Goal: Task Accomplishment & Management: Use online tool/utility

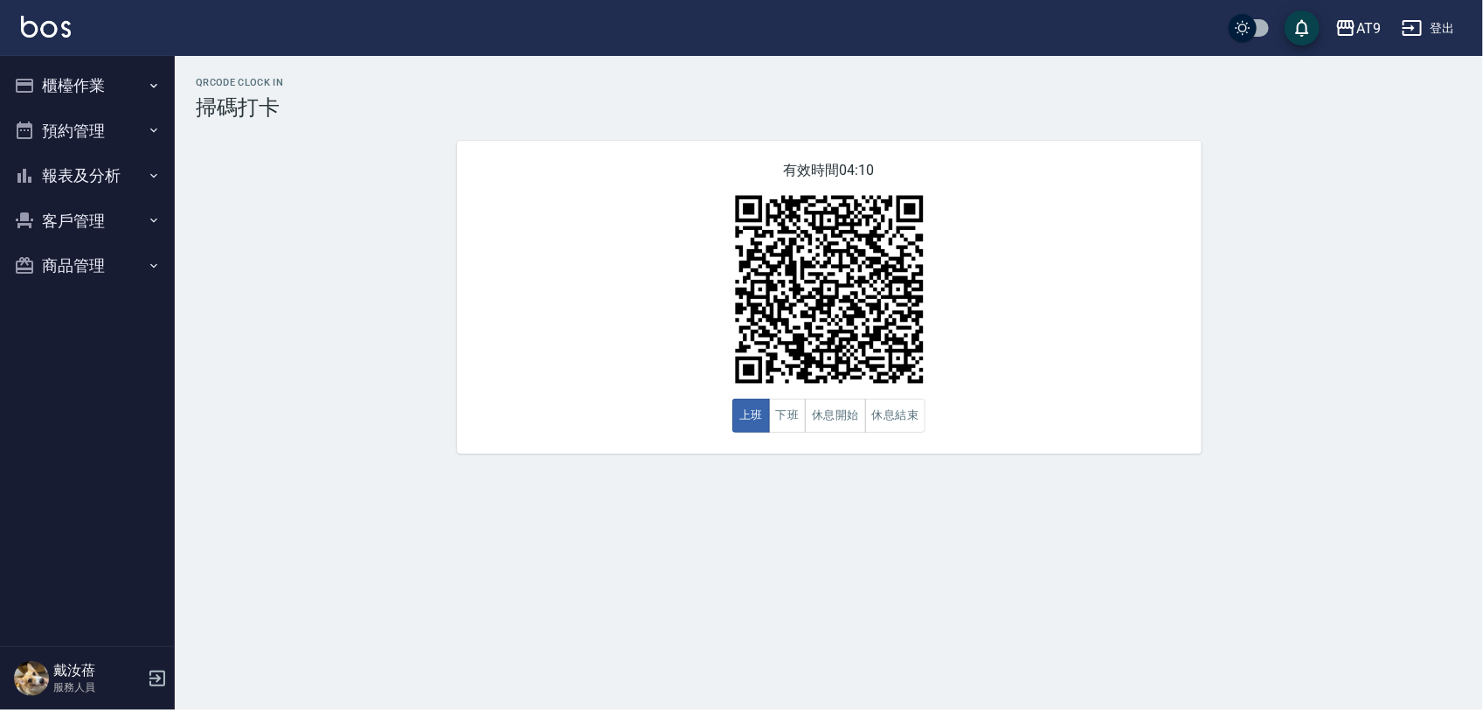
click at [1426, 20] on button "登出" at bounding box center [1428, 28] width 67 height 32
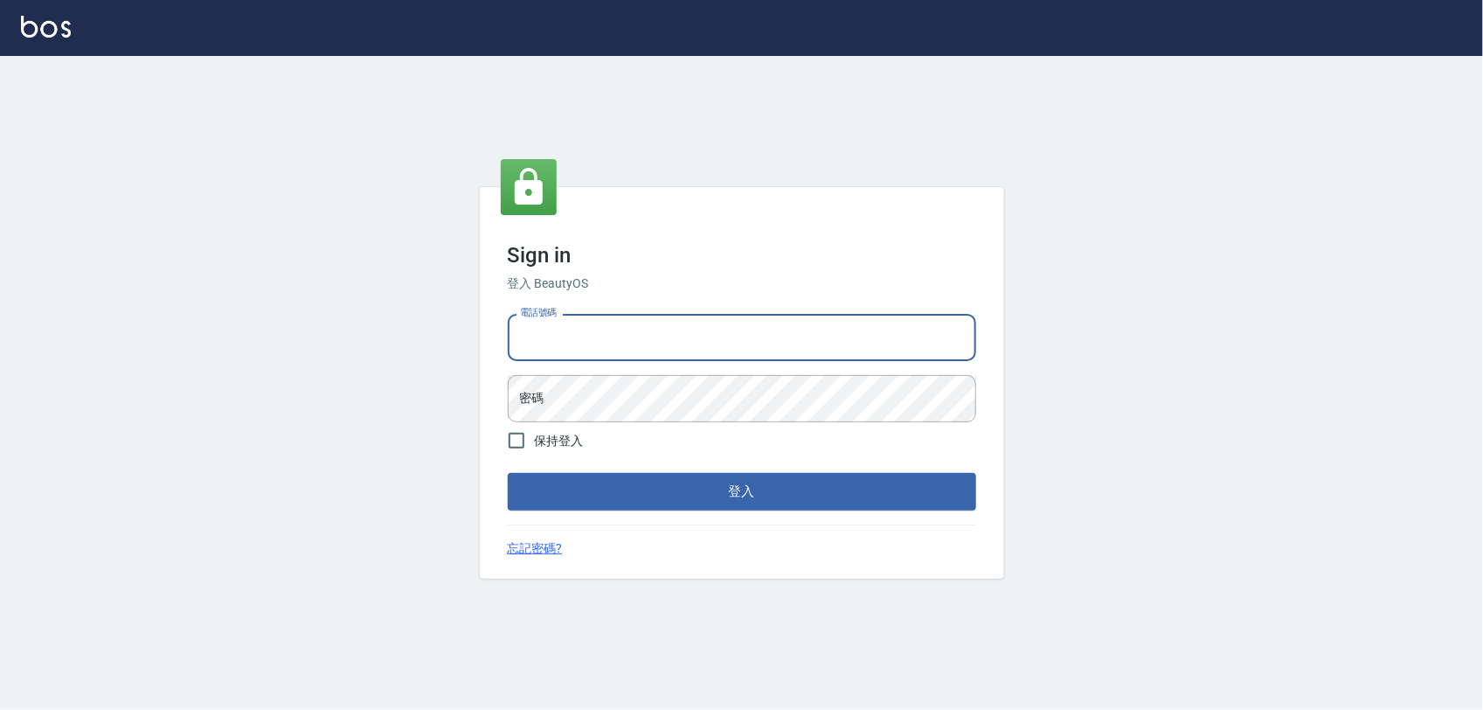
type input "0968065108"
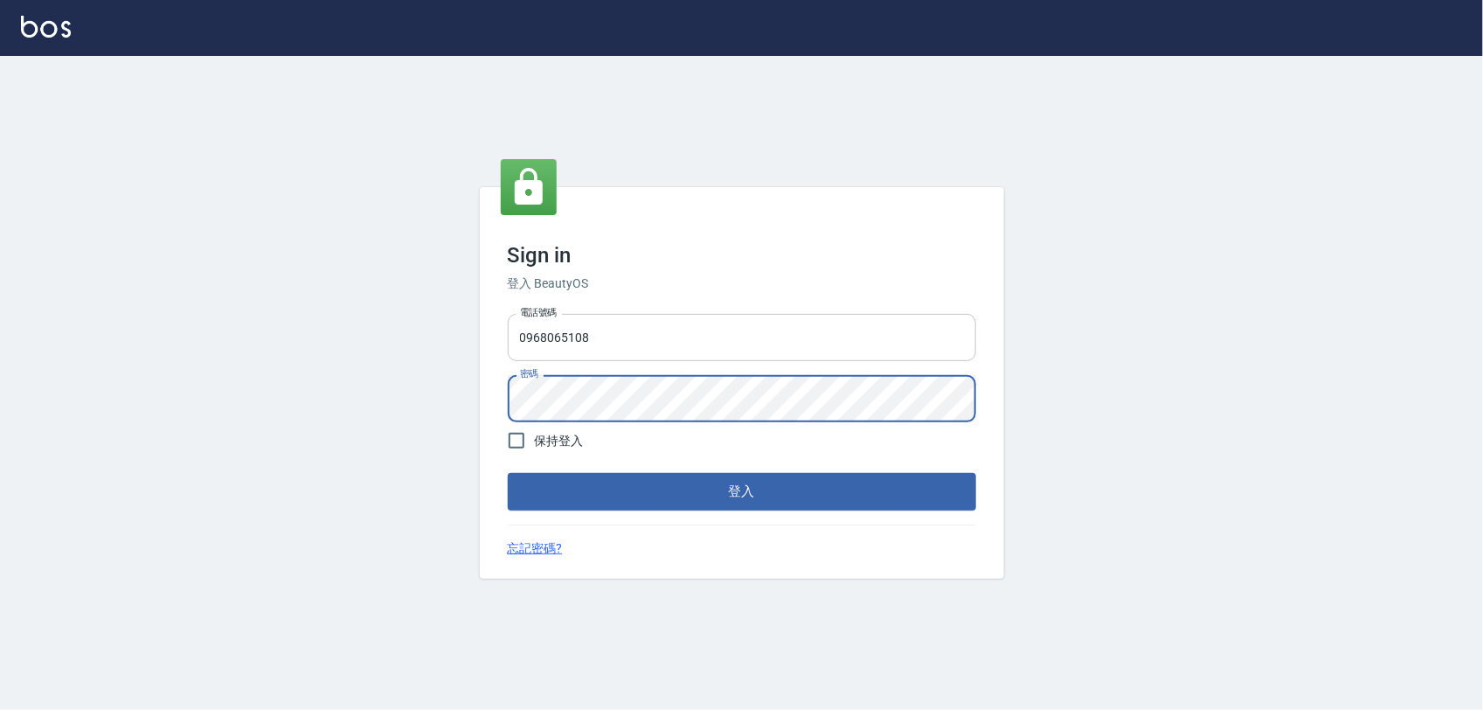
click at [508, 473] on button "登入" at bounding box center [742, 491] width 468 height 37
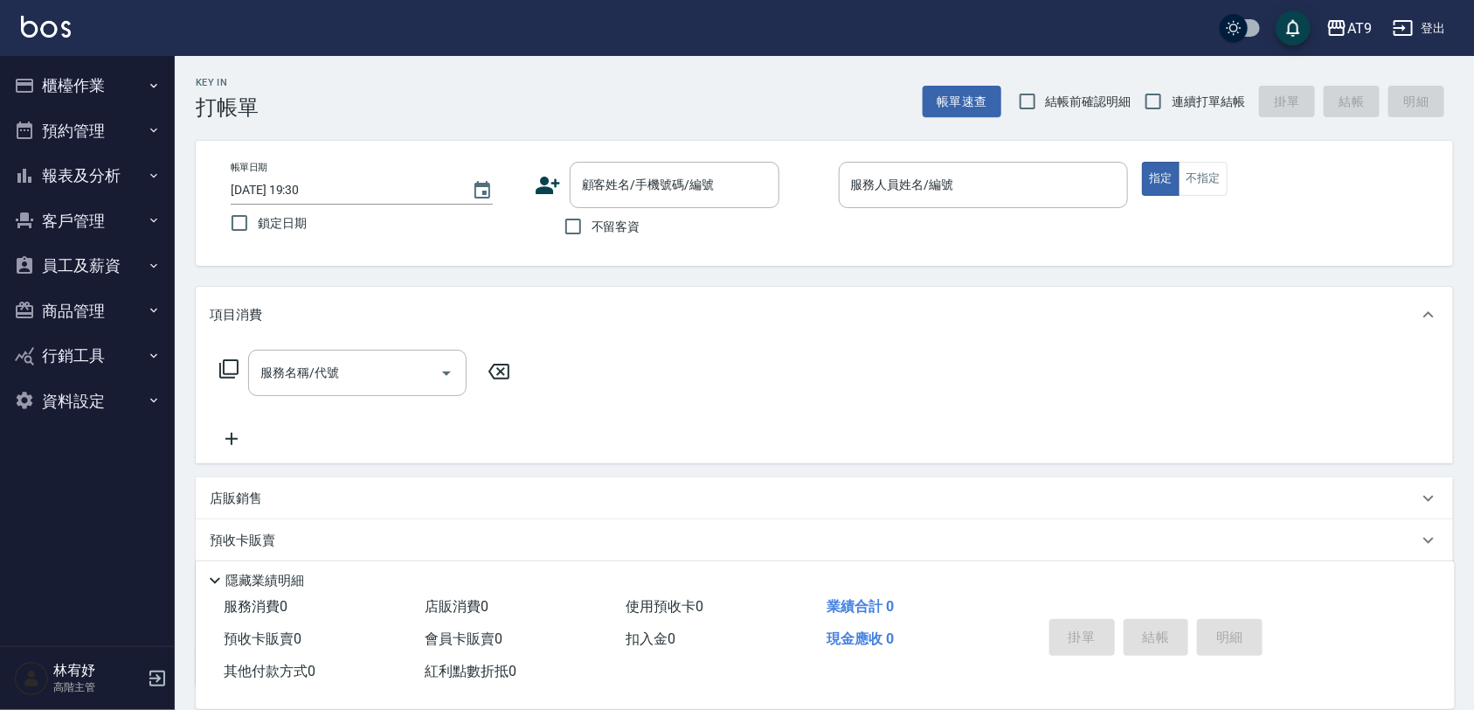
click at [619, 224] on span "不留客資" at bounding box center [616, 227] width 49 height 18
click at [592, 224] on input "不留客資" at bounding box center [573, 226] width 37 height 37
checkbox input "true"
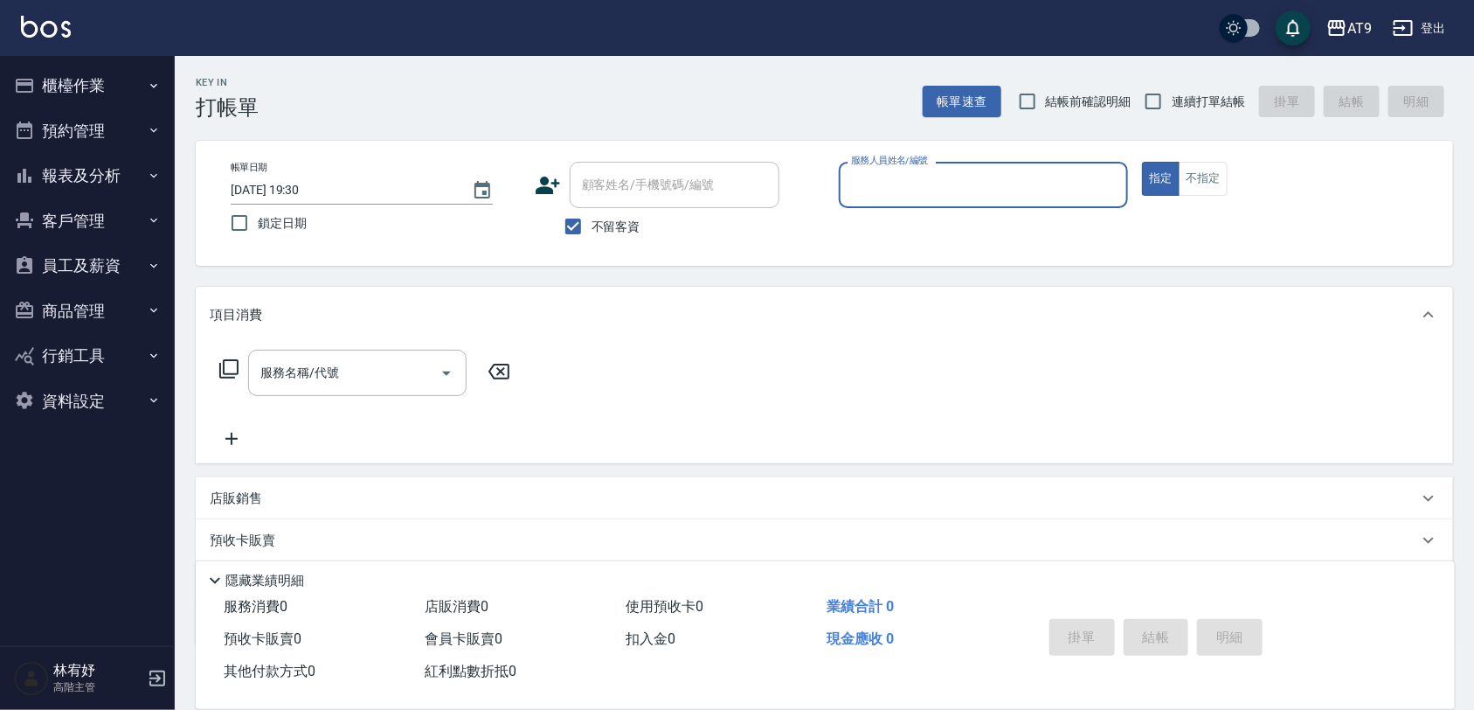
click at [1182, 112] on label "連續打單結帳" at bounding box center [1190, 101] width 110 height 37
click at [1172, 112] on input "連續打單結帳" at bounding box center [1153, 101] width 37 height 37
checkbox input "true"
click at [1064, 162] on div "服務人員姓名/編號" at bounding box center [984, 185] width 290 height 46
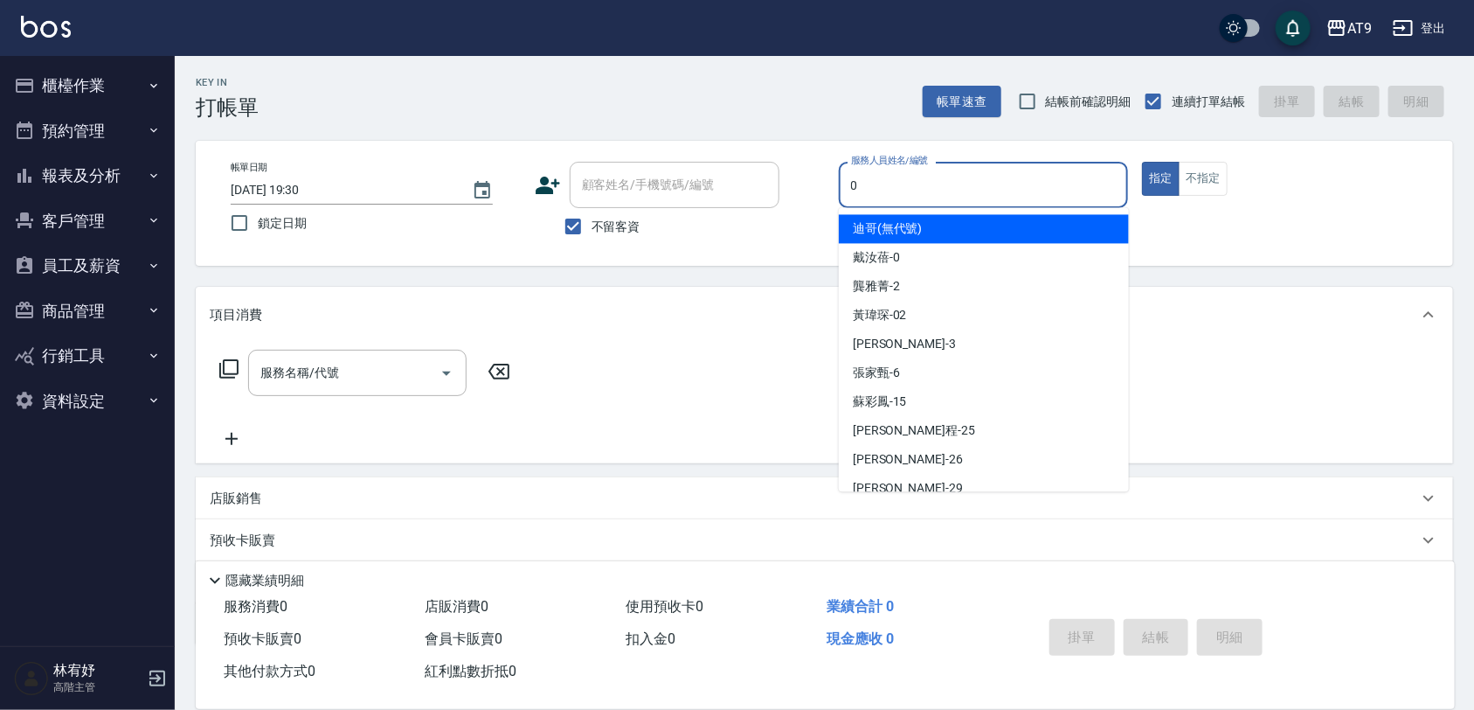
type input "0"
type button "true"
type input "[PERSON_NAME]-0"
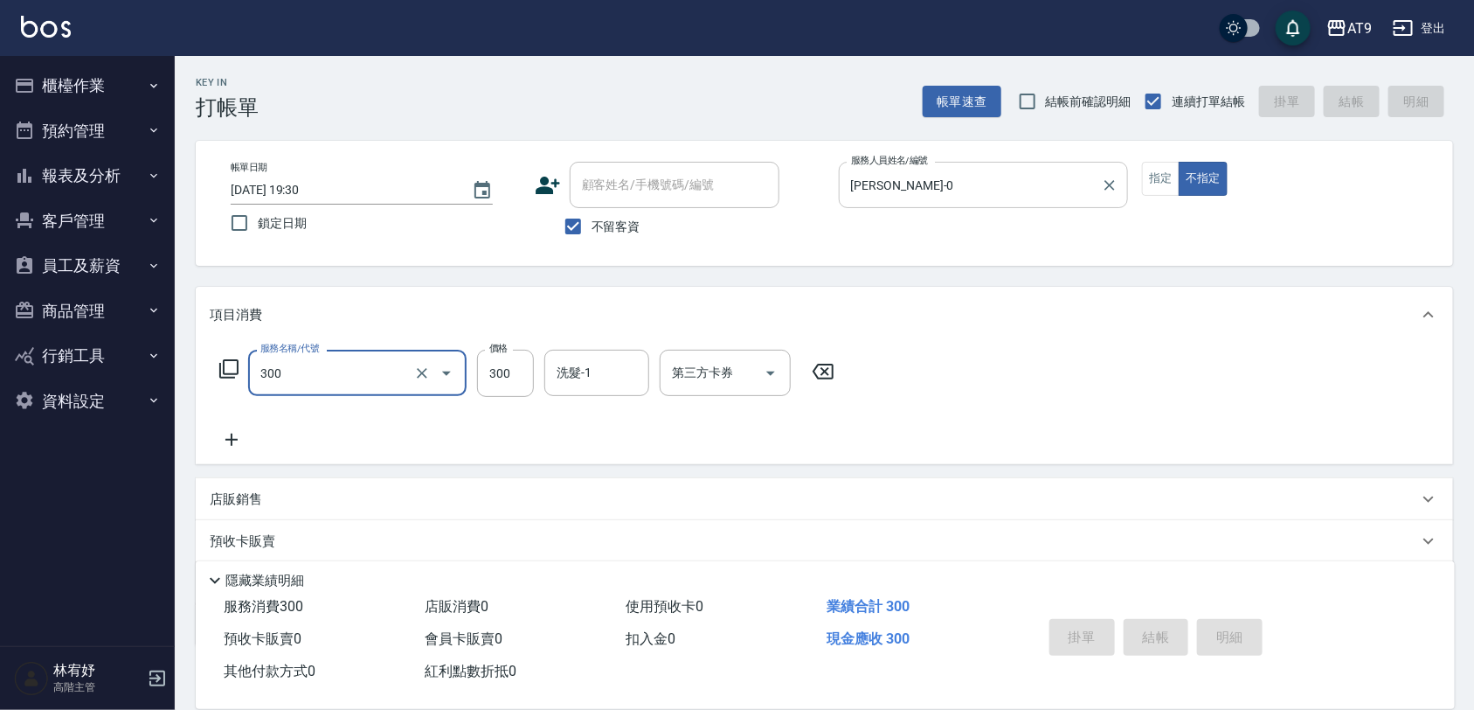
type input "300"
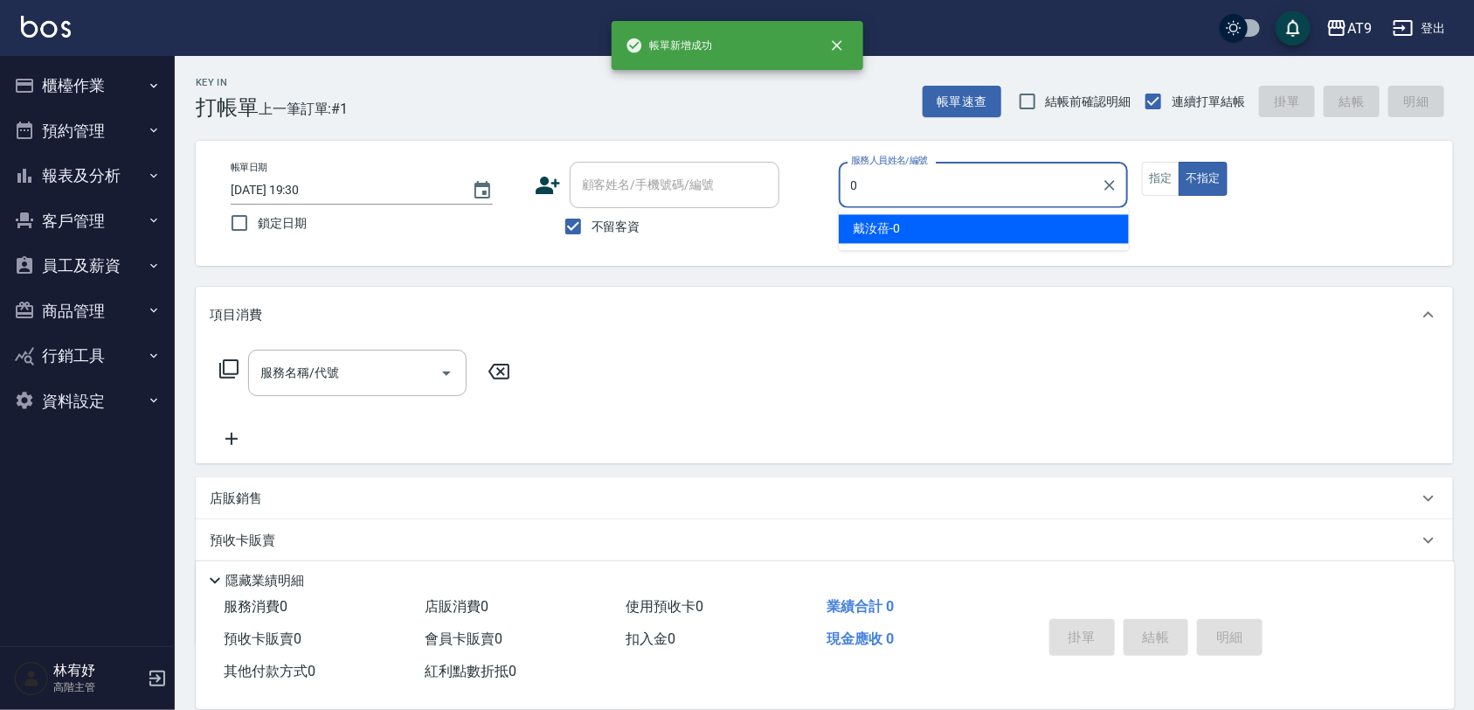
type input "0"
type button "false"
type input "[PERSON_NAME]-0"
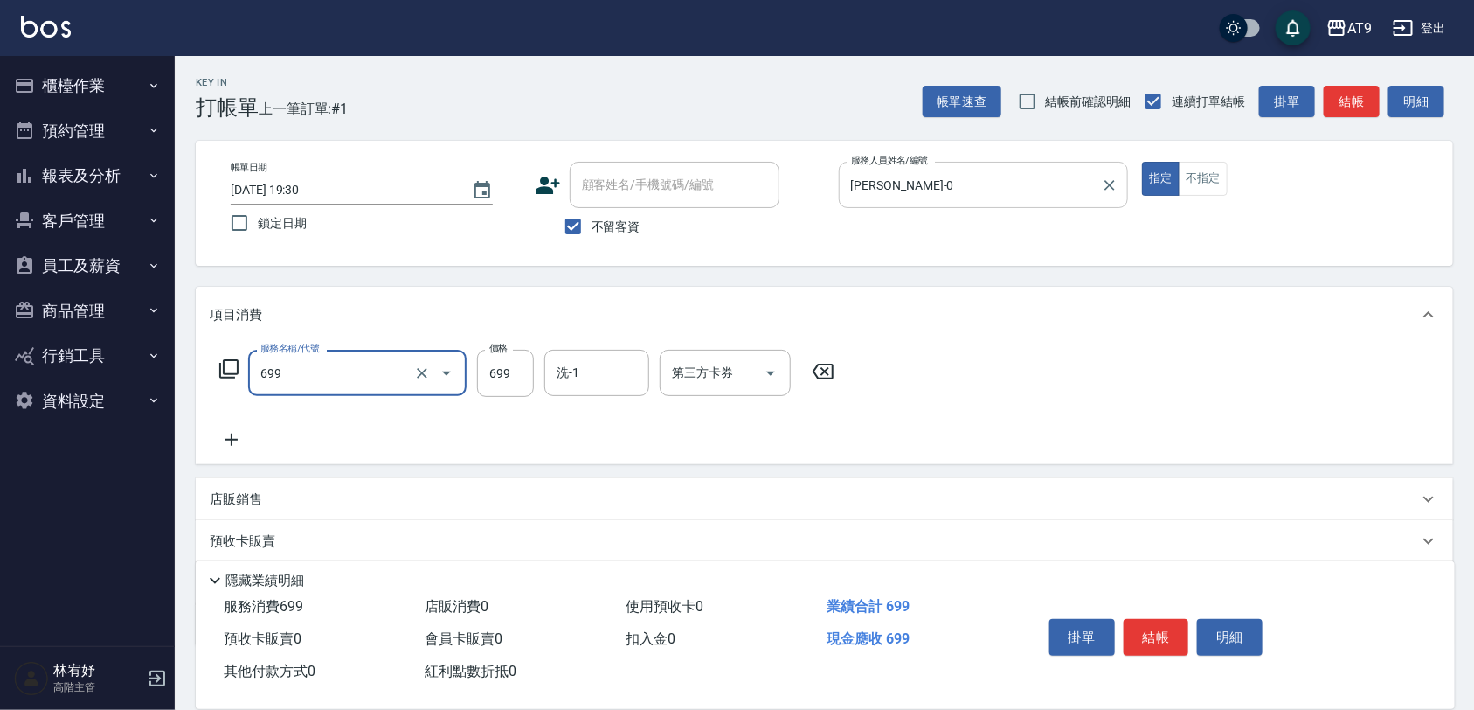
type input "精油SPA(699)"
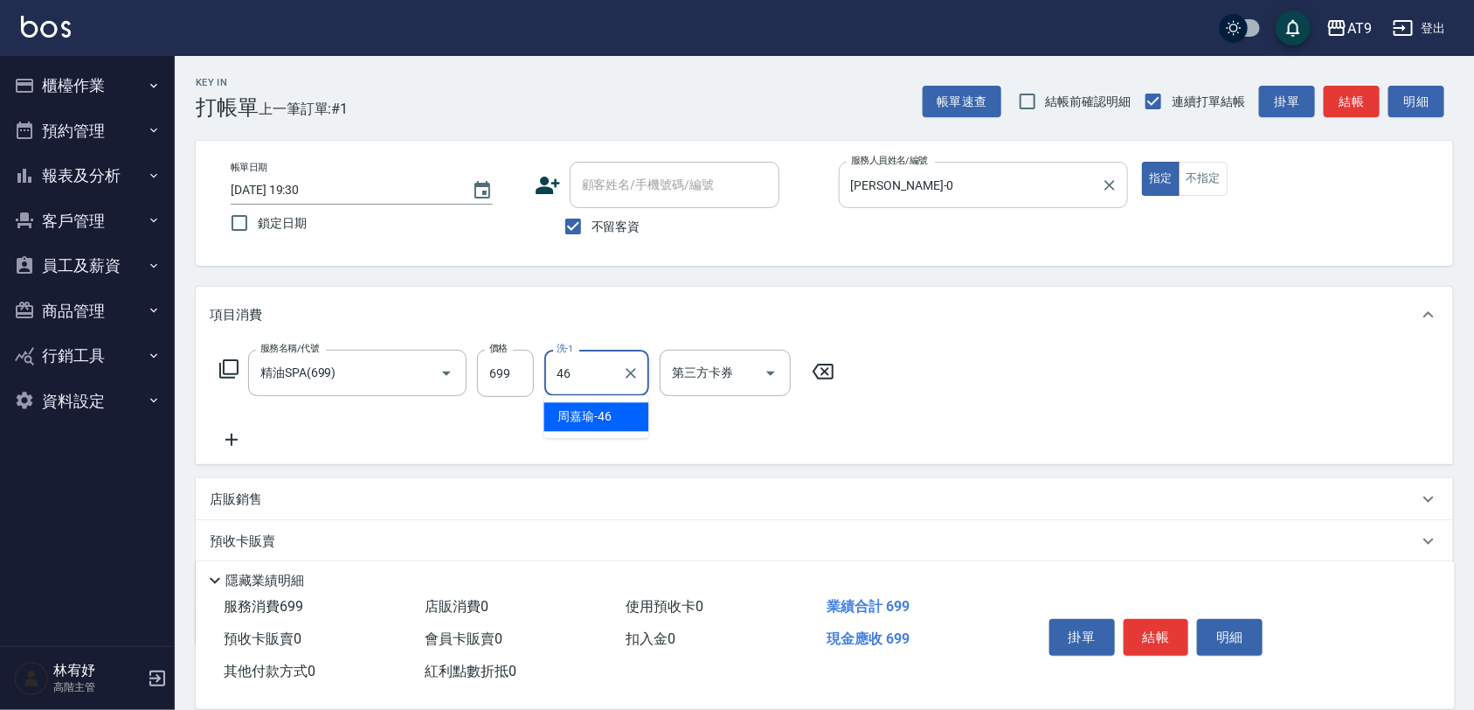
type input "[PERSON_NAME]-46"
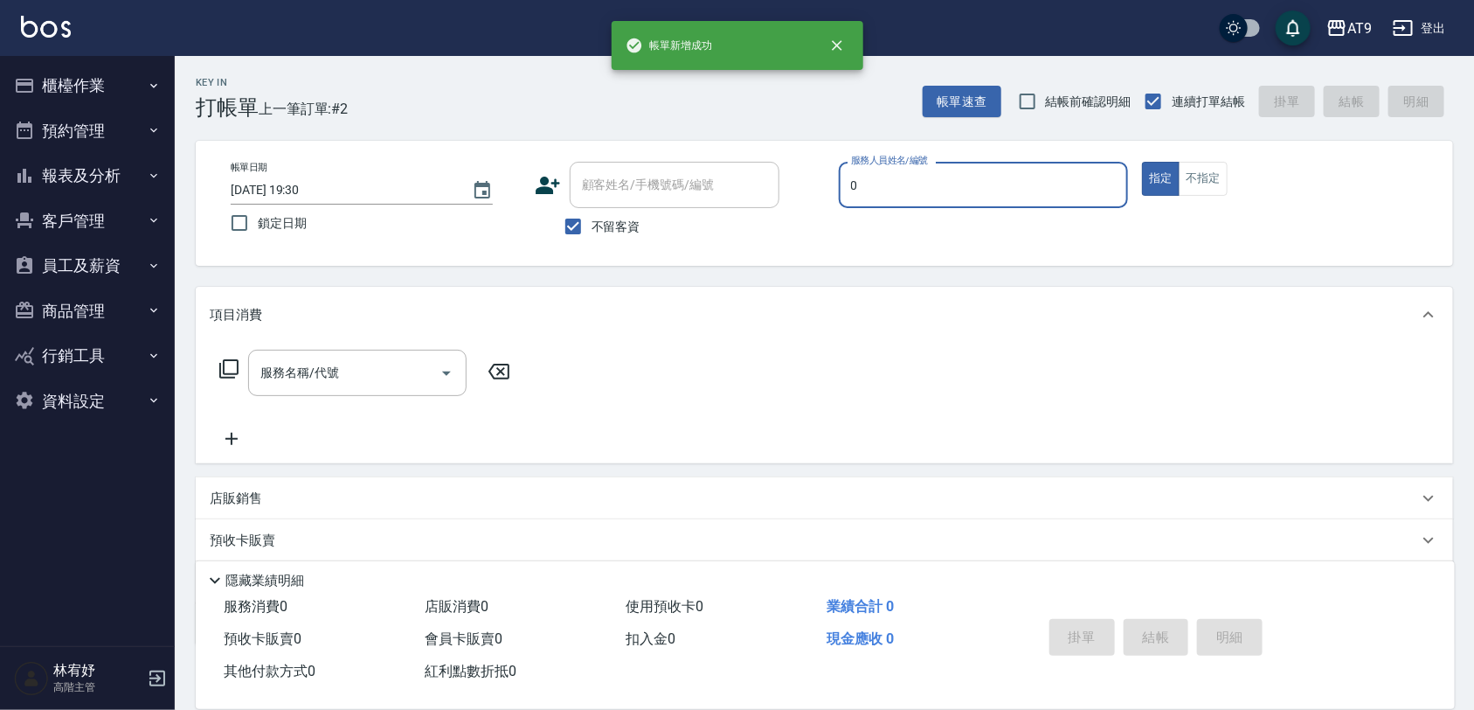
type input "[PERSON_NAME]-0"
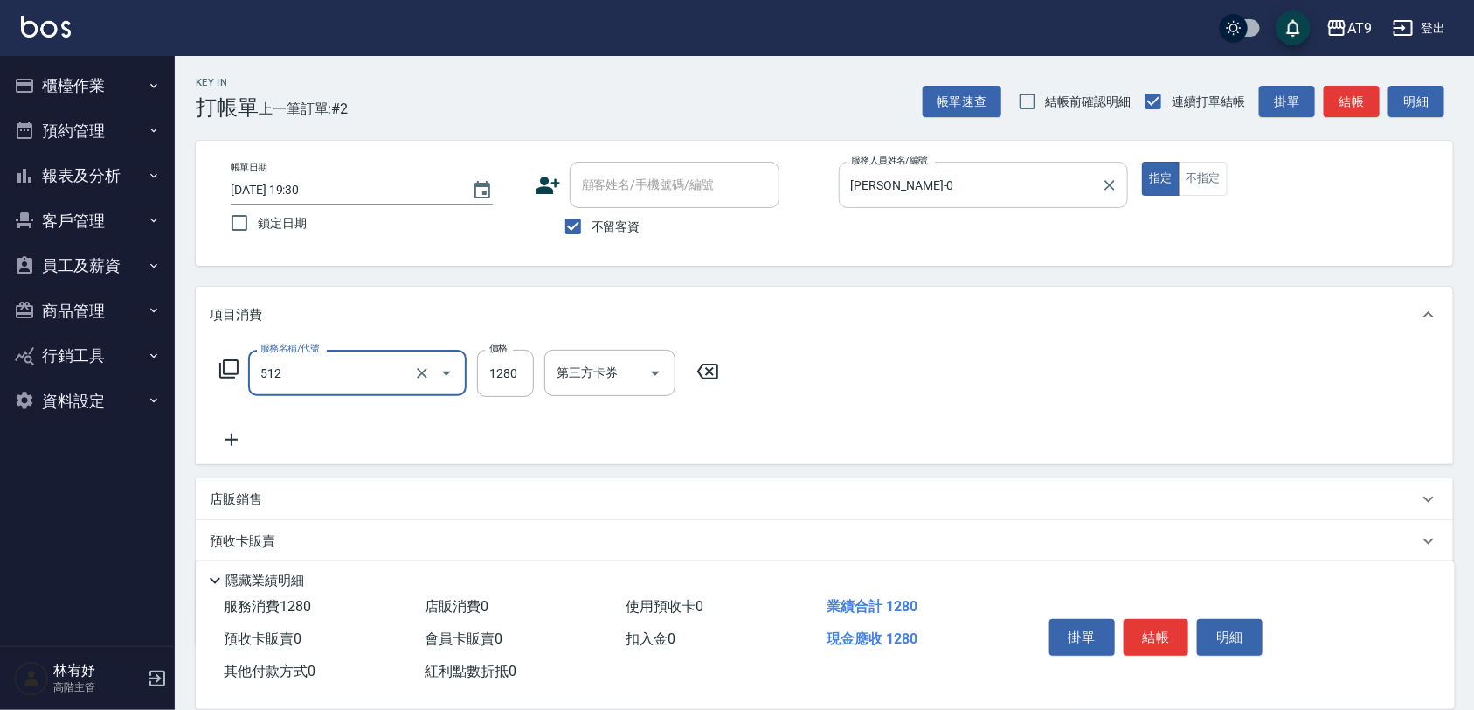
type input "染髮(512)"
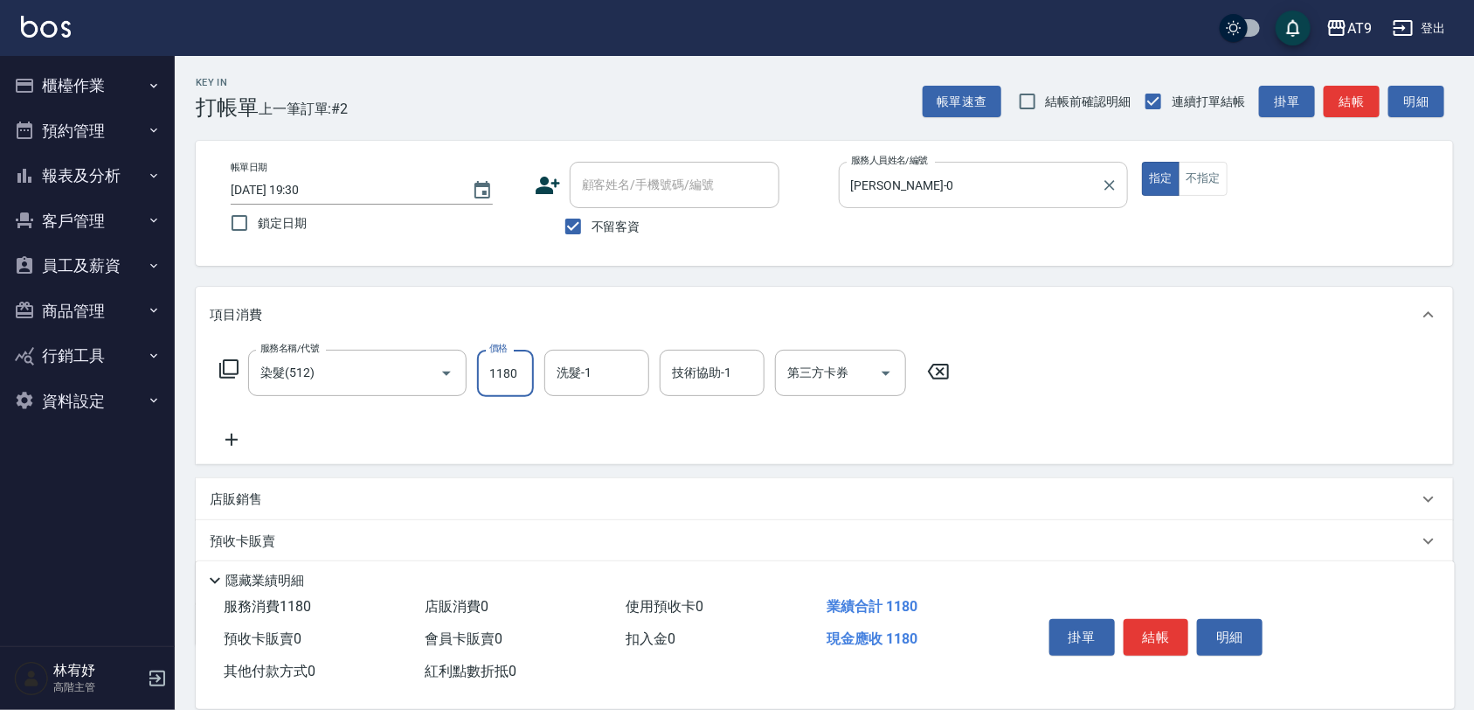
type input "1180"
type input "[PERSON_NAME]-46"
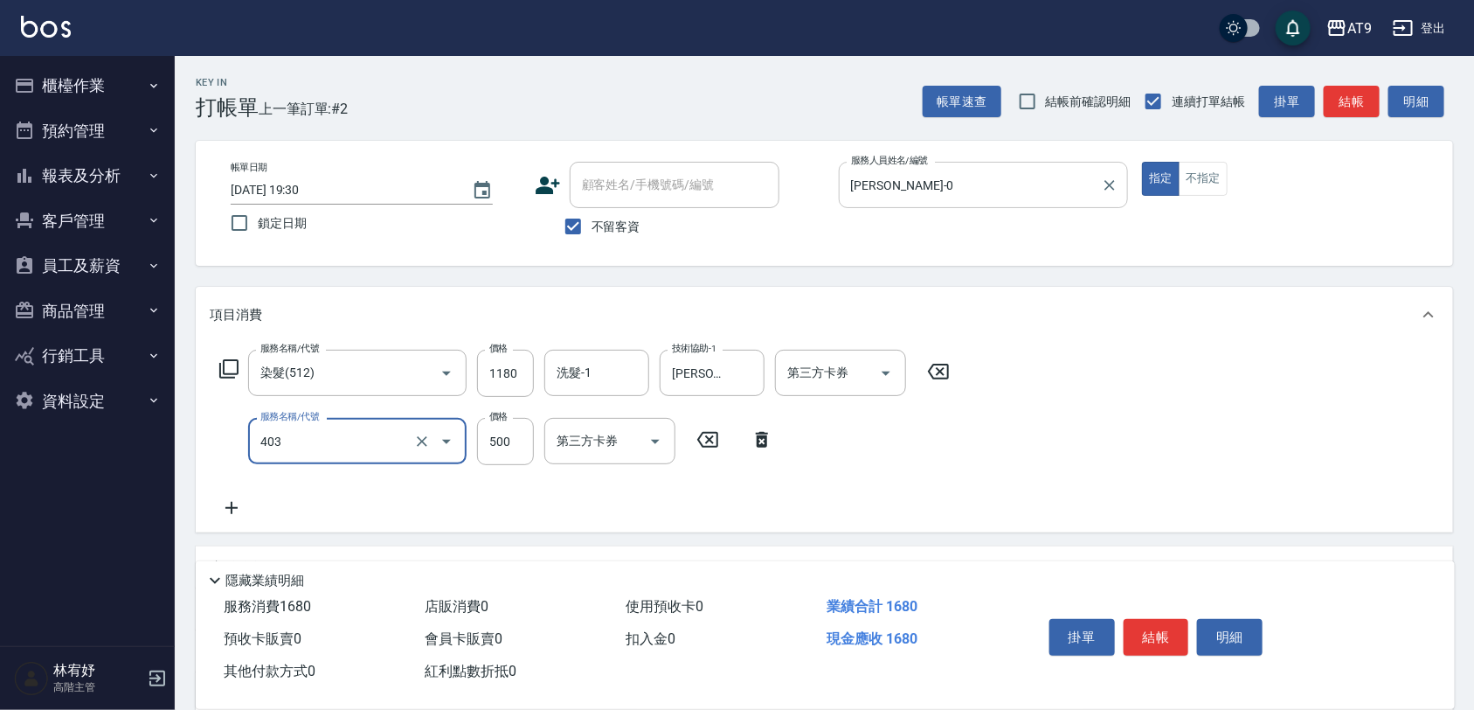
type input "天天護髮(403)"
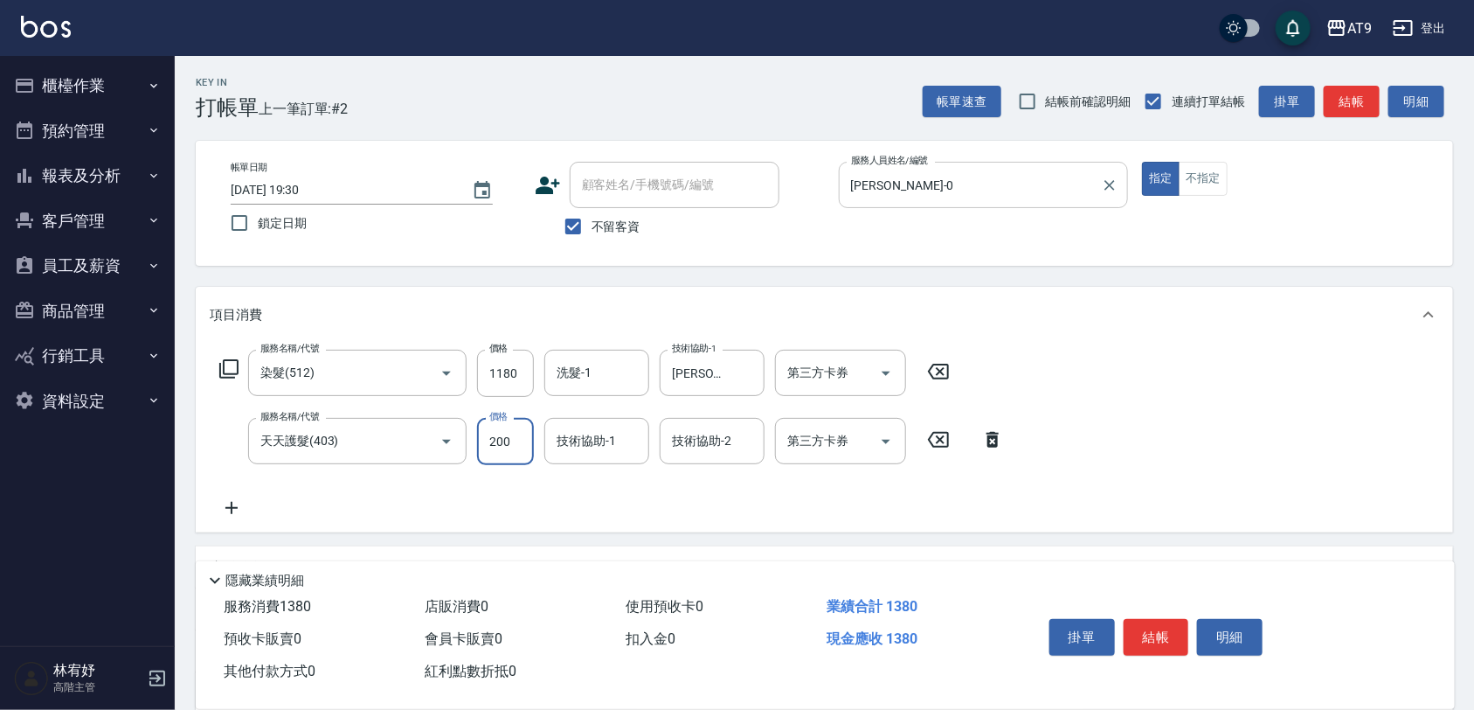
type input "2000"
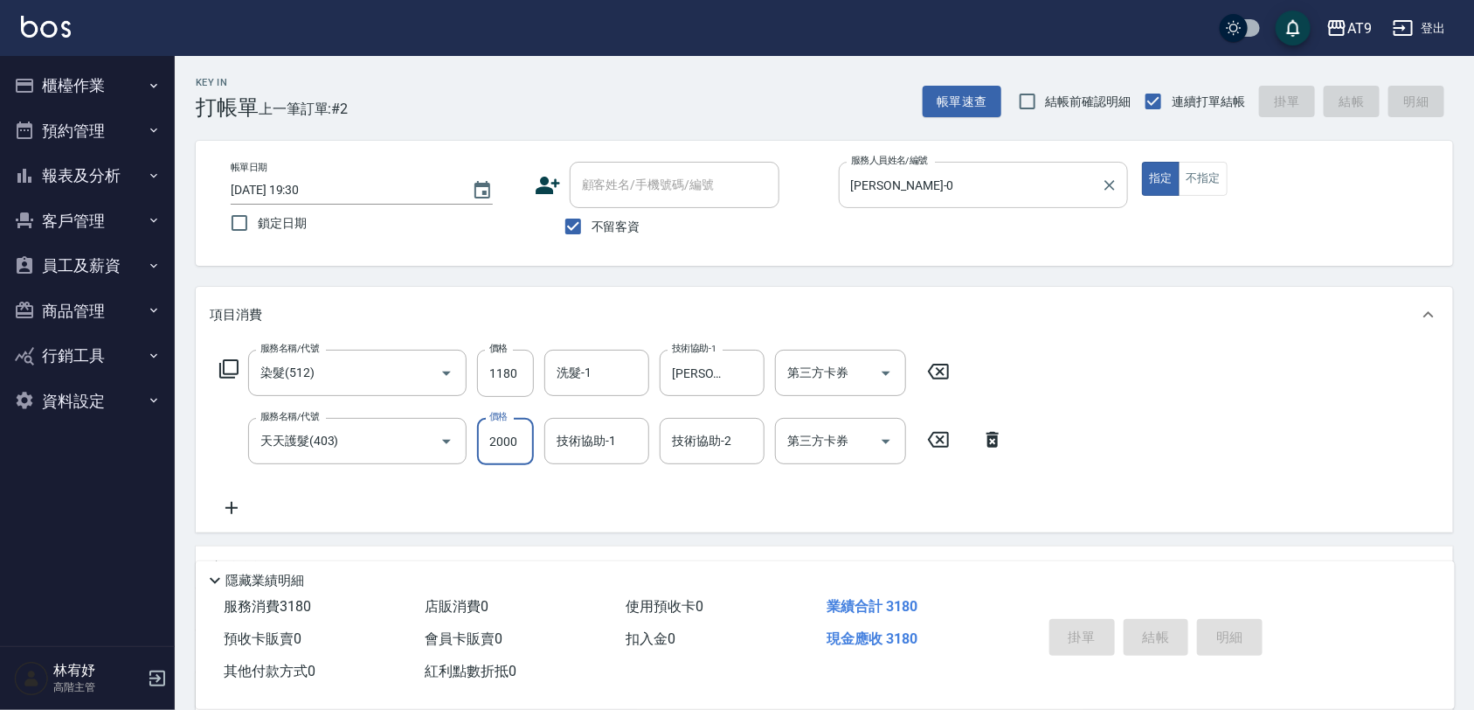
type input "[DATE] 19:31"
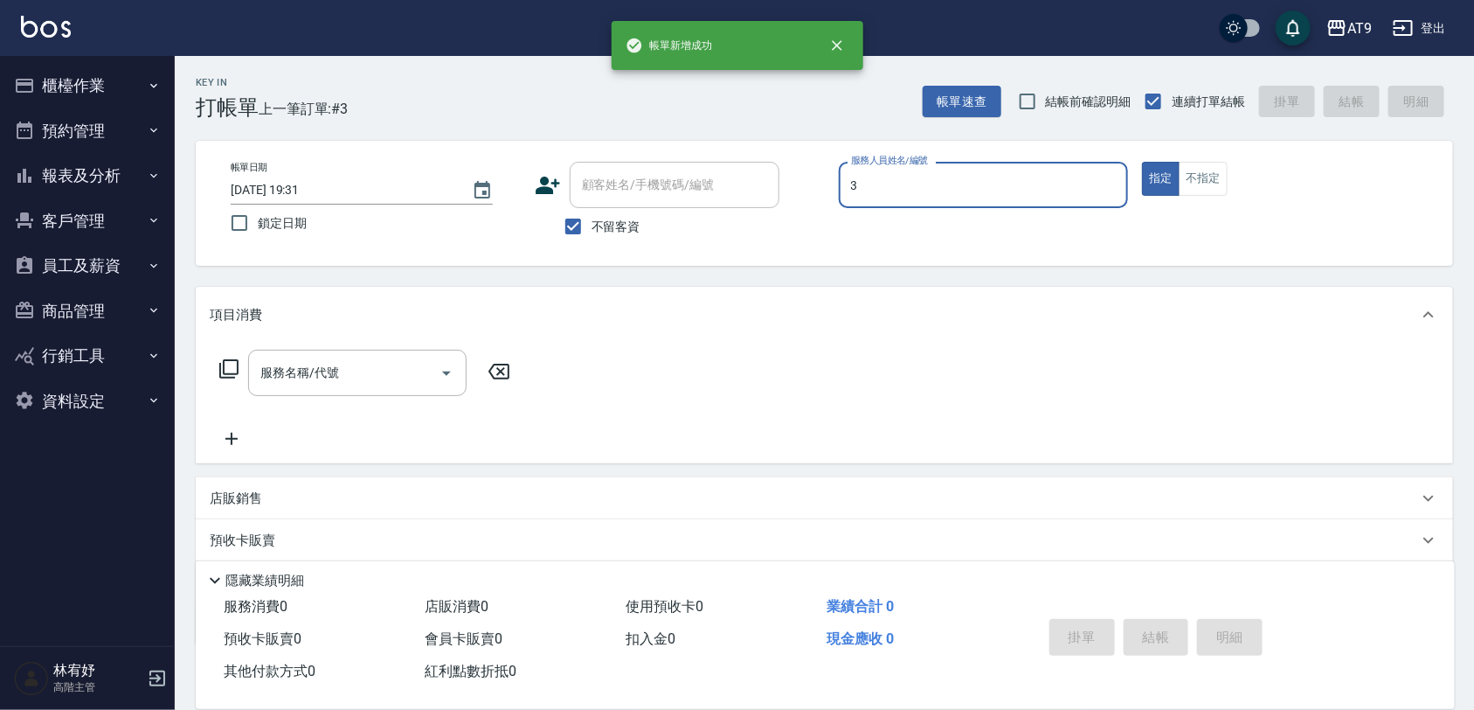
type input "FANNY-3"
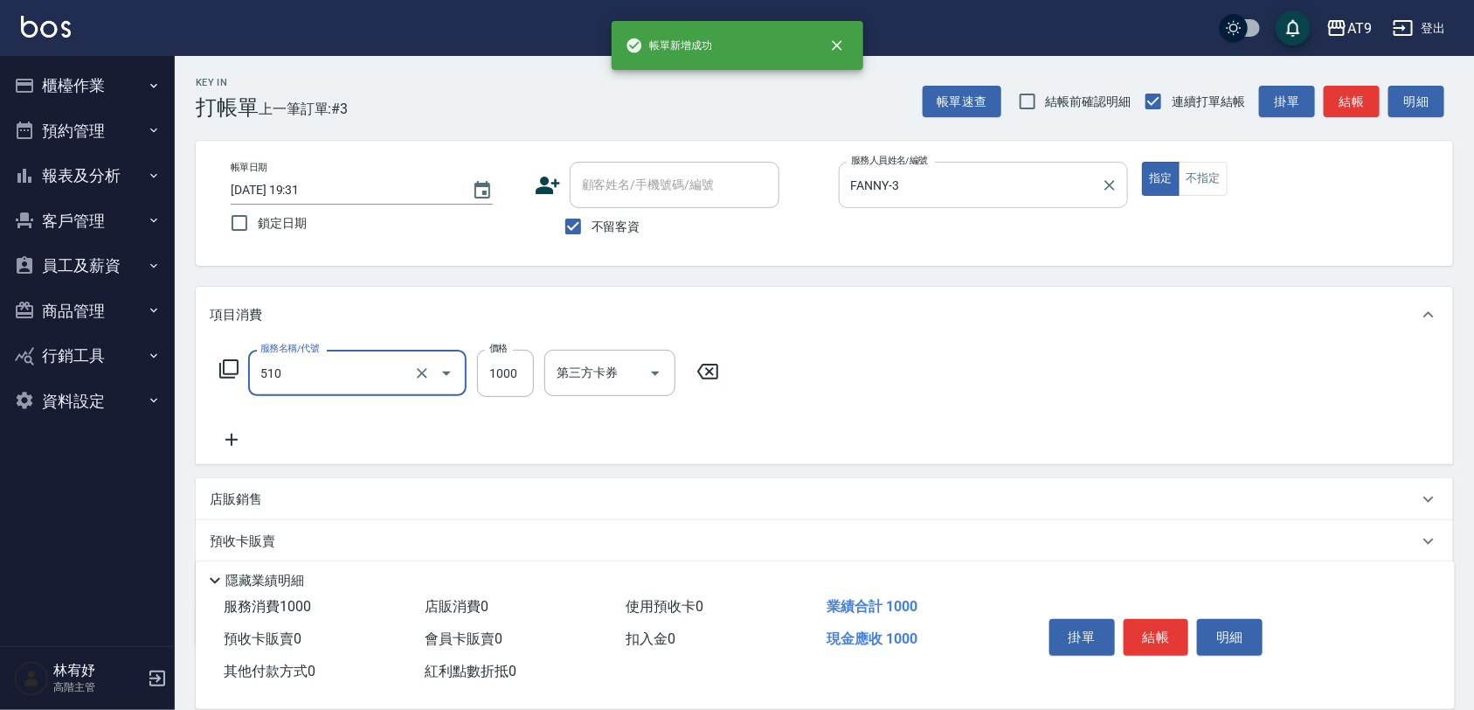
type input "染髮(510)"
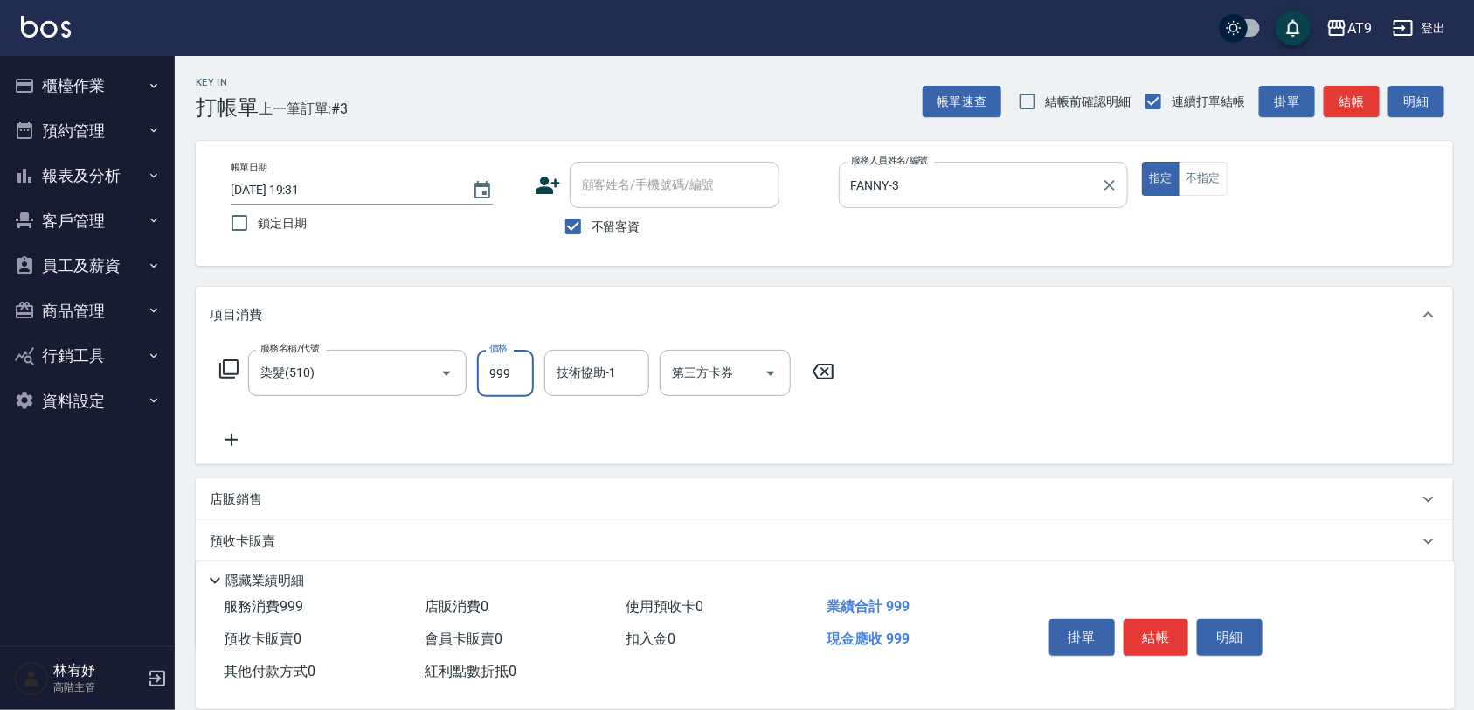
type input "999"
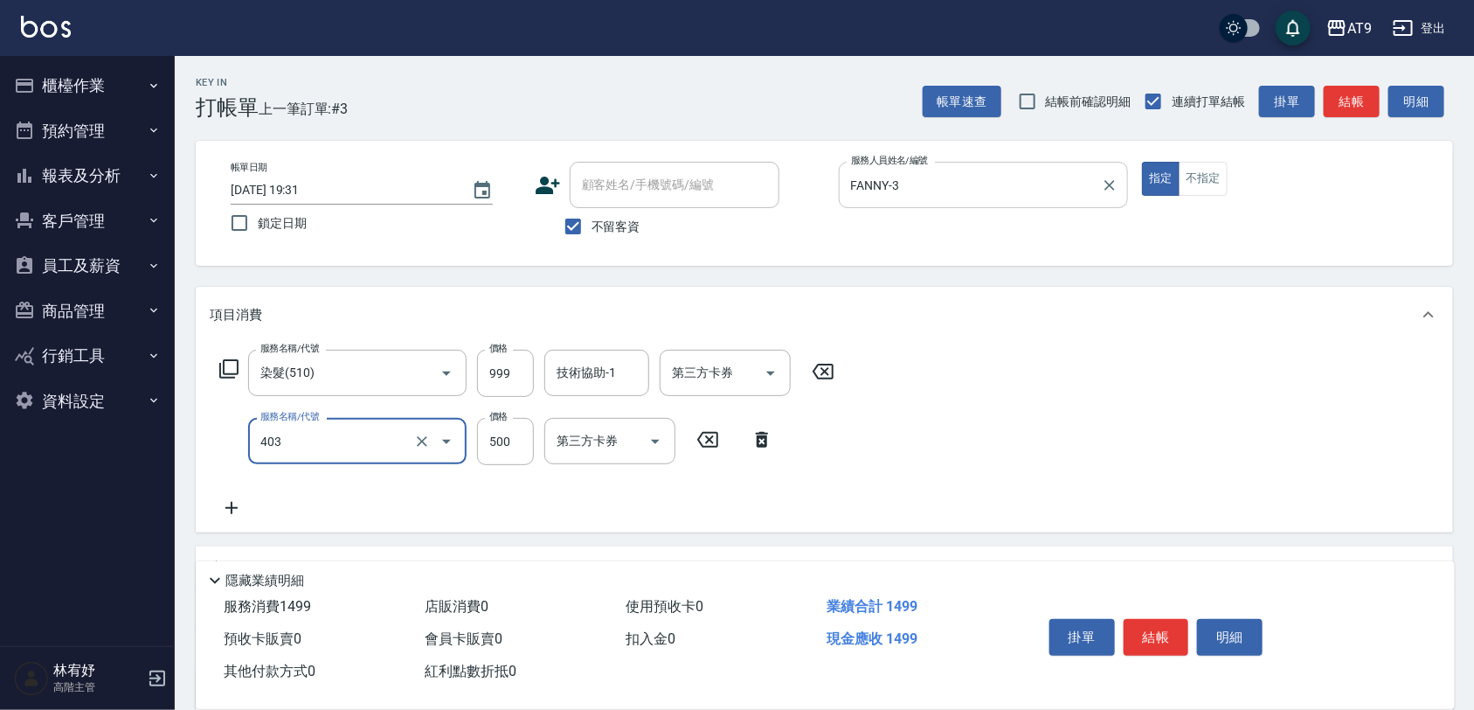
type input "天天護髮(403)"
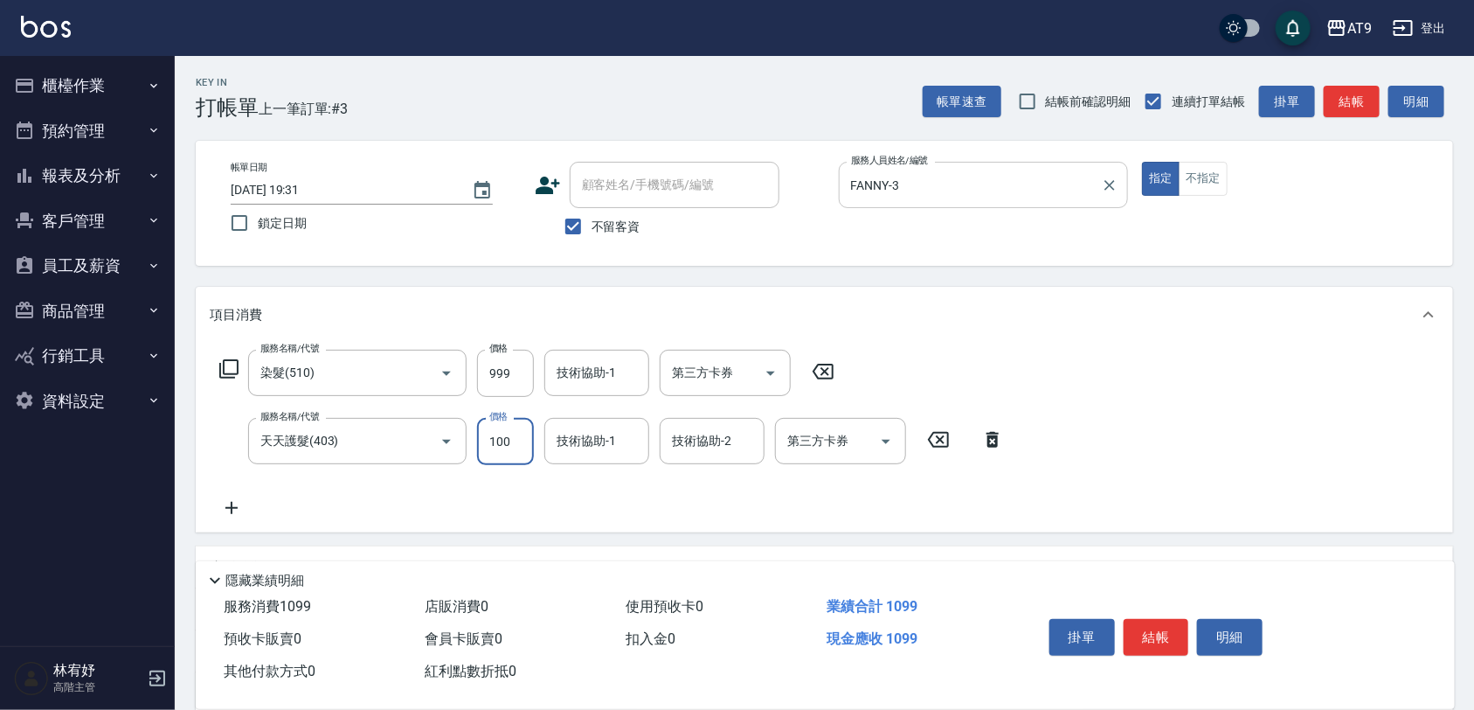
type input "1000"
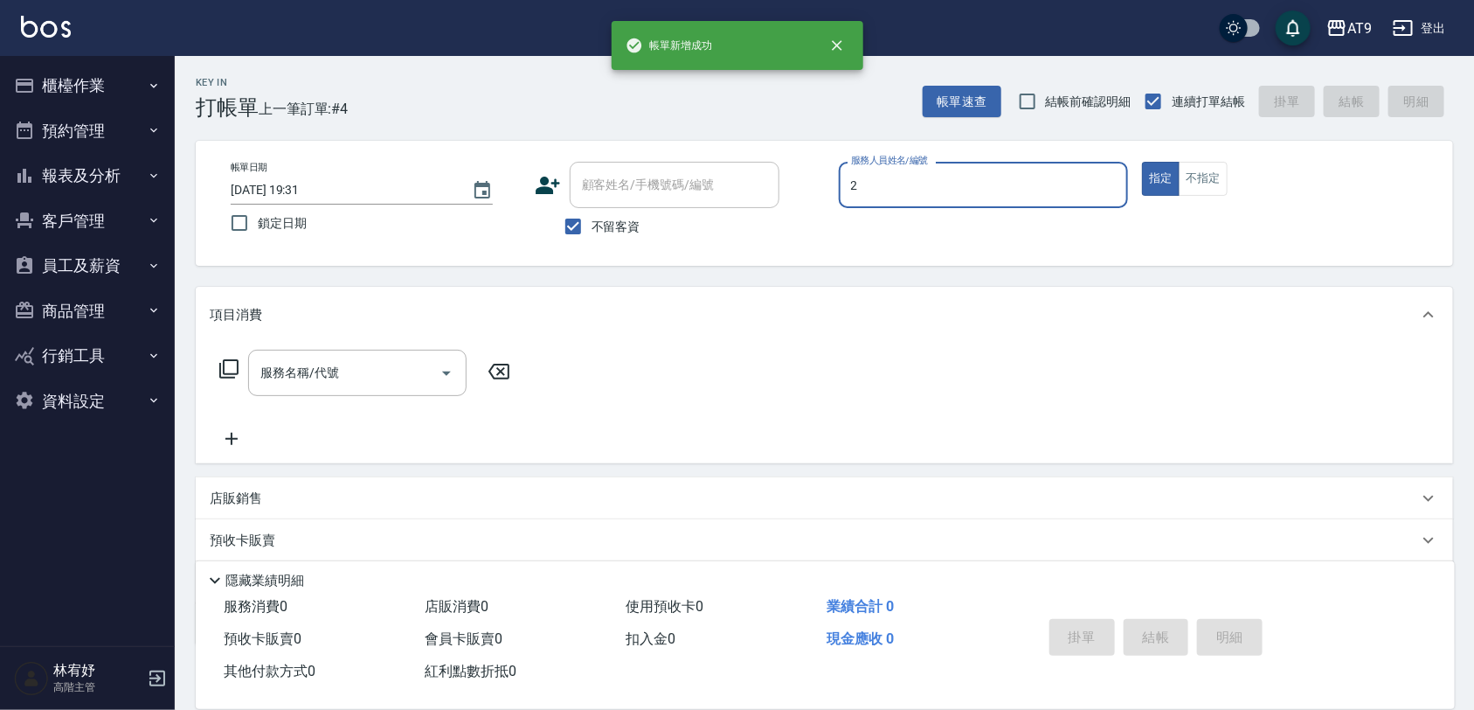
type input "[PERSON_NAME]-2"
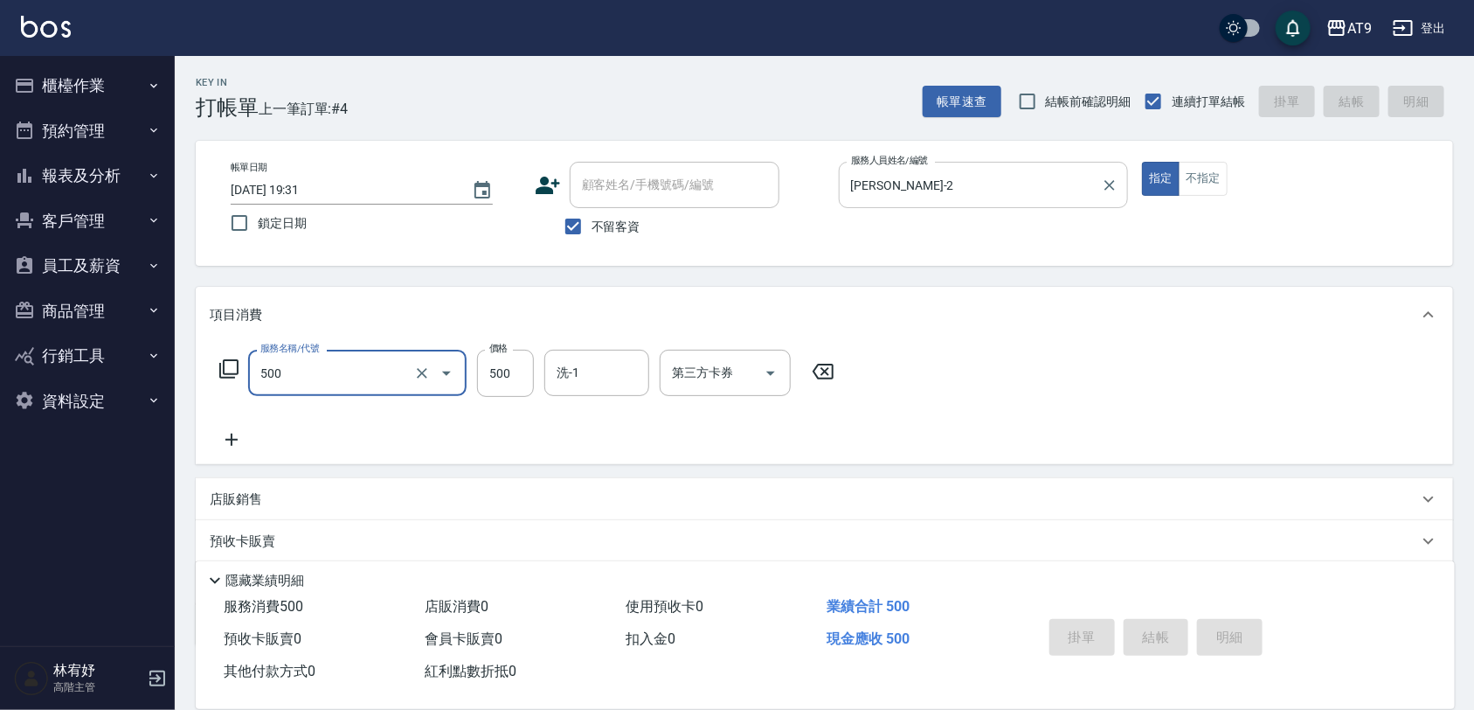
type input "500"
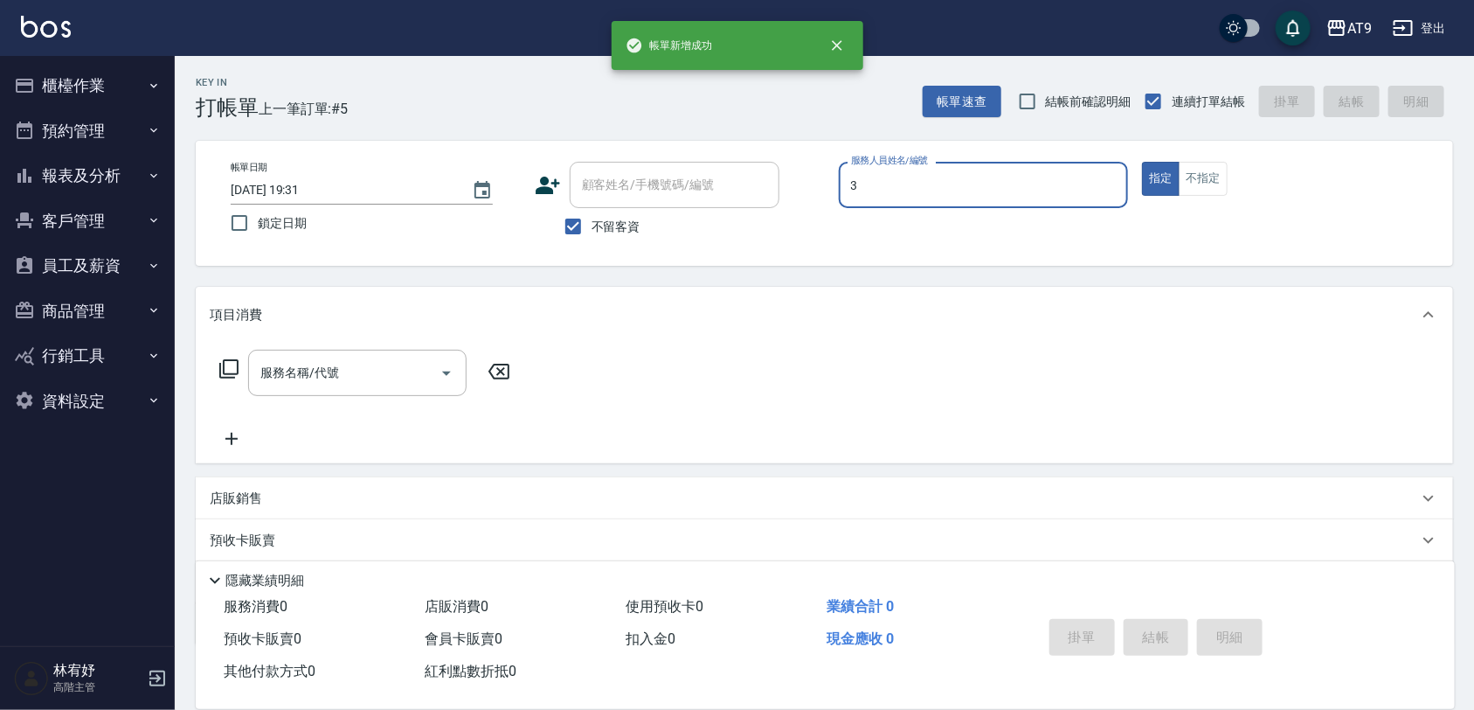
type input "FANNY-3"
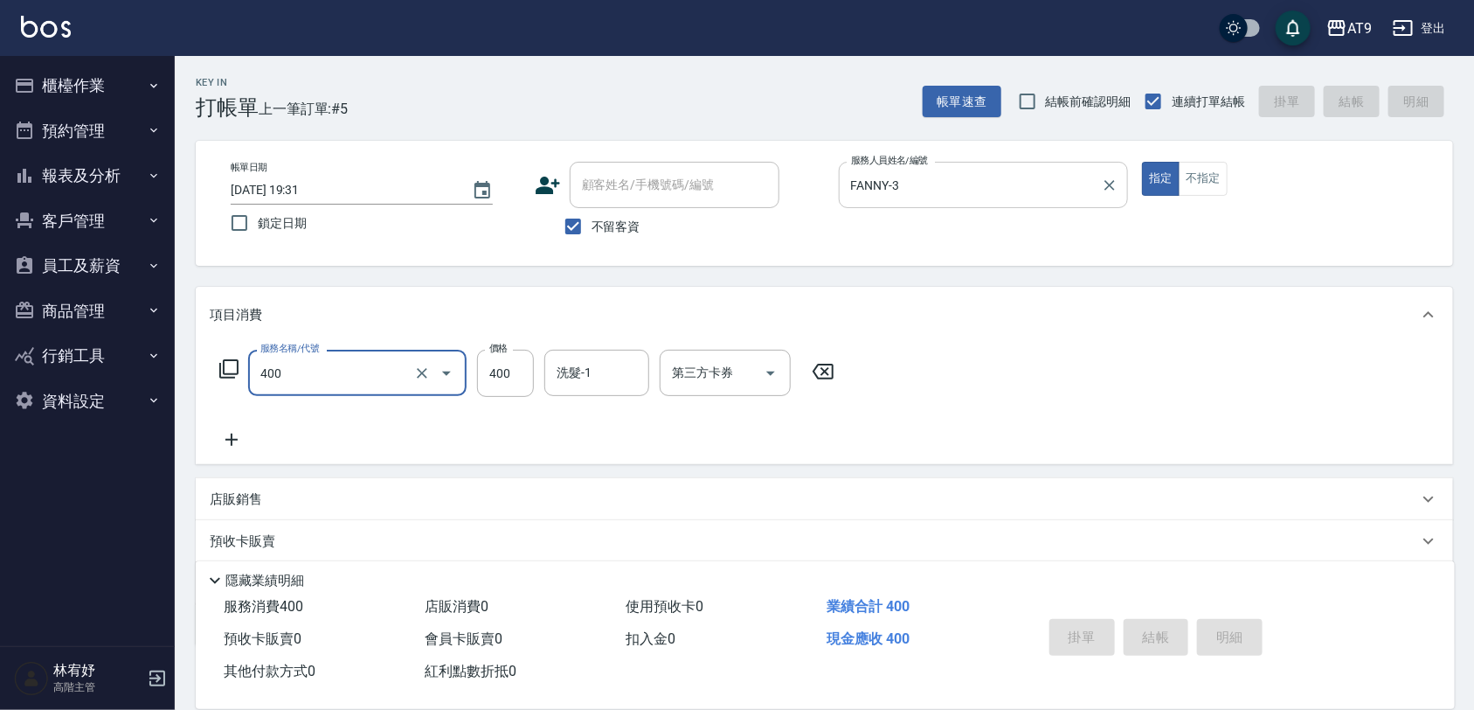
type input "400"
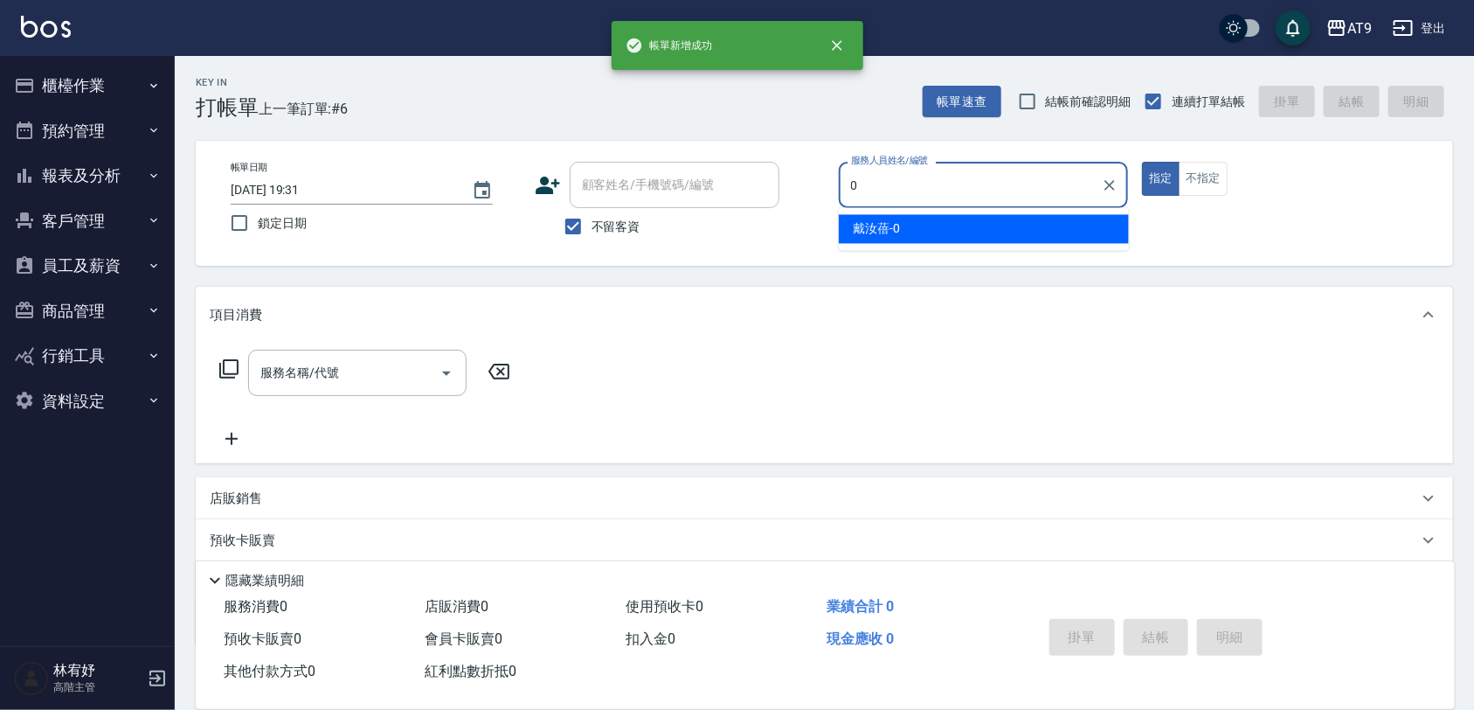
type input "[PERSON_NAME]-0"
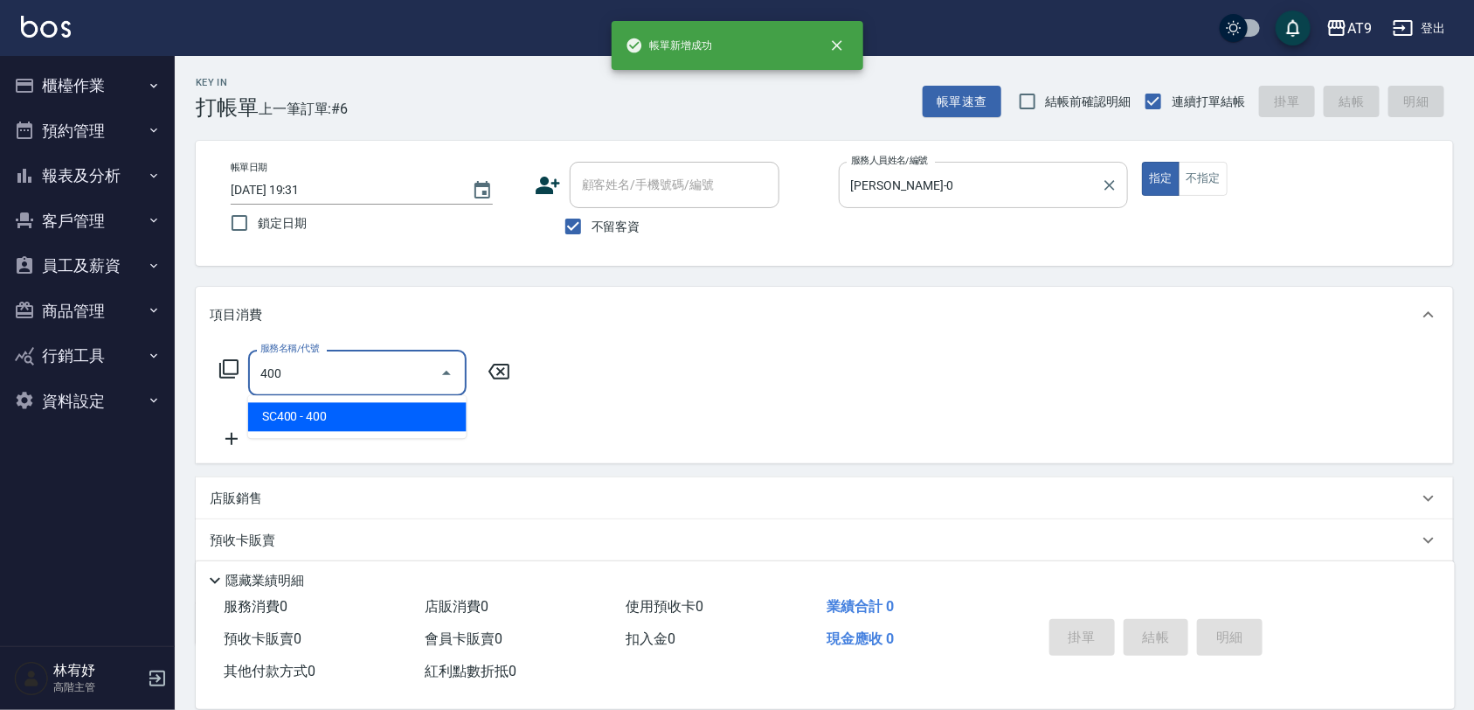
type input "SC400(400)"
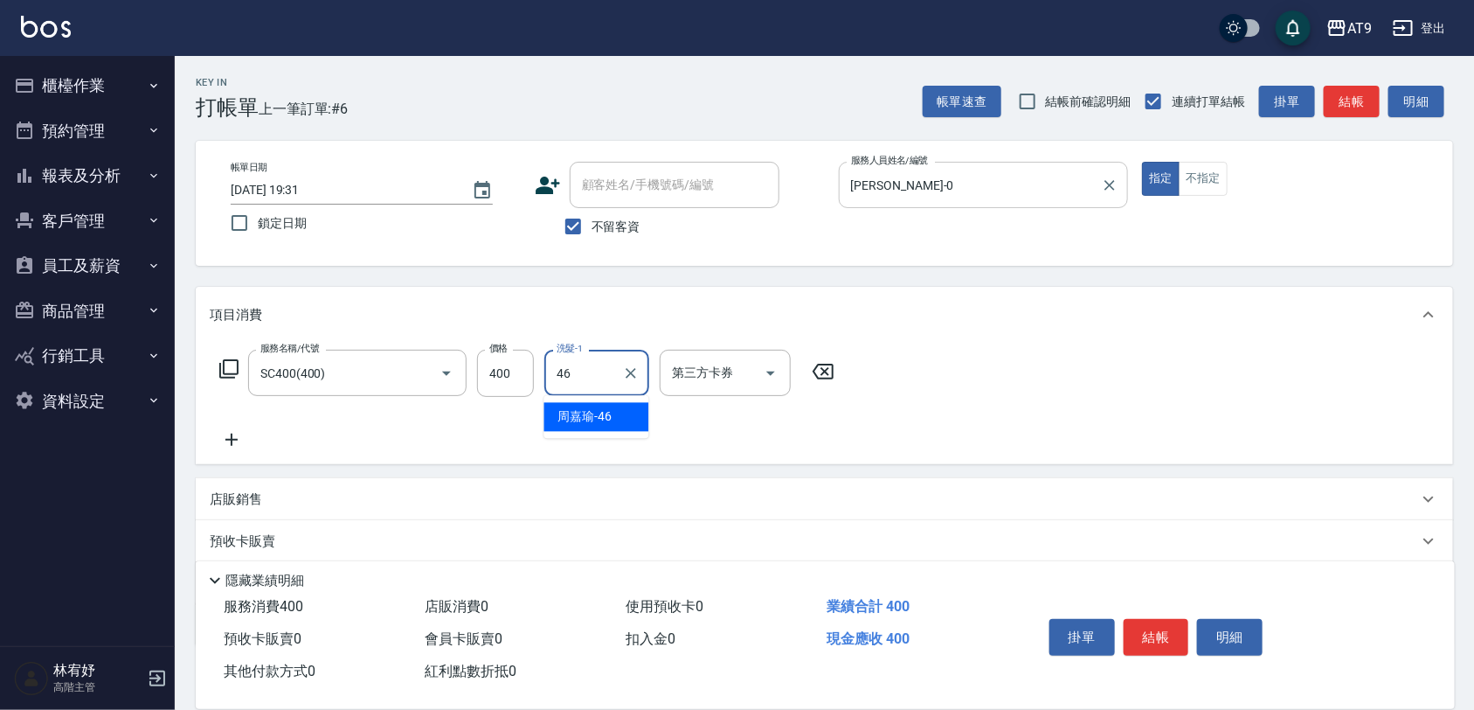
type input "[PERSON_NAME]-46"
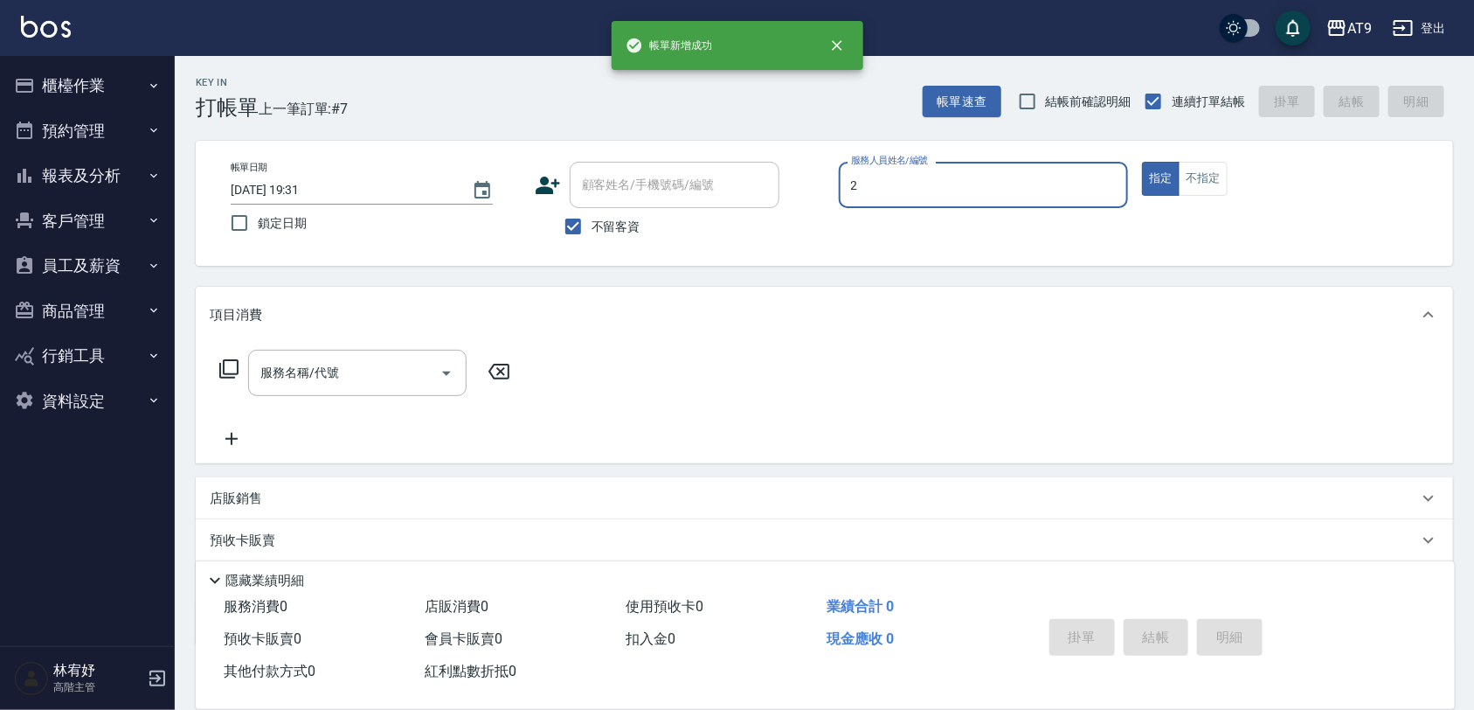
type input "[PERSON_NAME]-2"
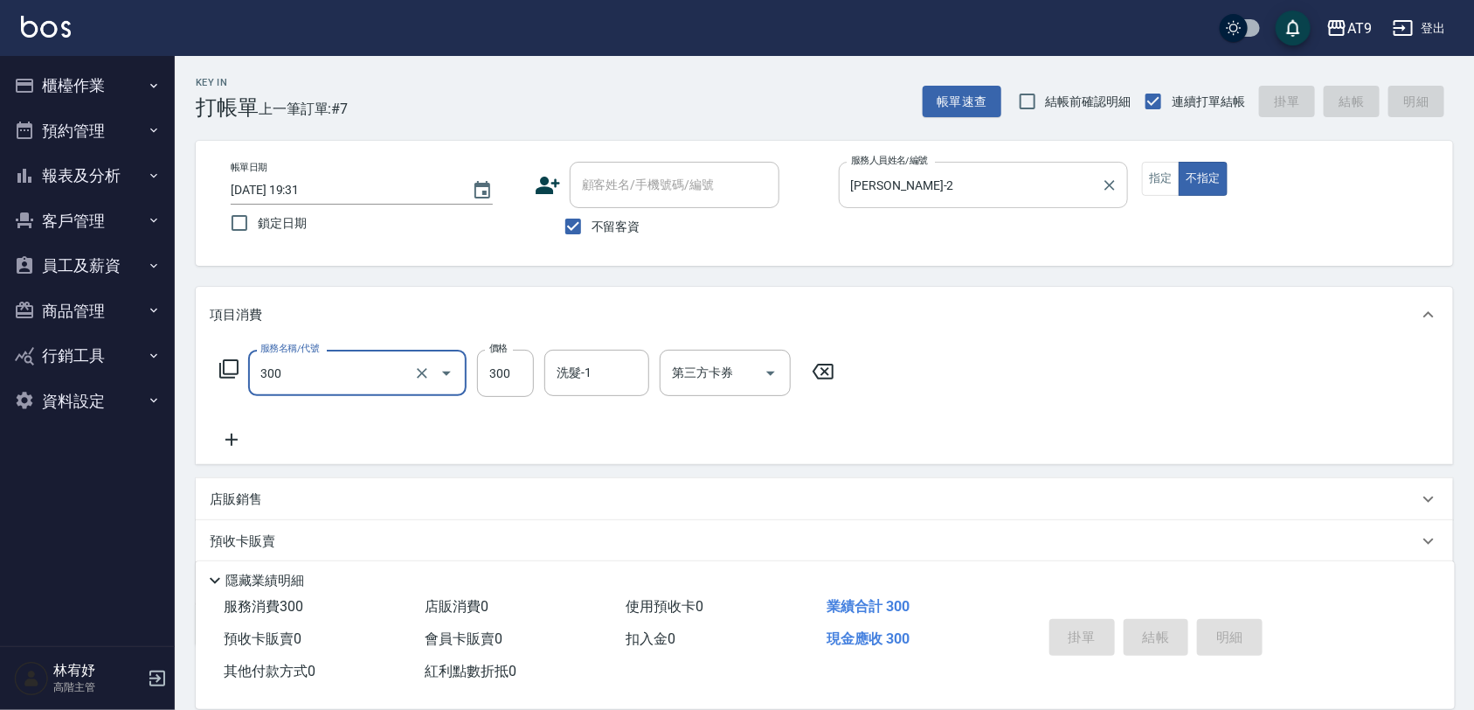
type input "300"
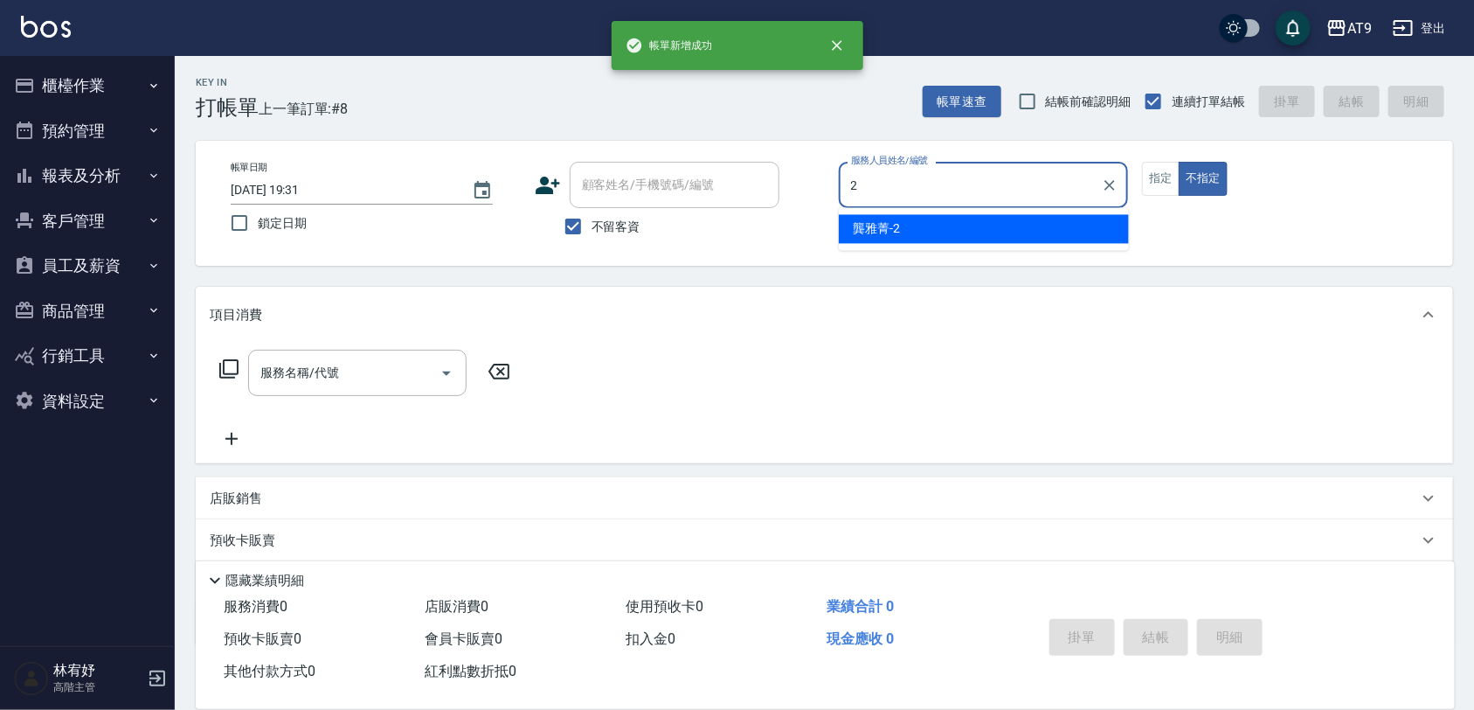
type input "[PERSON_NAME]-2"
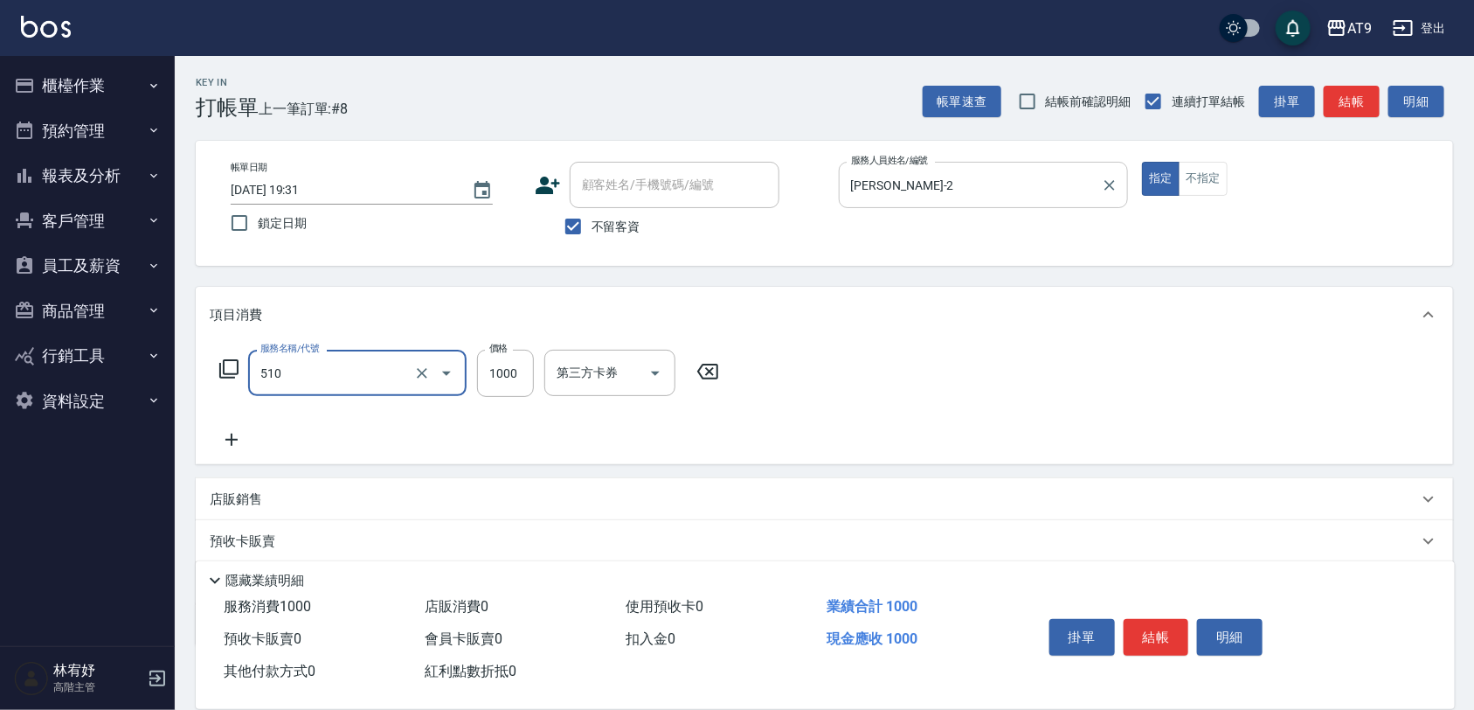
type input "染髮(510)"
type input "1999"
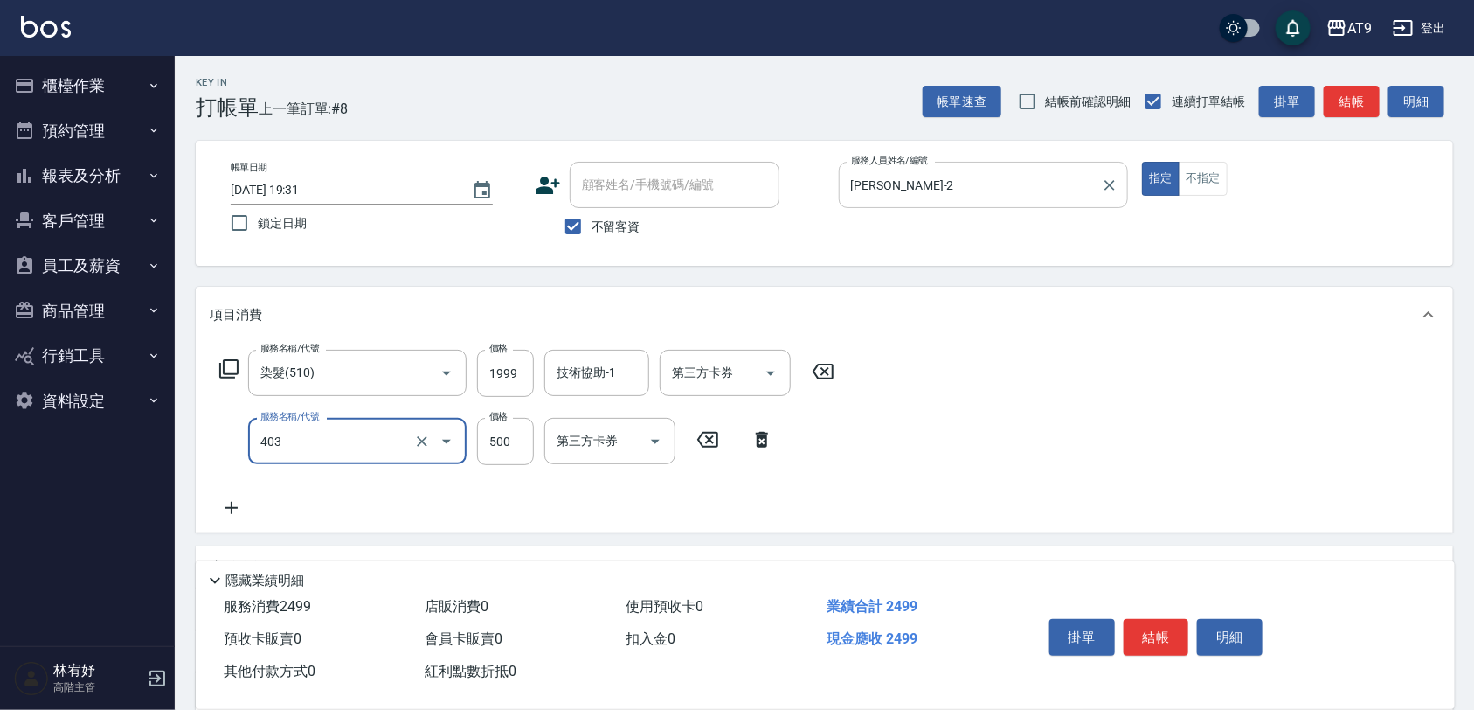
type input "天天護髮(403)"
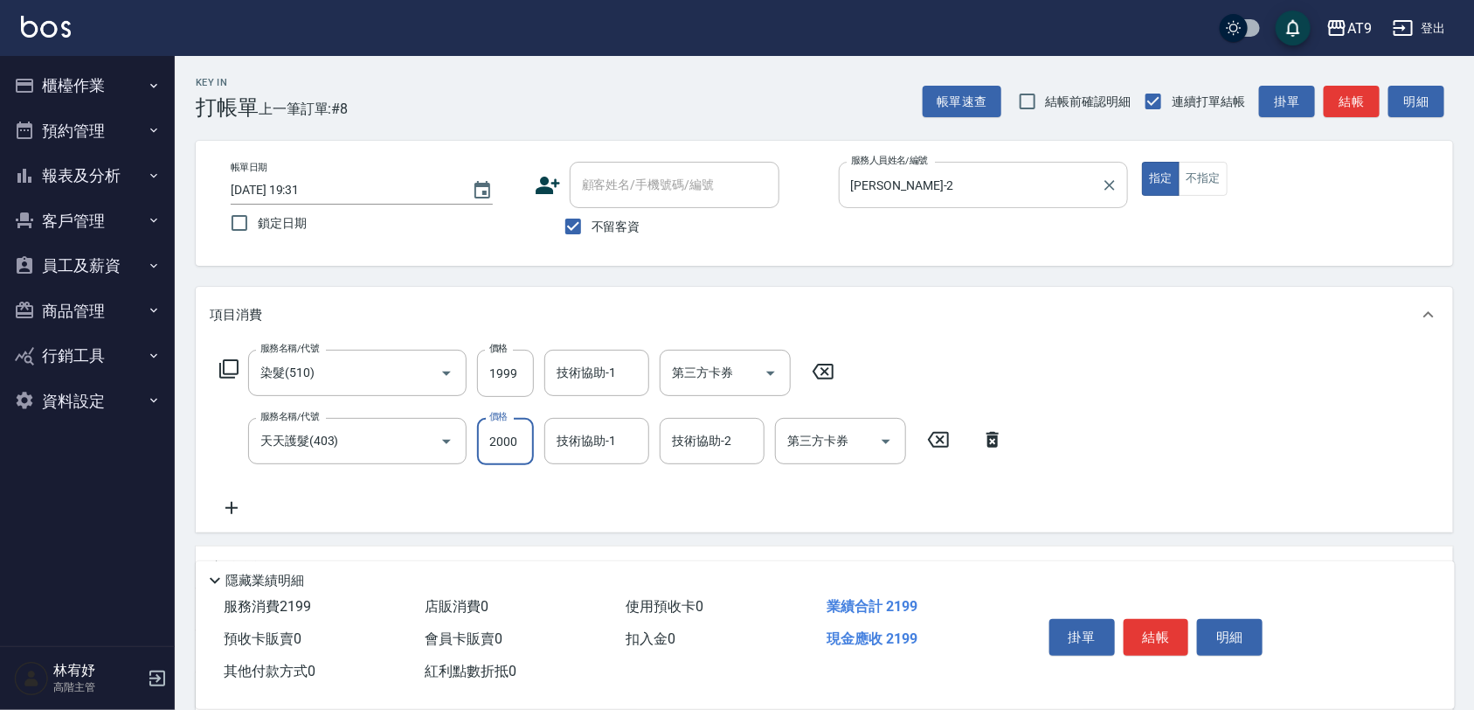
type input "2000"
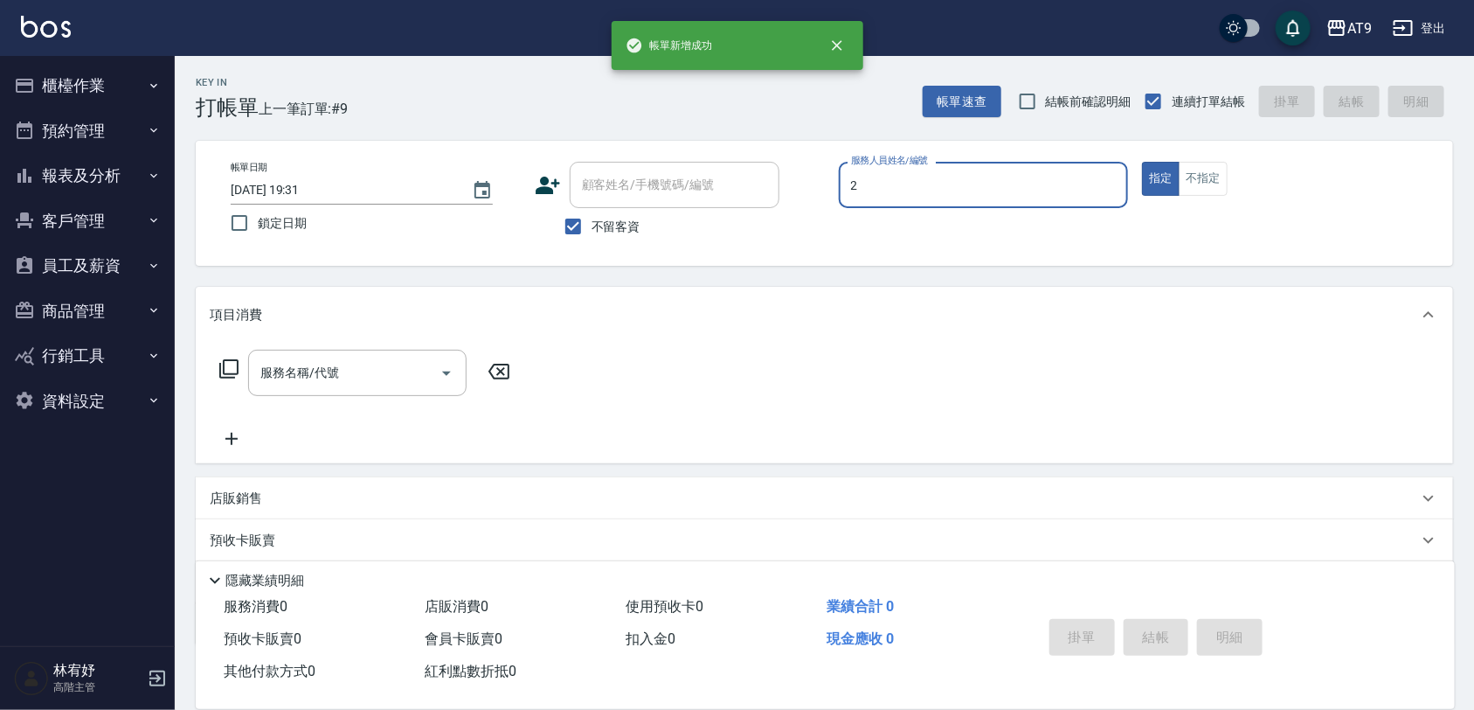
type input "[PERSON_NAME]-2"
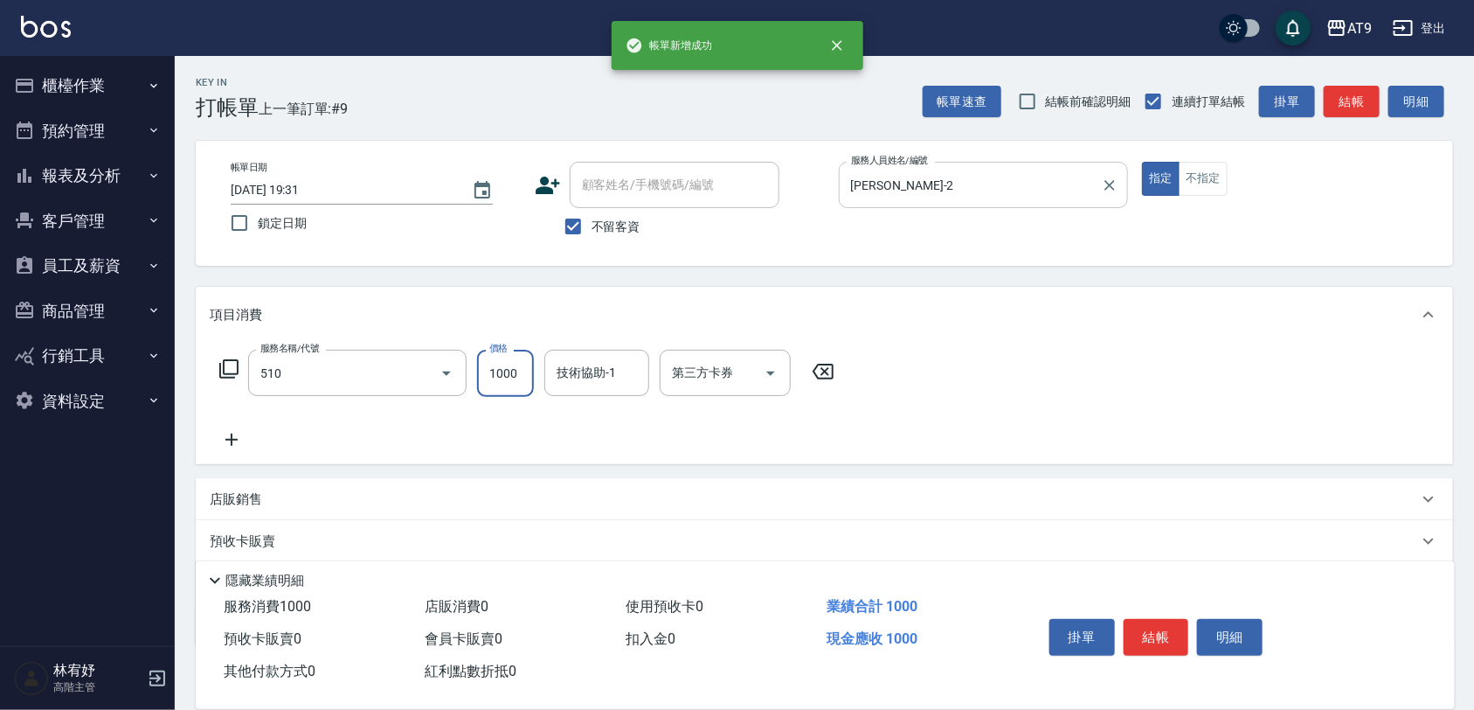
type input "染髮(510)"
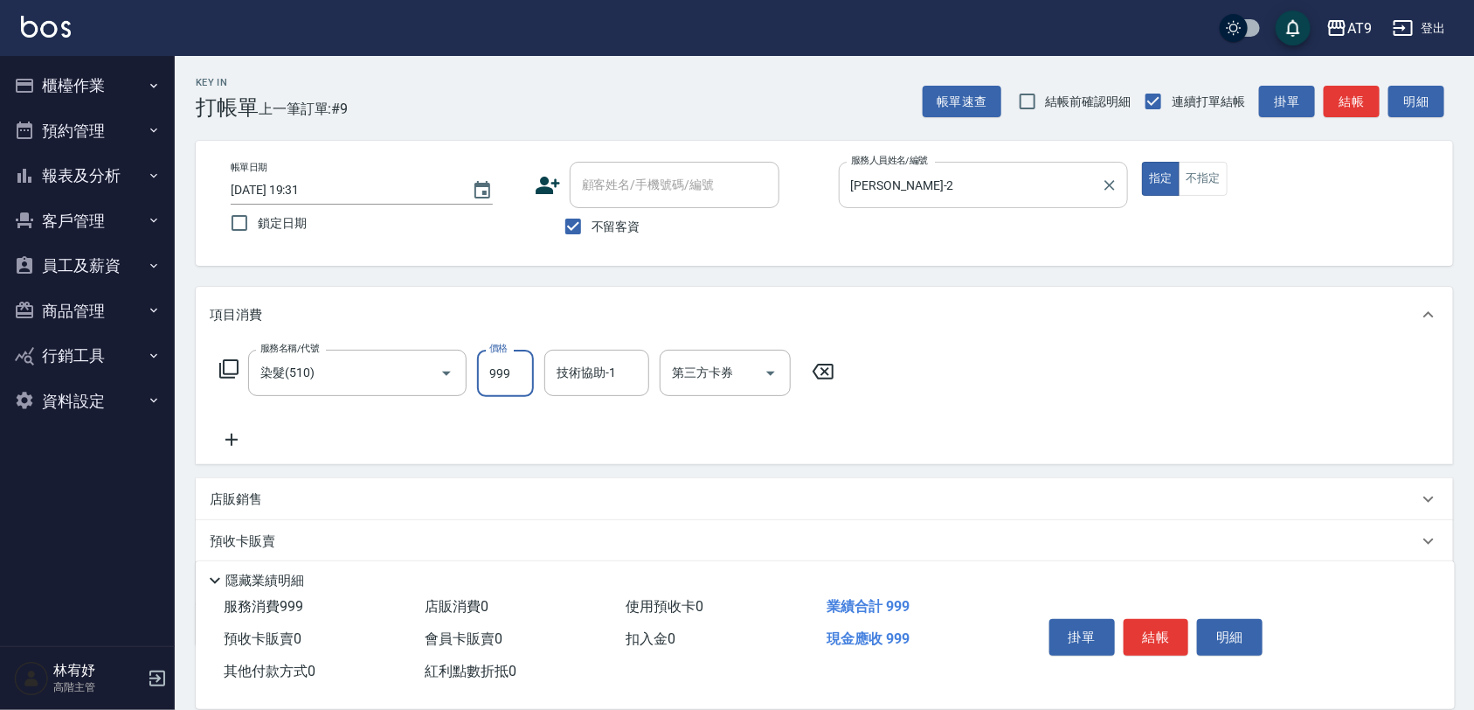
type input "999"
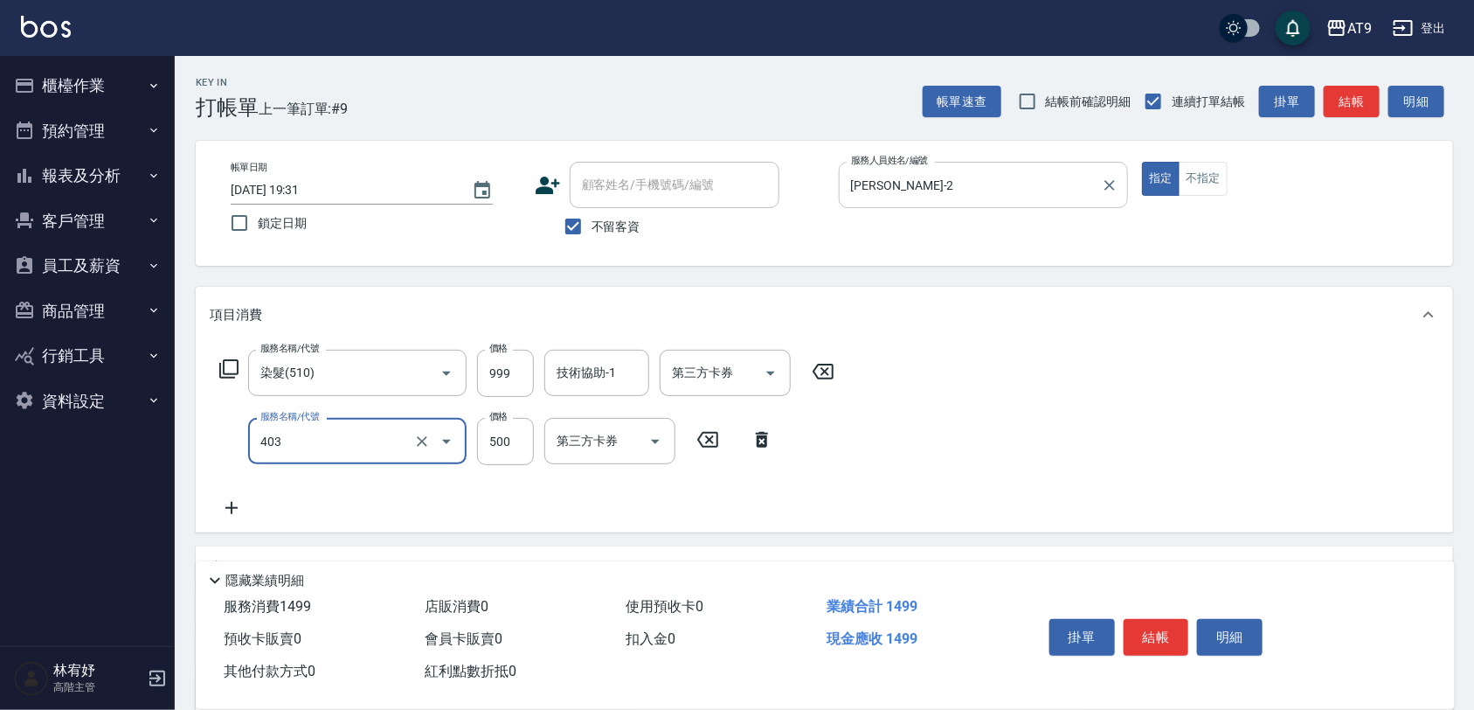
type input "天天護髮(403)"
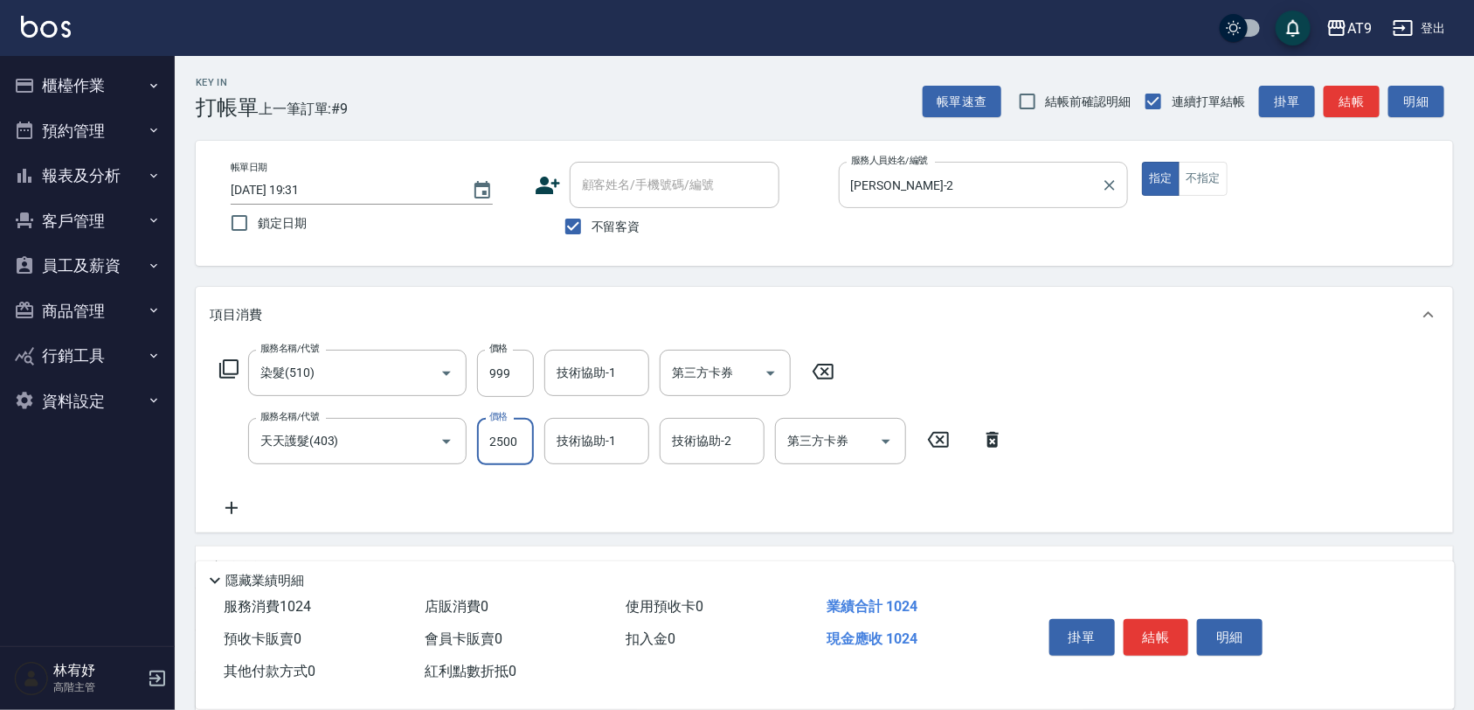
type input "2500"
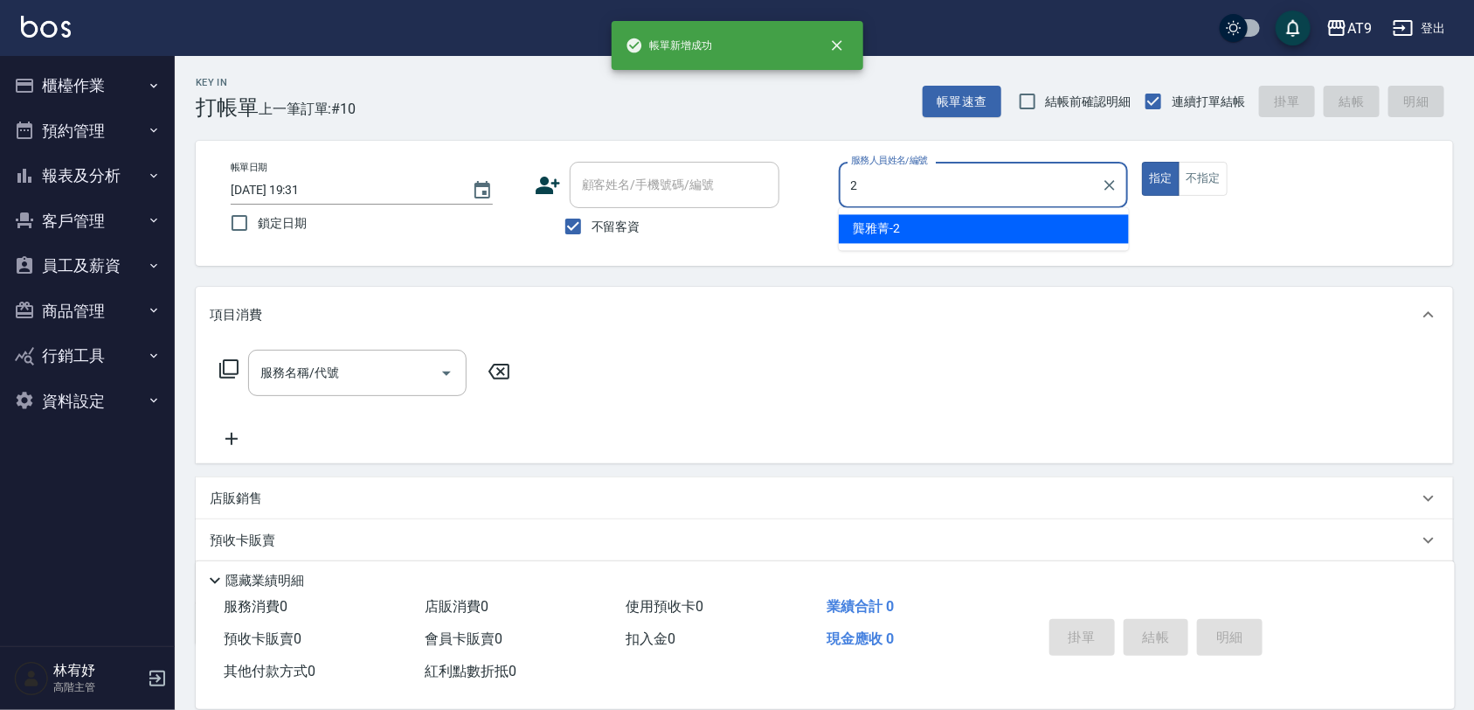
type input "[PERSON_NAME]-2"
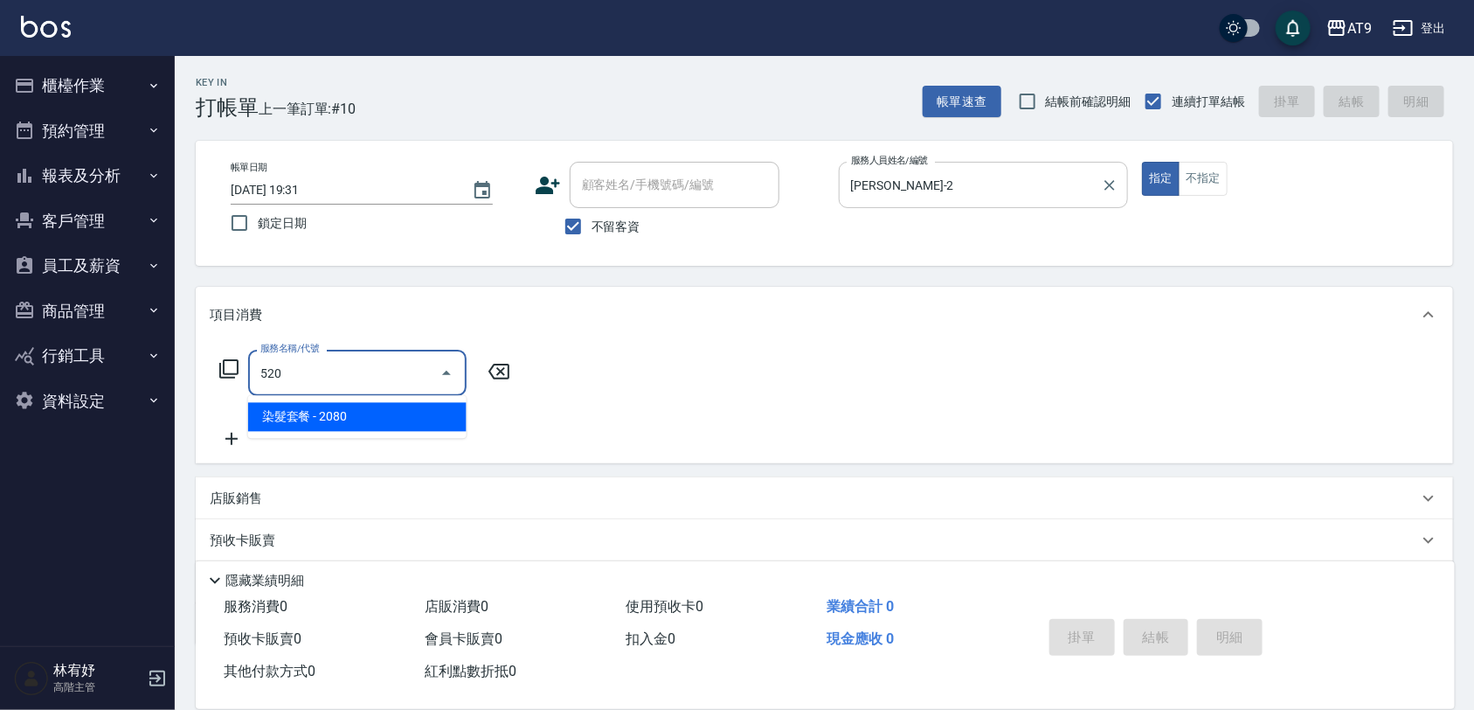
type input "染髮套餐(520)"
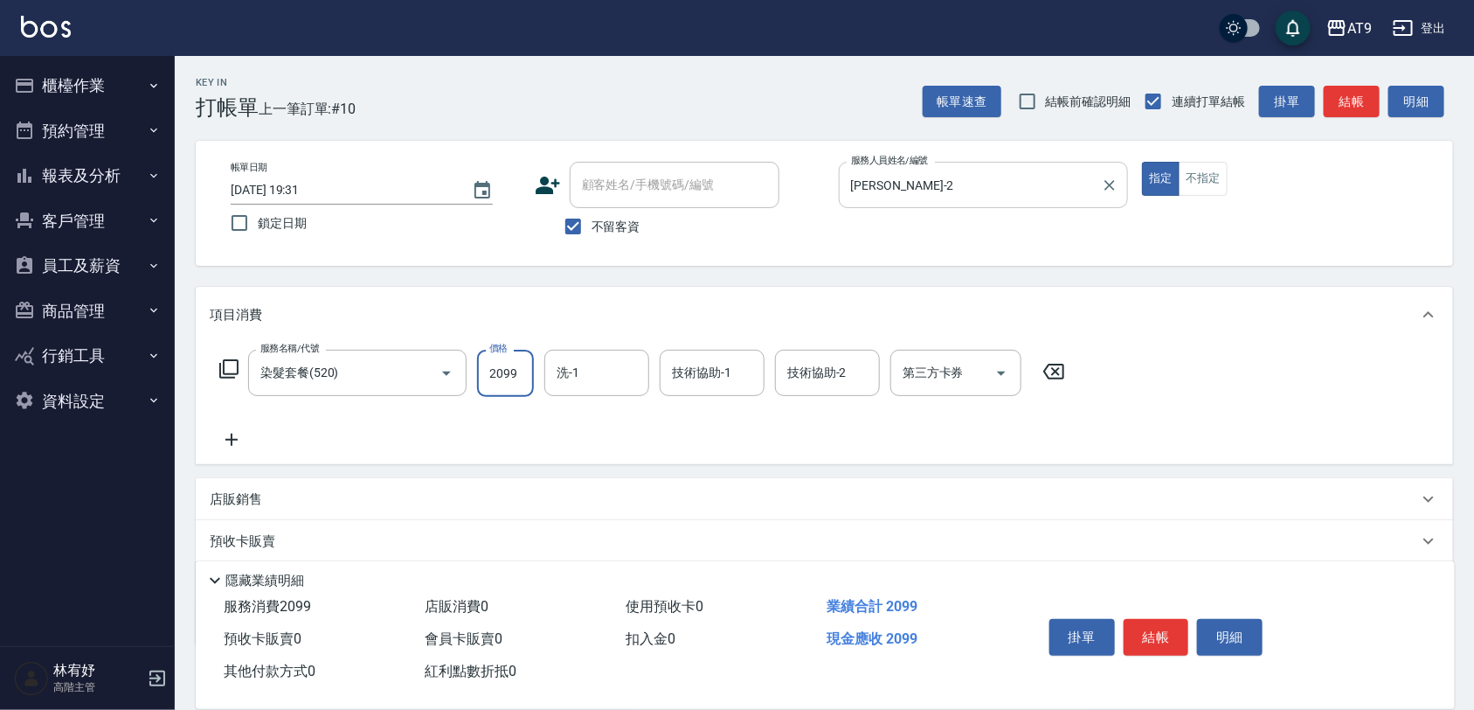
type input "2099"
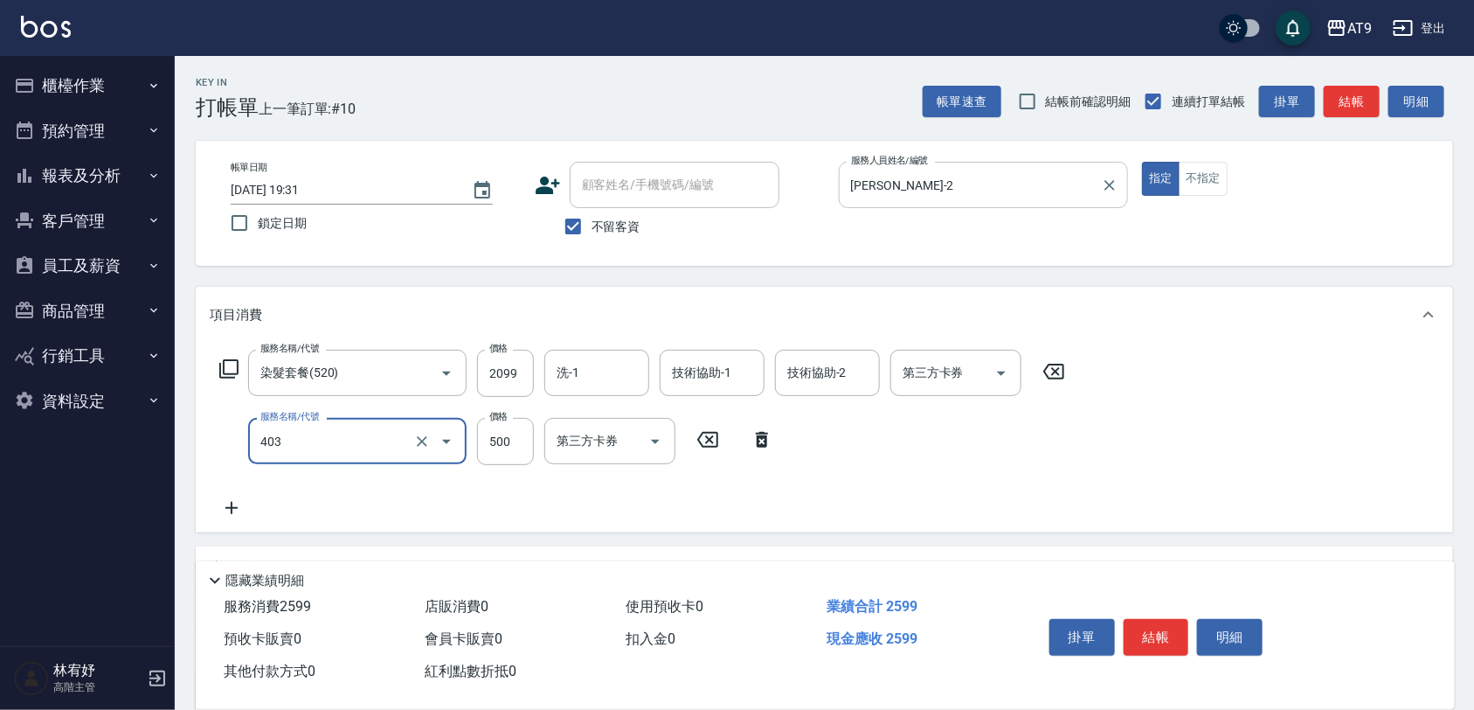
type input "天天護髮(403)"
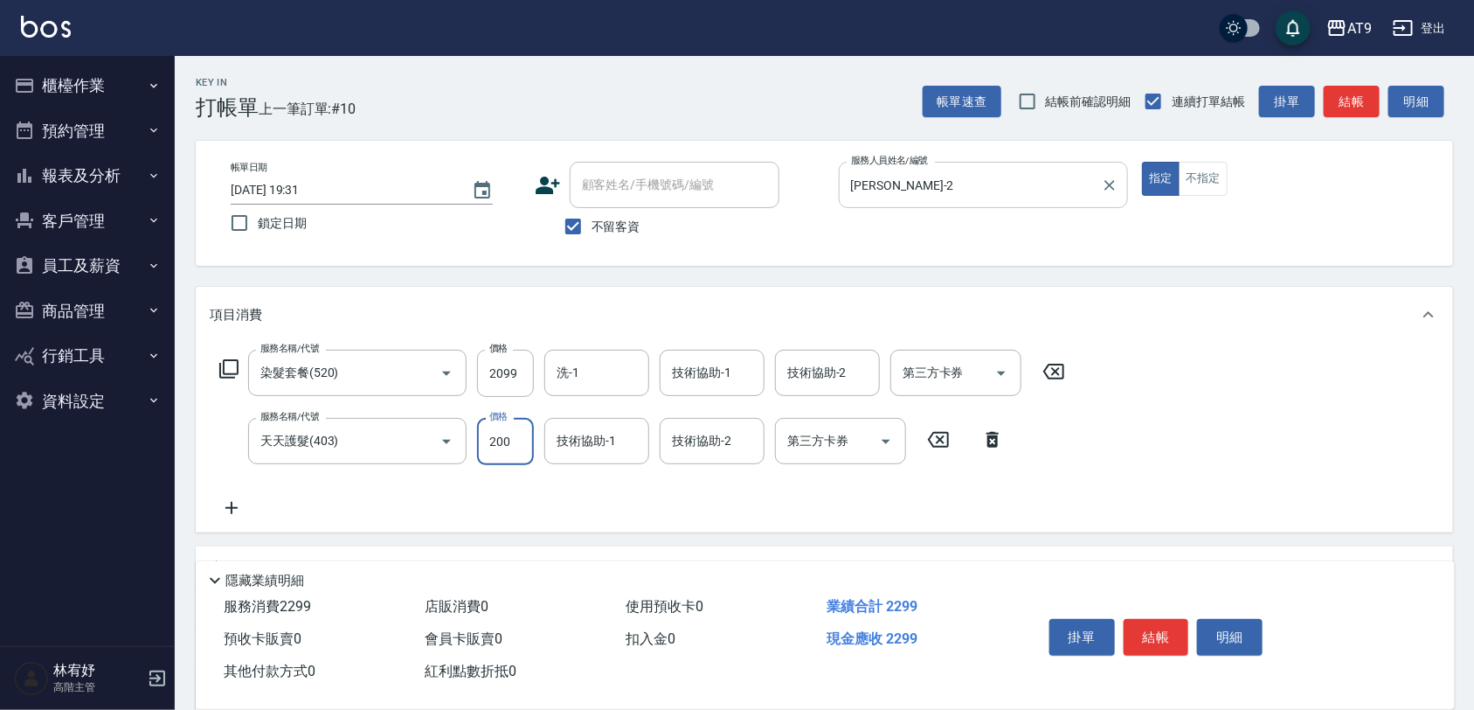
type input "2000"
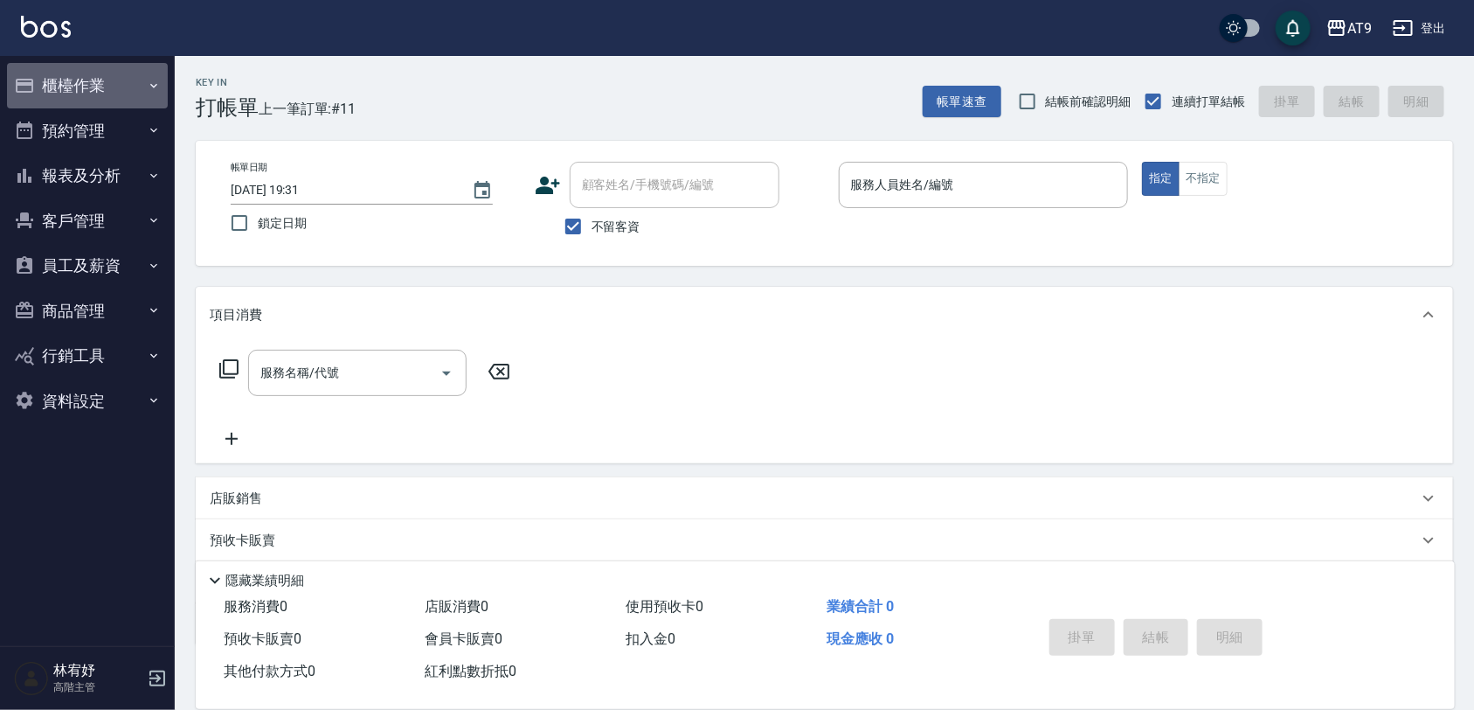
click at [103, 88] on button "櫃檯作業" at bounding box center [87, 85] width 161 height 45
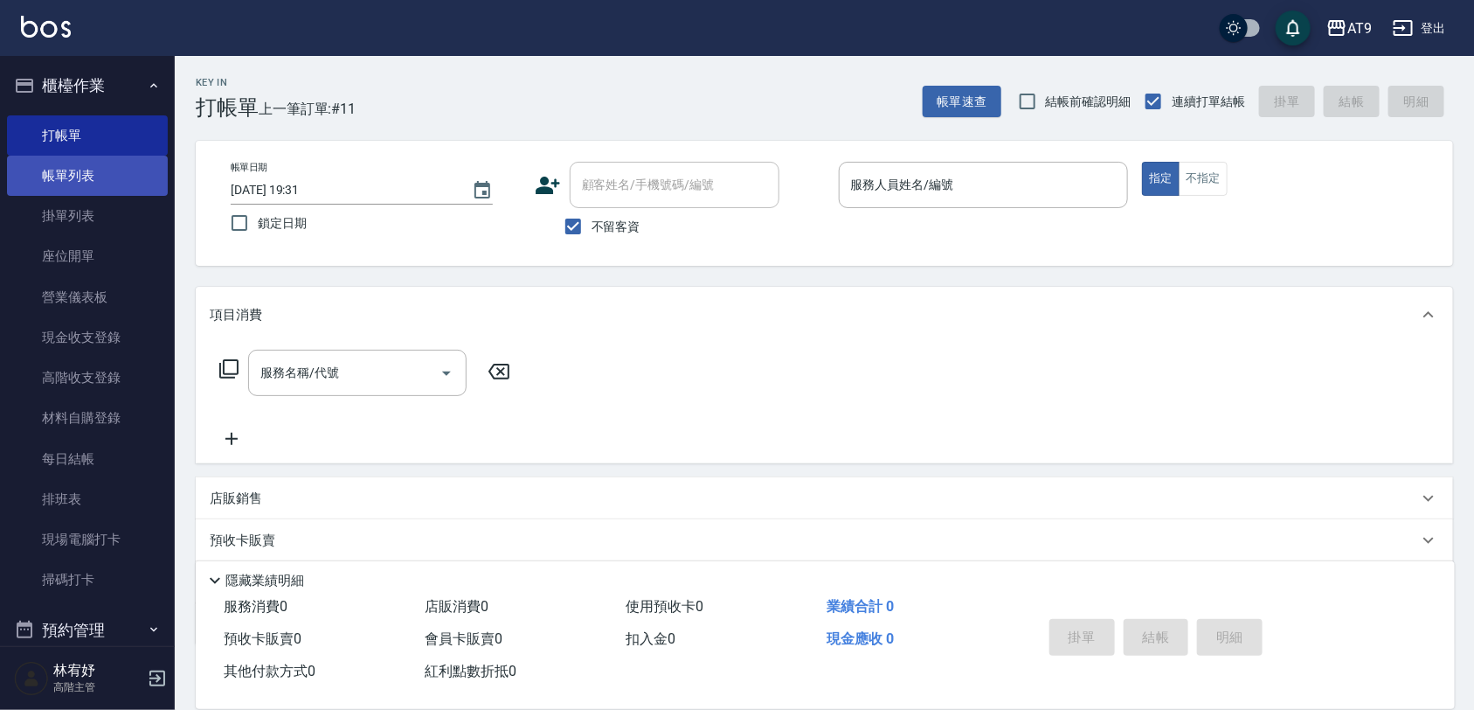
click at [105, 169] on link "帳單列表" at bounding box center [87, 176] width 161 height 40
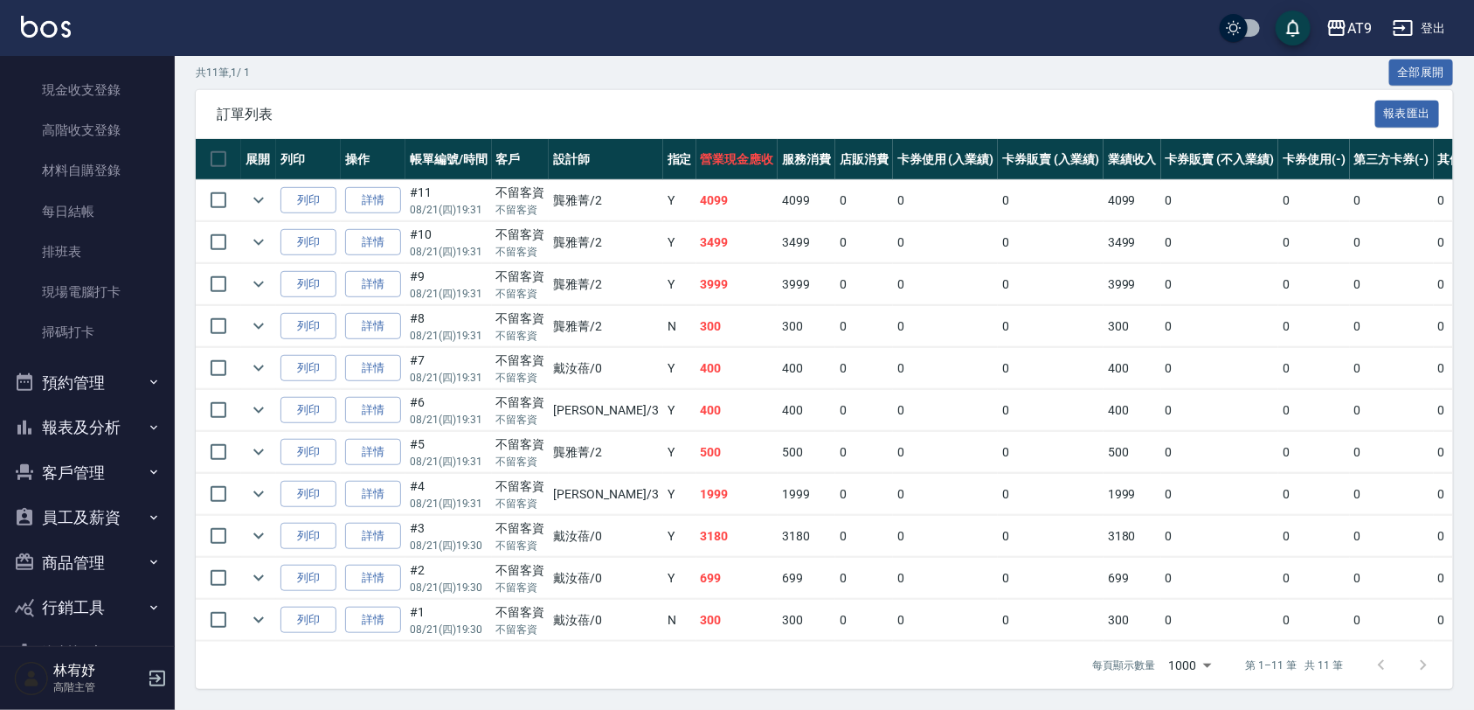
scroll to position [297, 0]
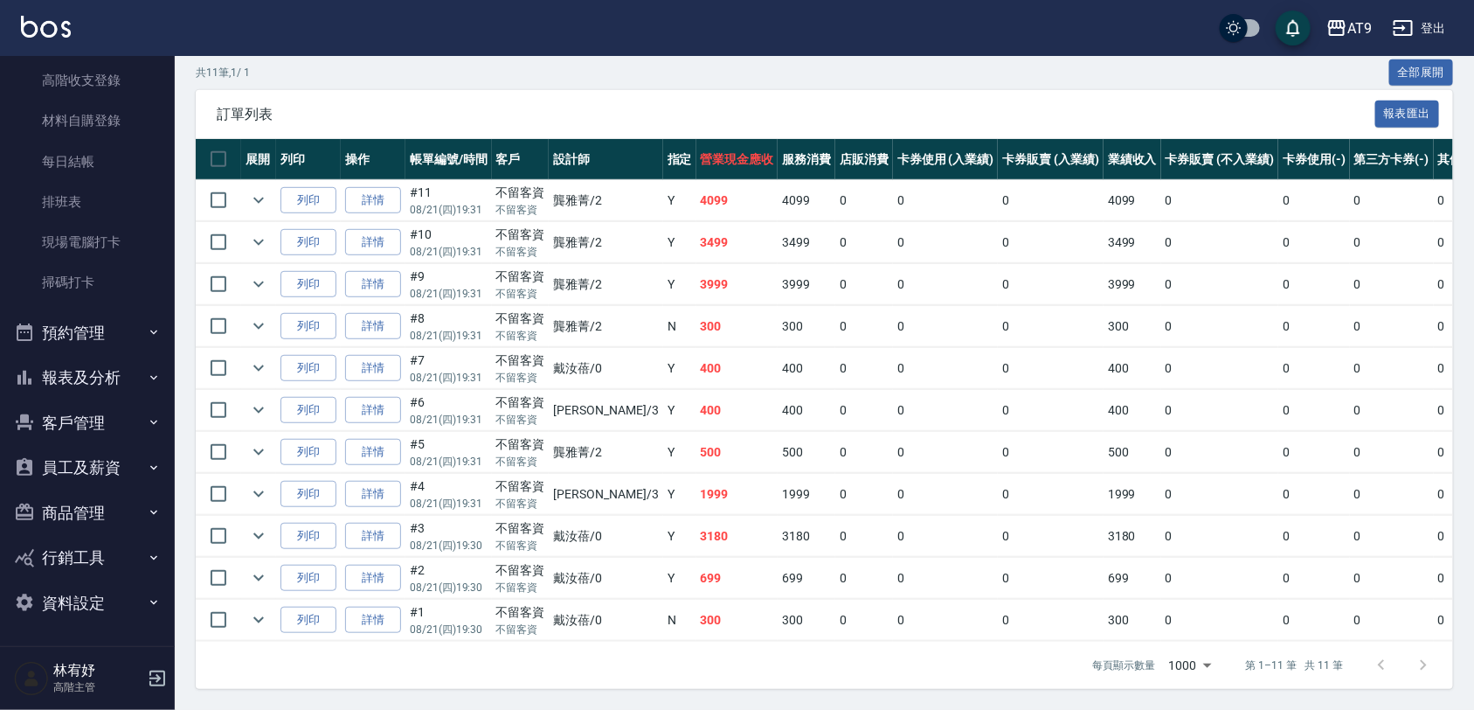
click at [116, 351] on button "預約管理" at bounding box center [87, 332] width 161 height 45
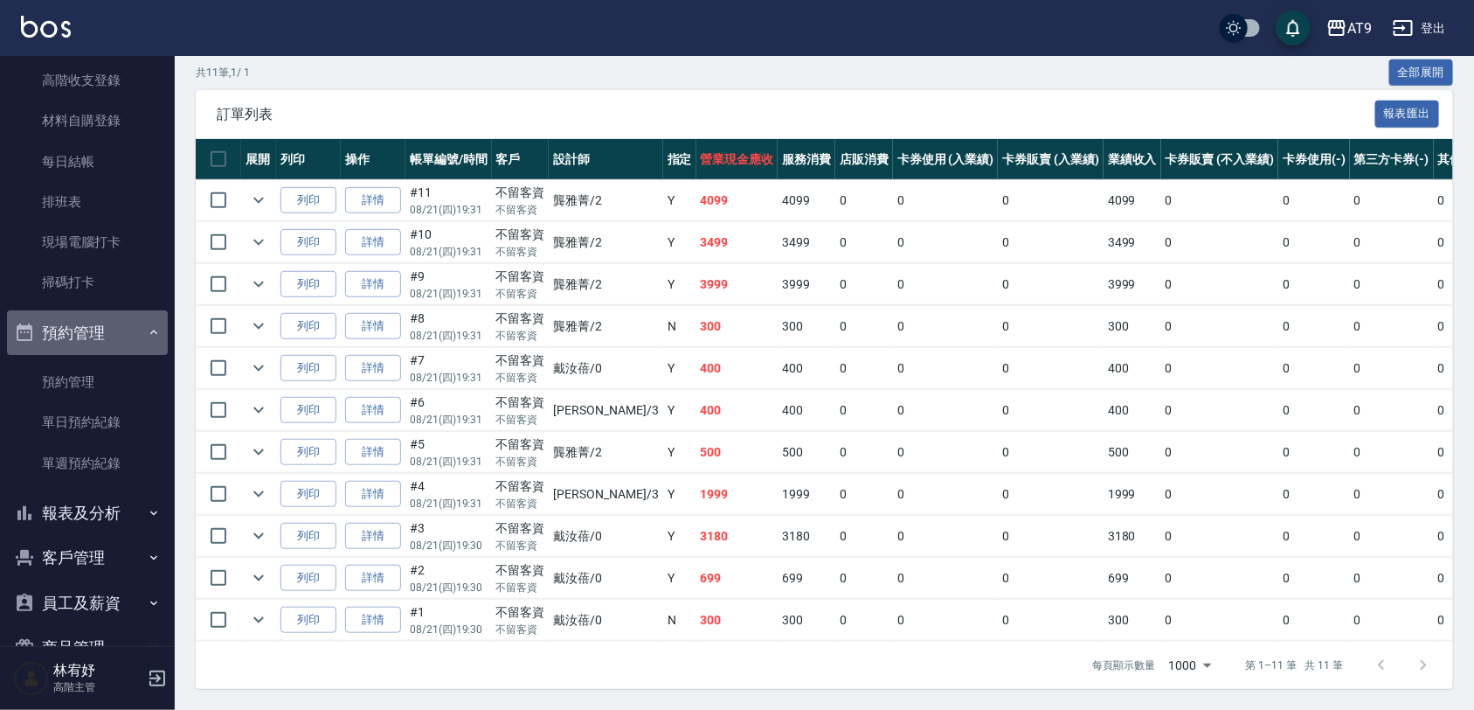
click at [94, 323] on button "預約管理" at bounding box center [87, 332] width 161 height 45
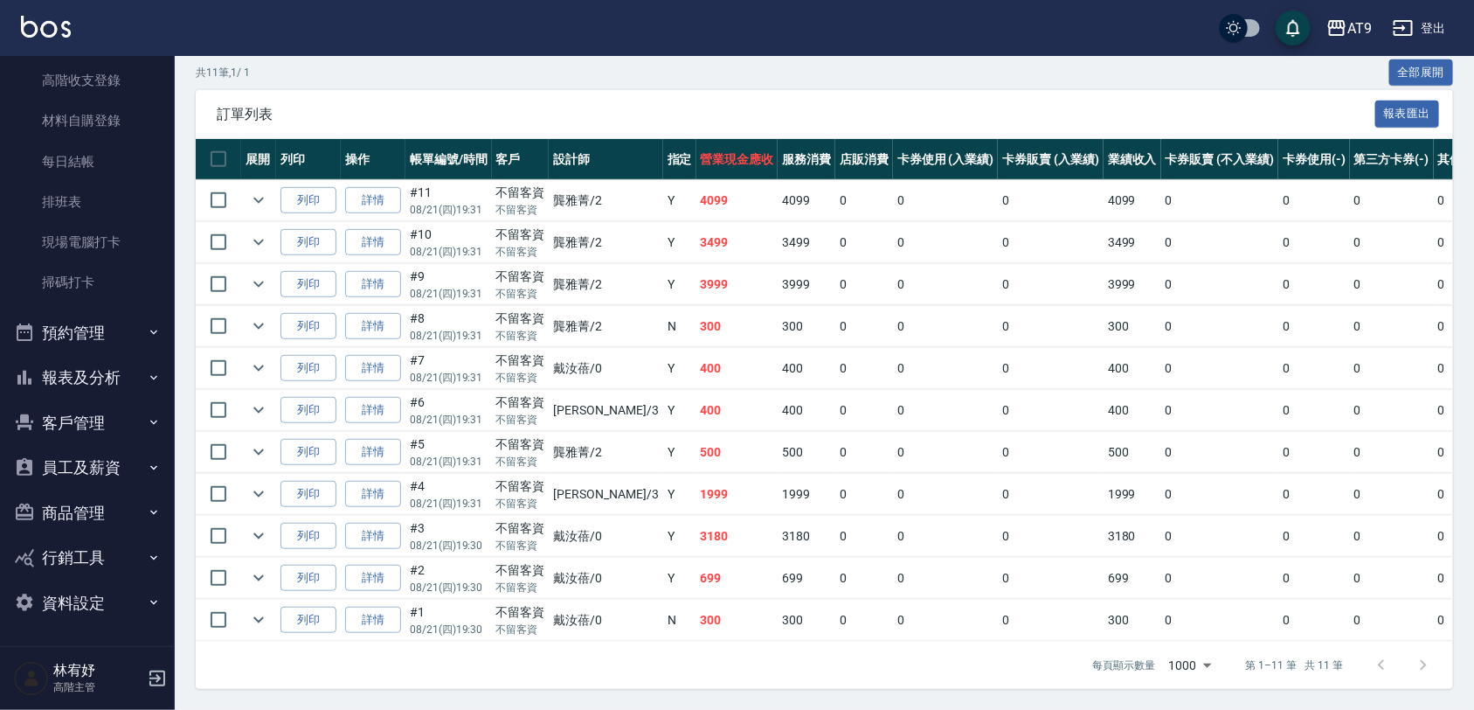
click at [94, 368] on button "報表及分析" at bounding box center [87, 377] width 161 height 45
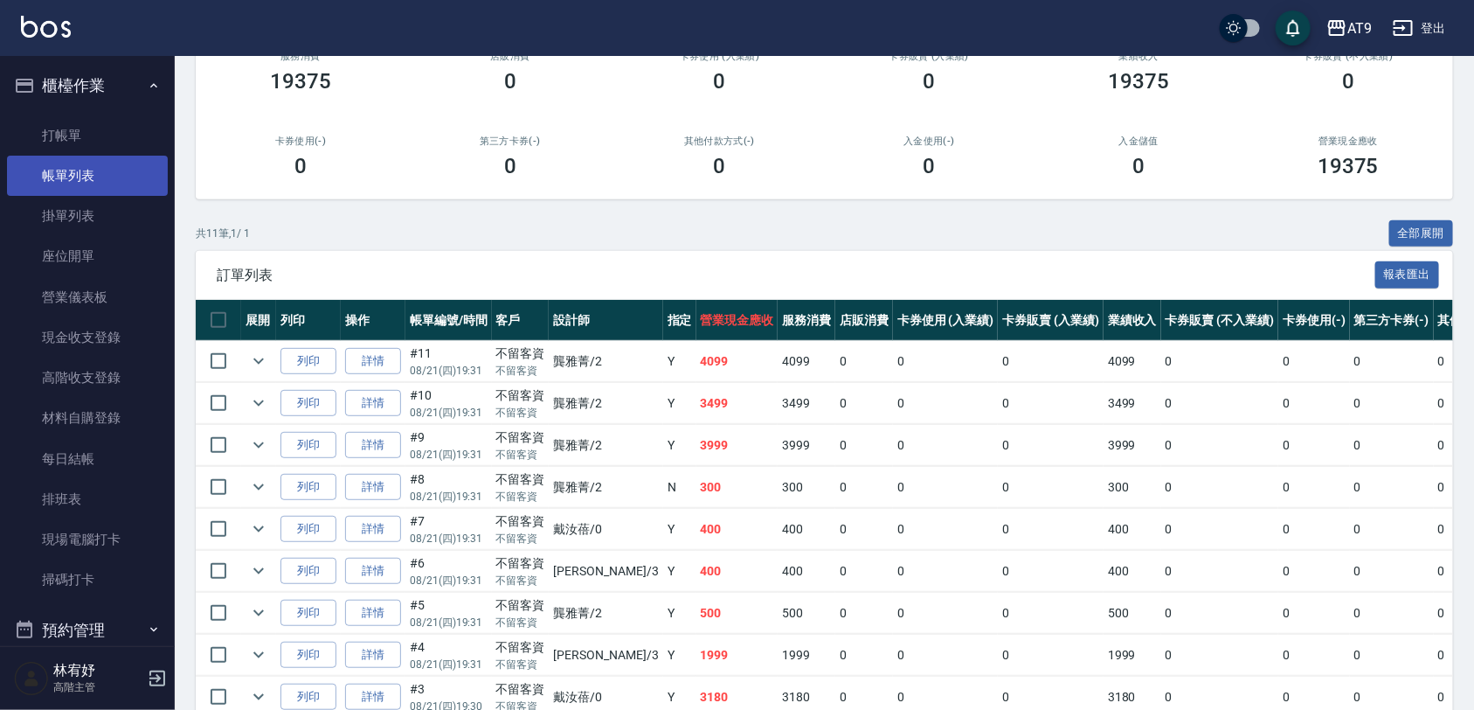
scroll to position [0, 0]
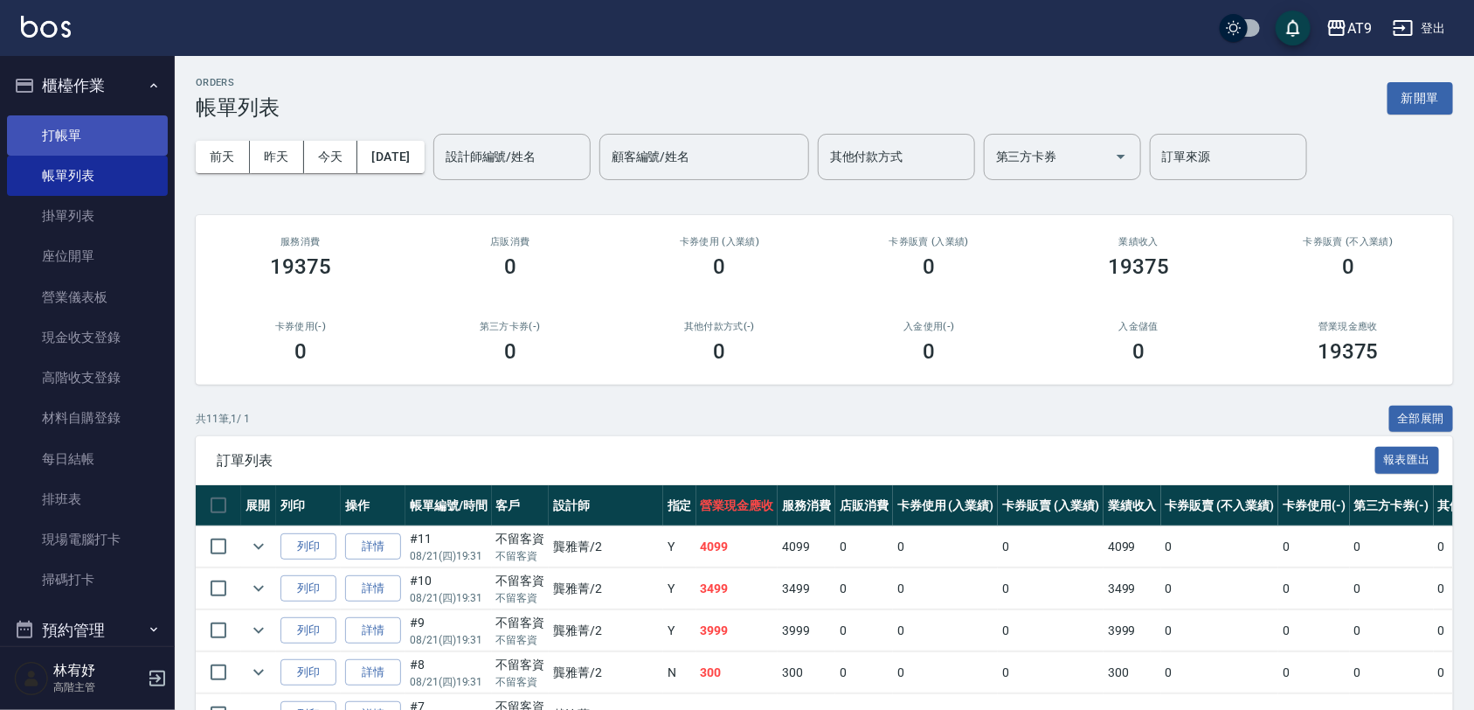
click at [101, 132] on link "打帳單" at bounding box center [87, 135] width 161 height 40
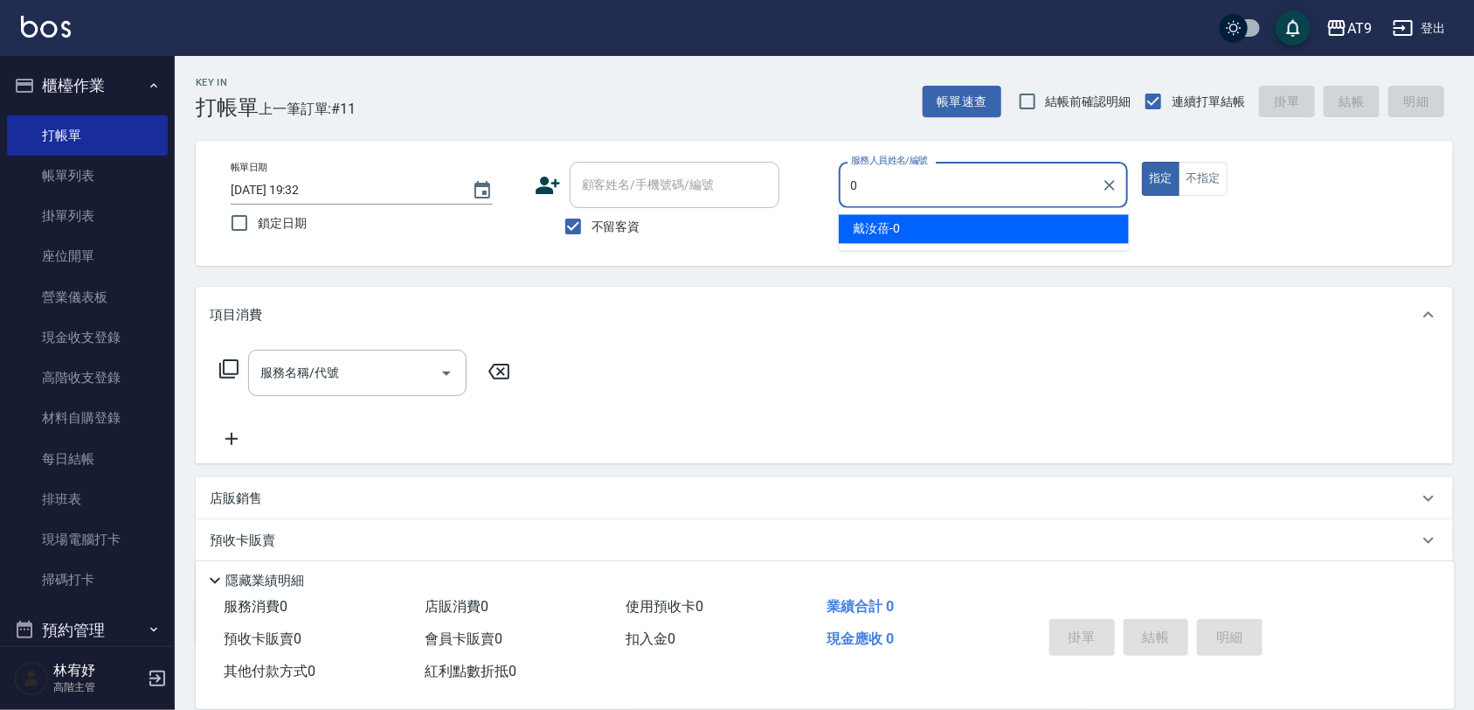
type input "[PERSON_NAME]-0"
type button "true"
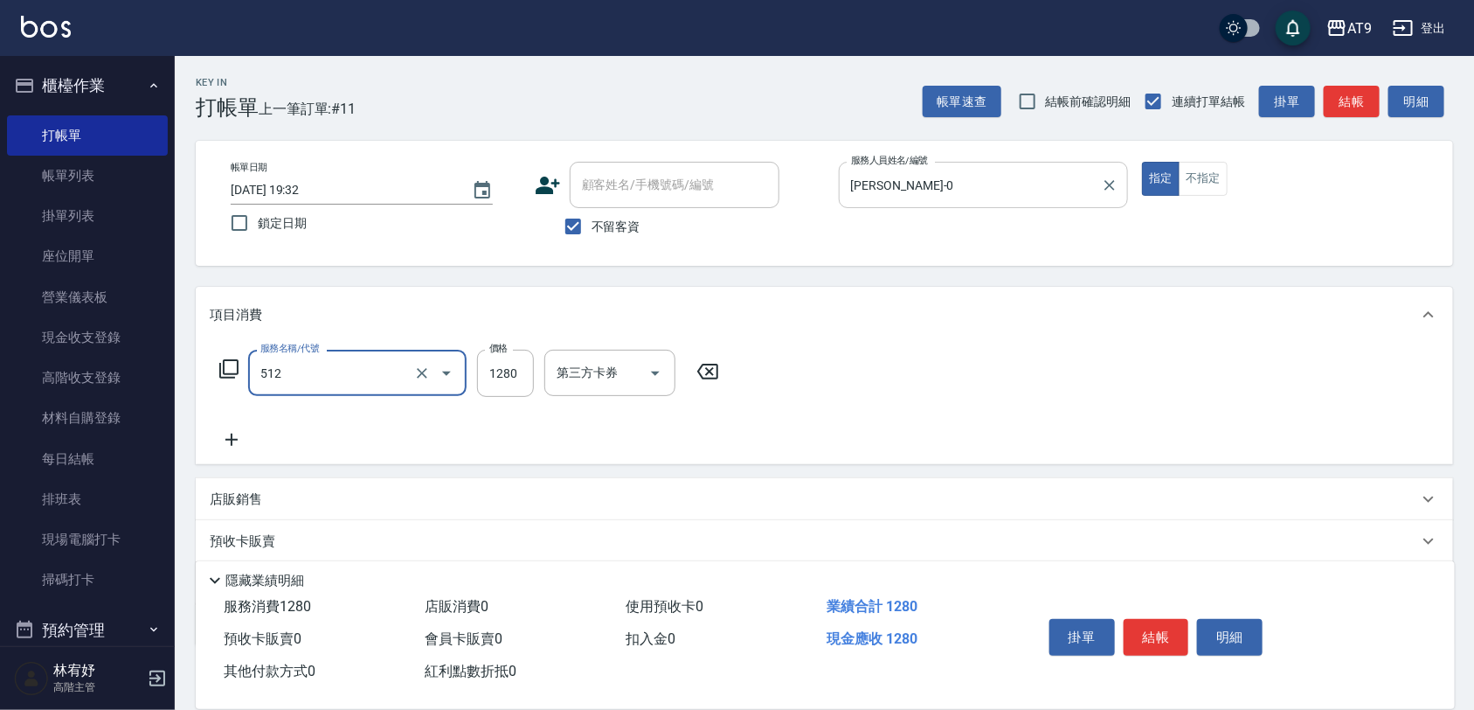
type input "染髮(512)"
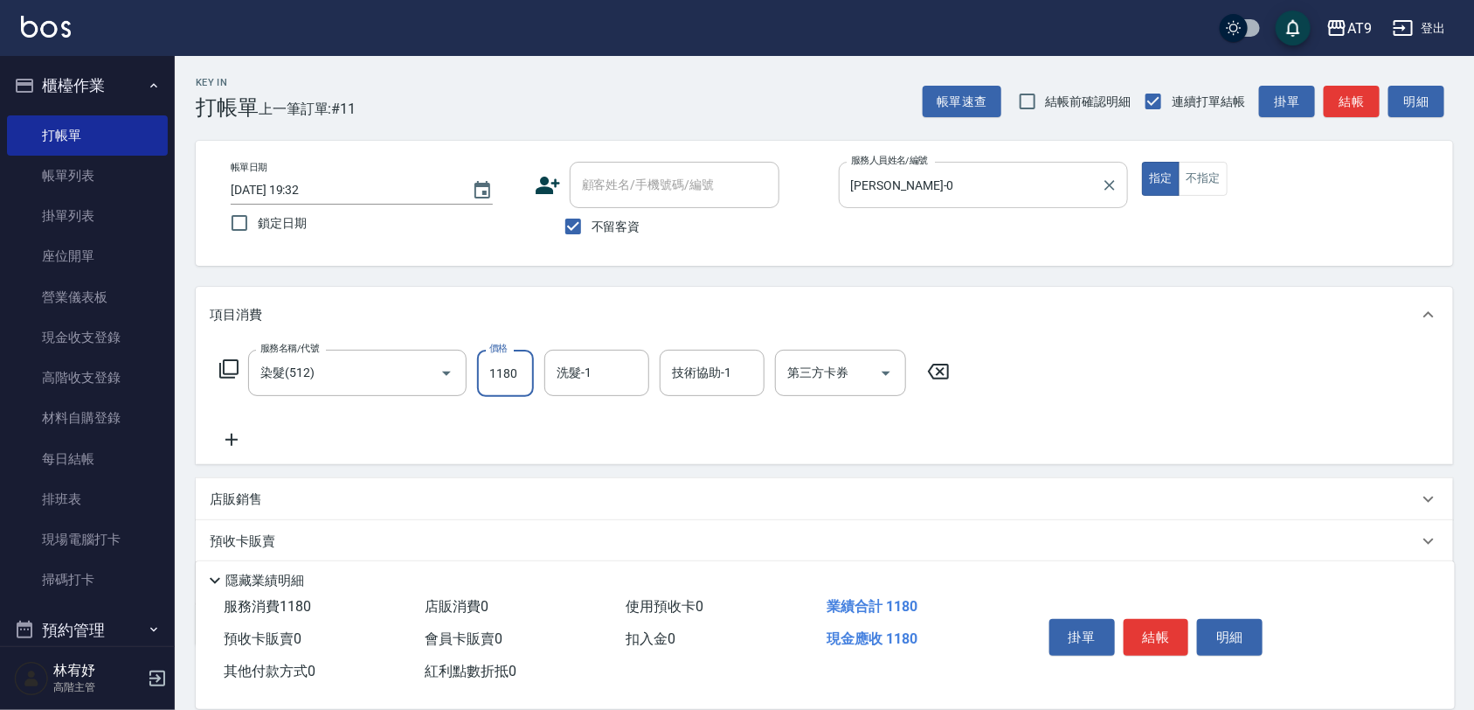
type input "1180"
type input "[PERSON_NAME]-46"
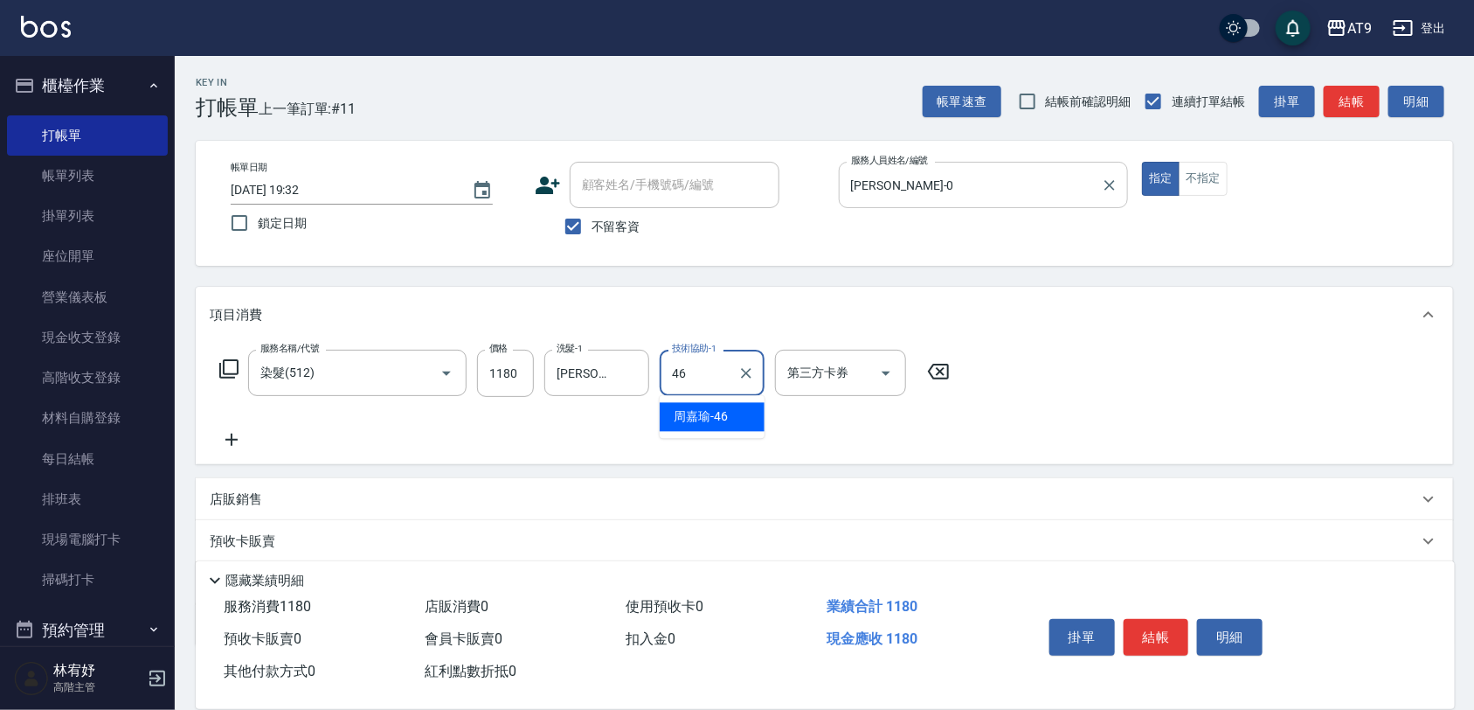
type input "[PERSON_NAME]-46"
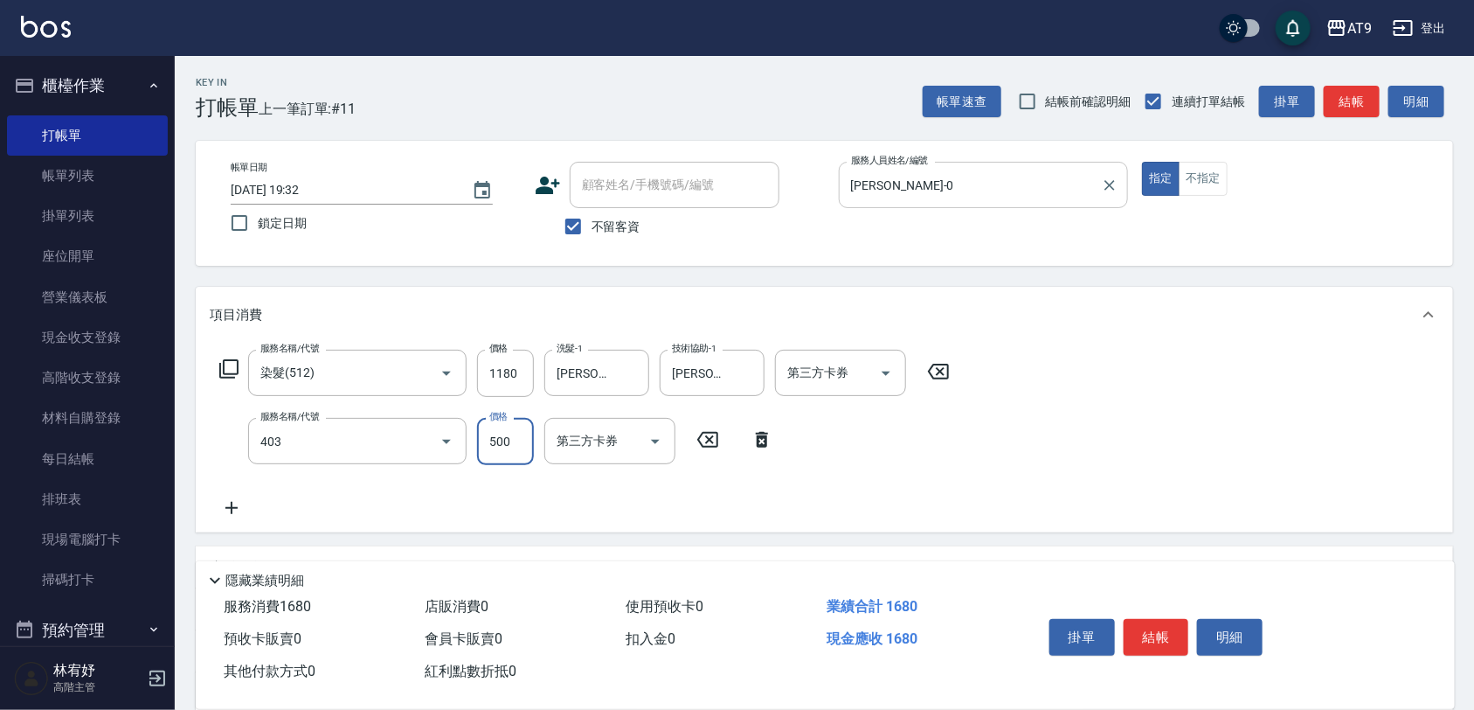
type input "天天護髮(403)"
type input "1500"
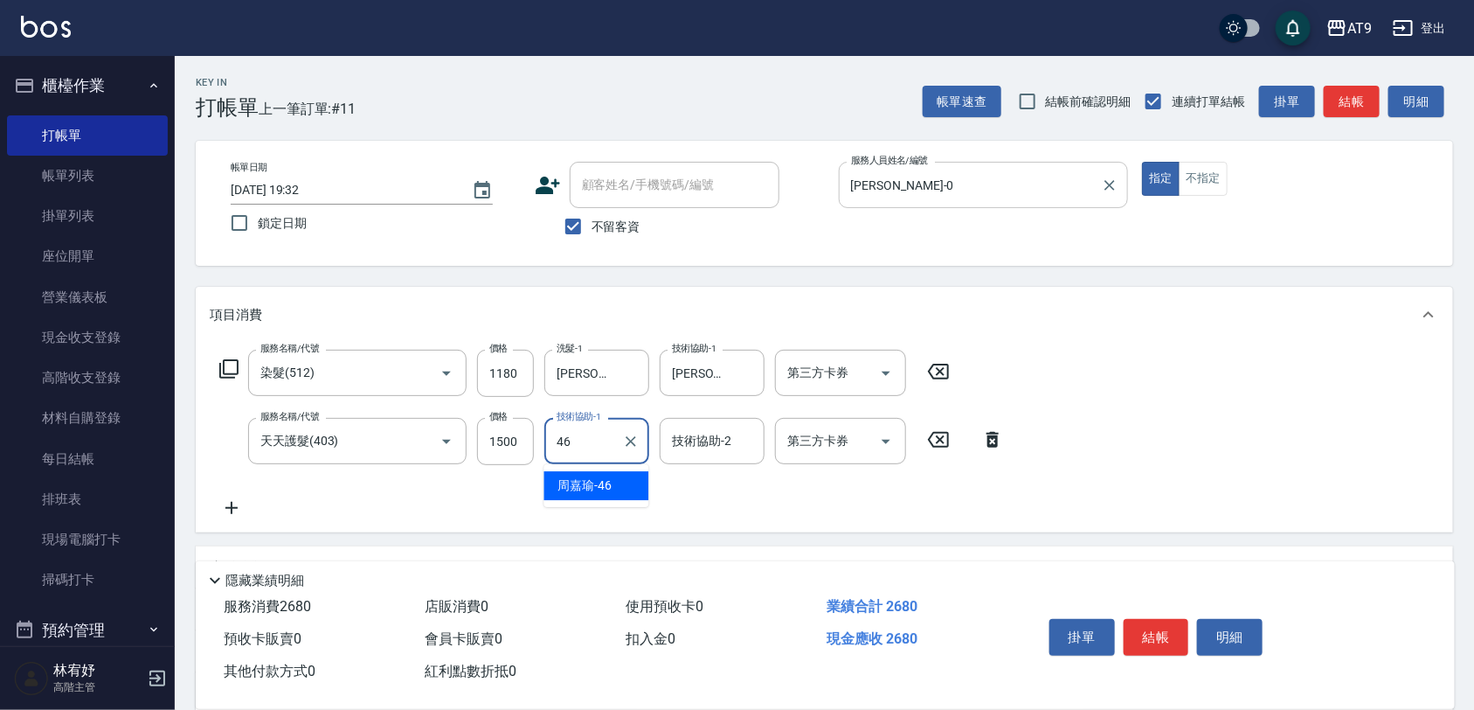
type input "[PERSON_NAME]-46"
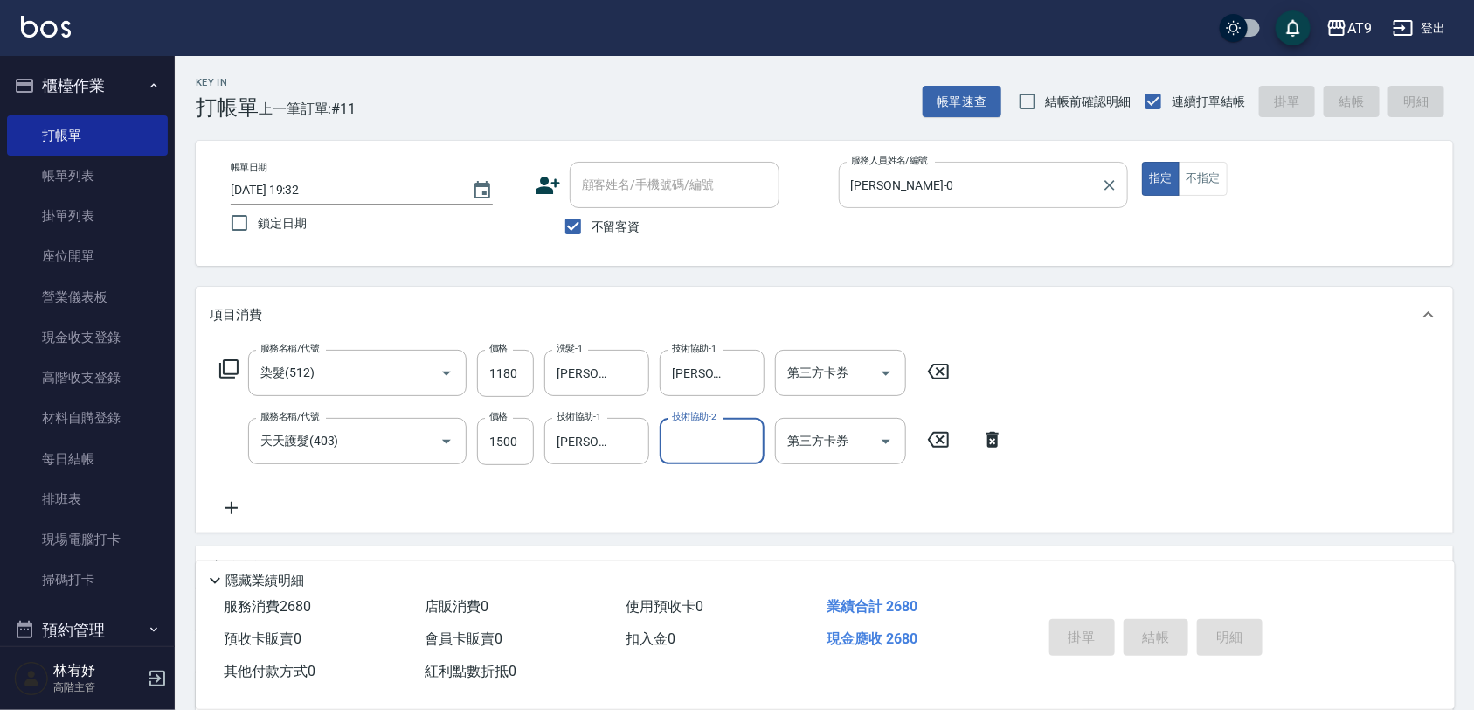
type input "[DATE] 19:33"
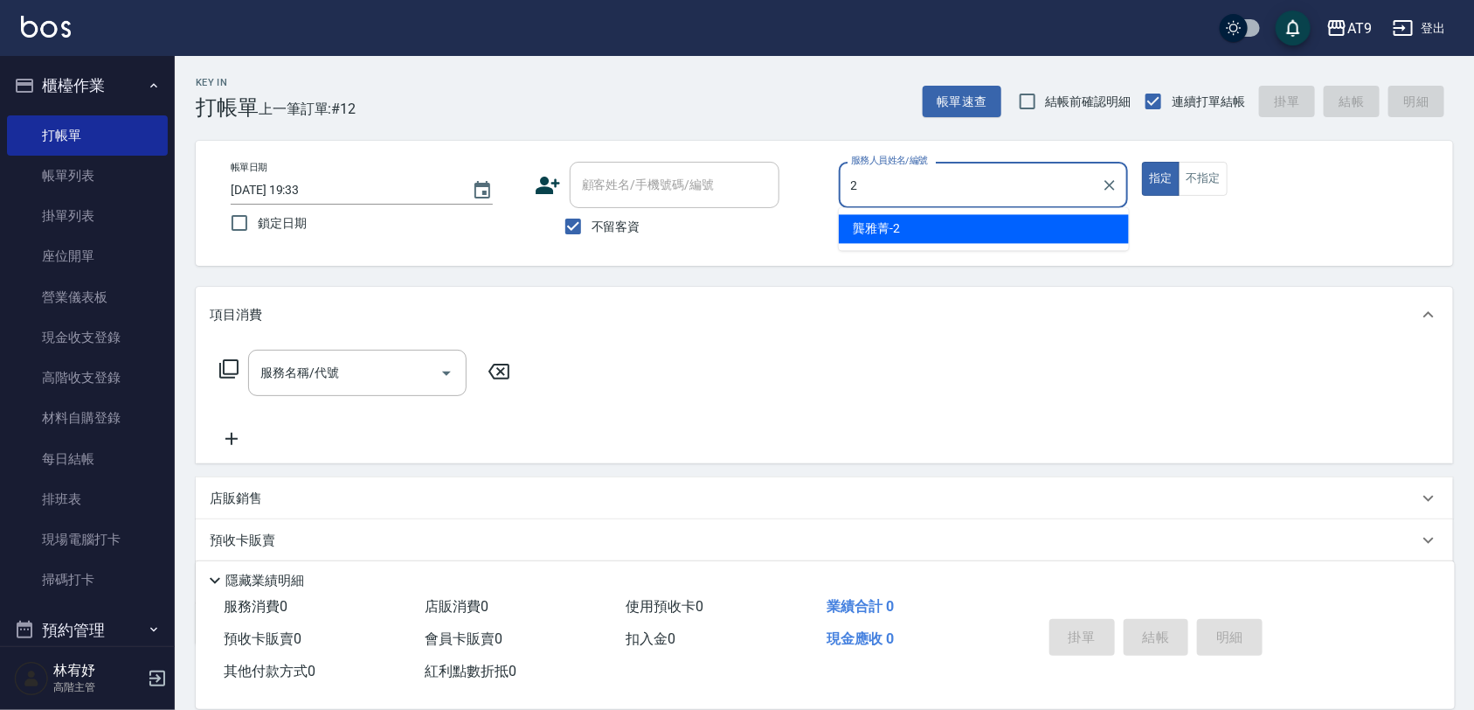
type input "[PERSON_NAME]-2"
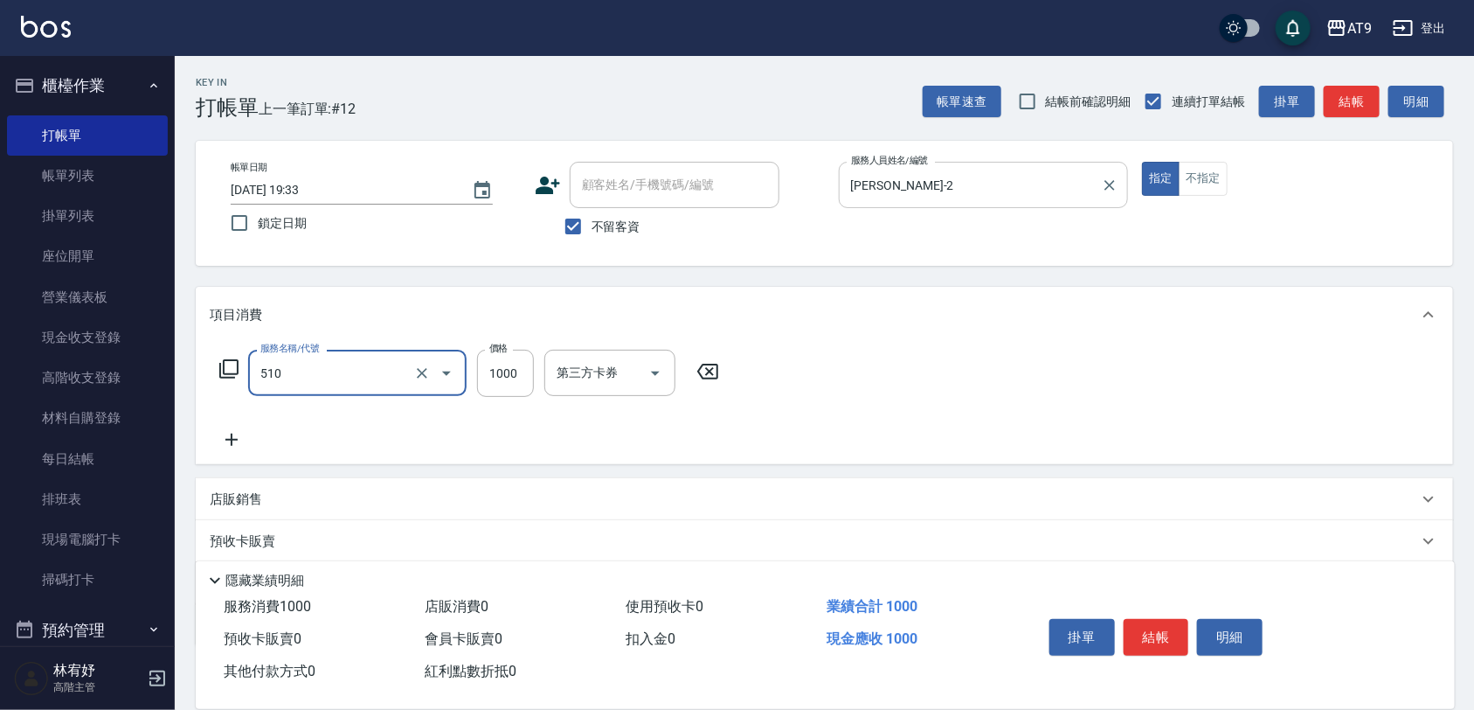
type input "染髮(510)"
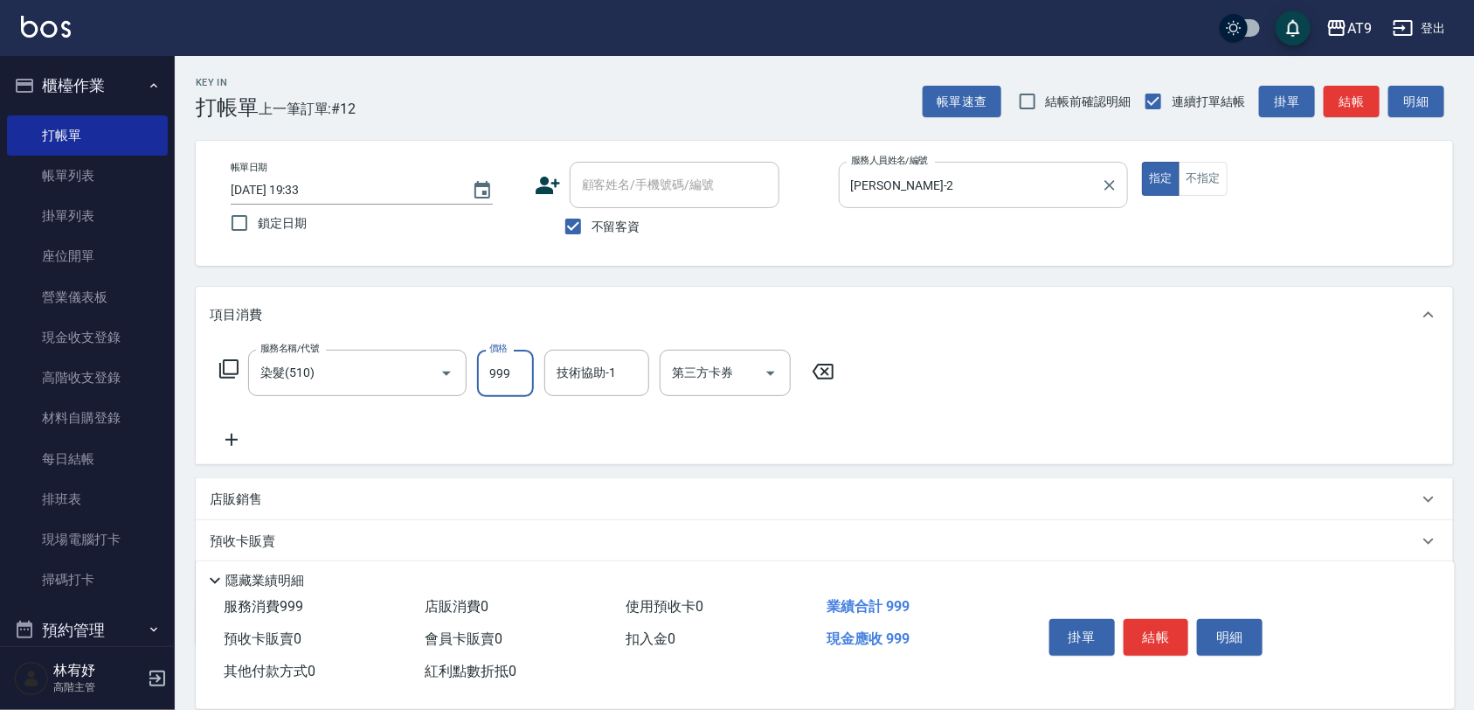
type input "999"
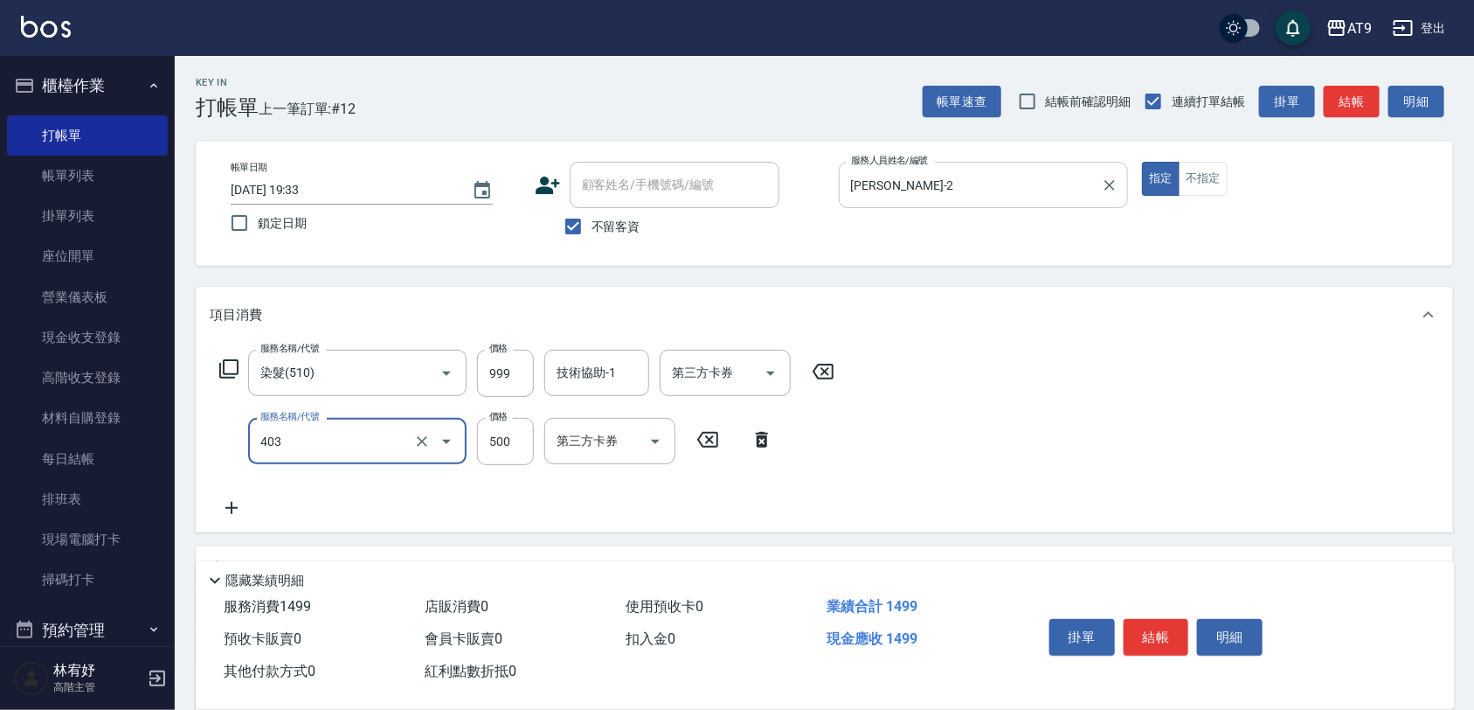
type input "天天護髮(403)"
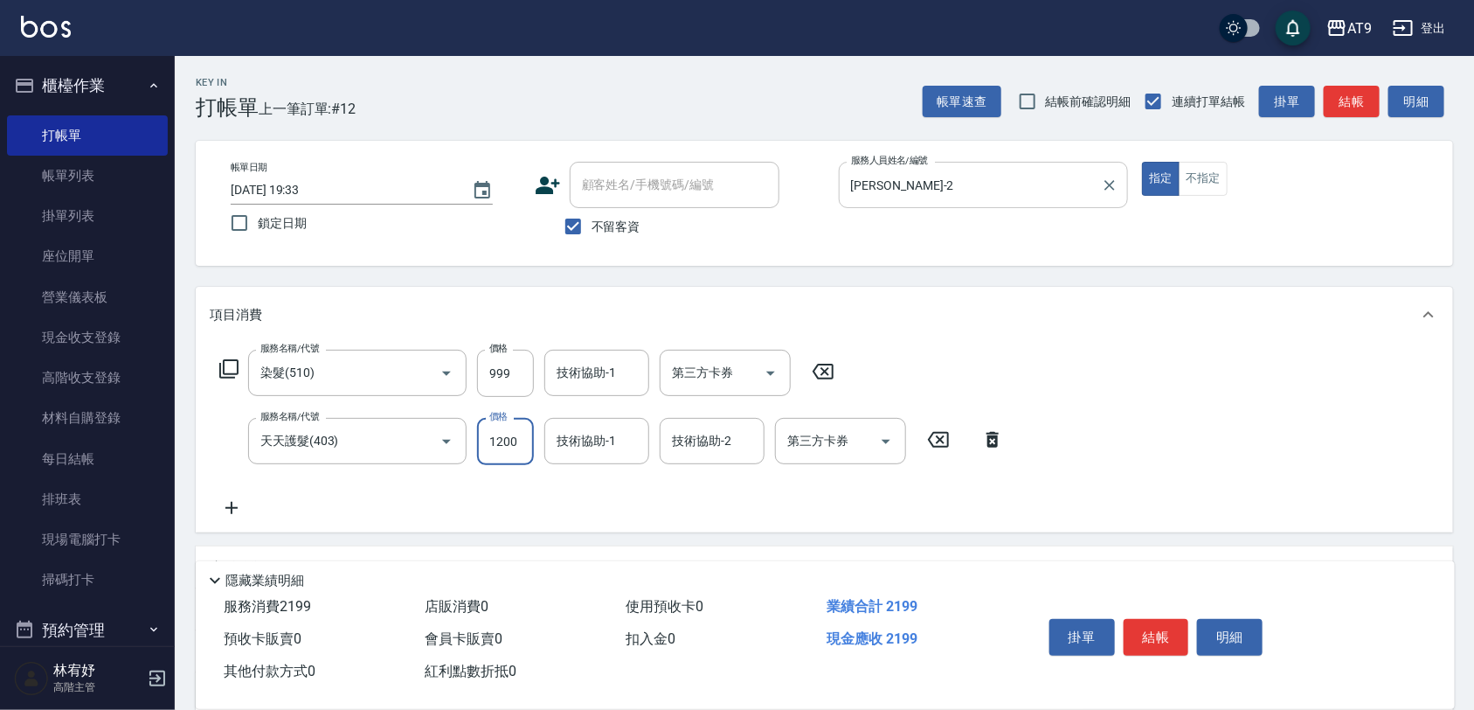
type input "1200"
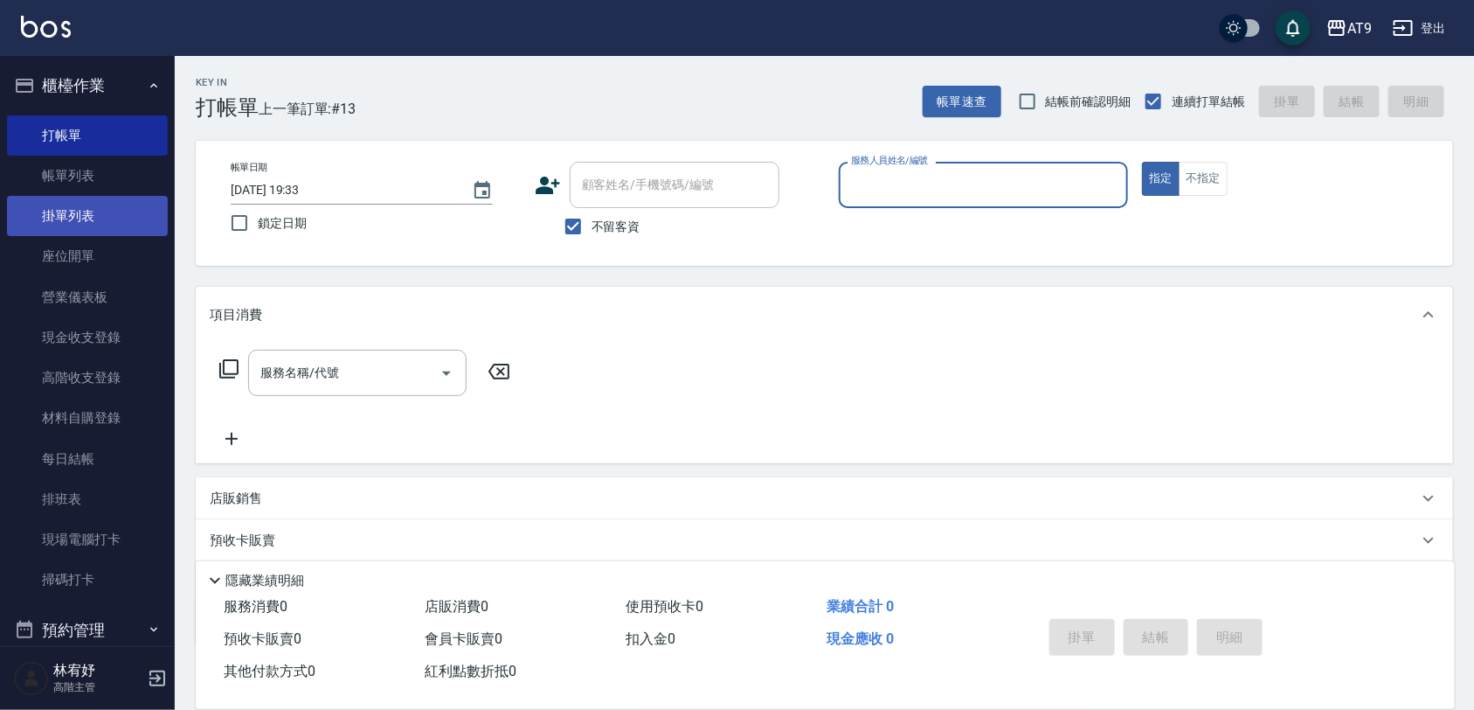
drag, startPoint x: 66, startPoint y: 163, endPoint x: 77, endPoint y: 208, distance: 46.6
click at [66, 163] on link "帳單列表" at bounding box center [87, 176] width 161 height 40
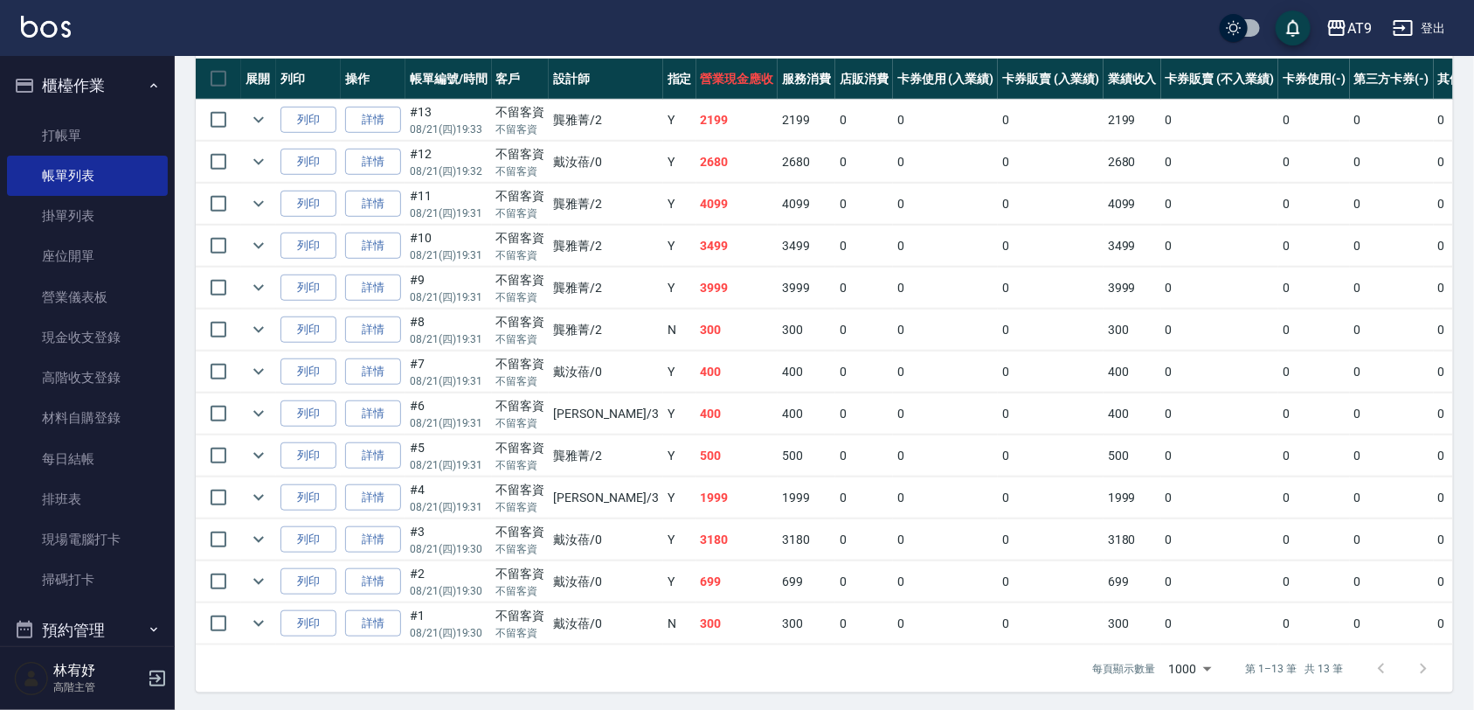
scroll to position [437, 0]
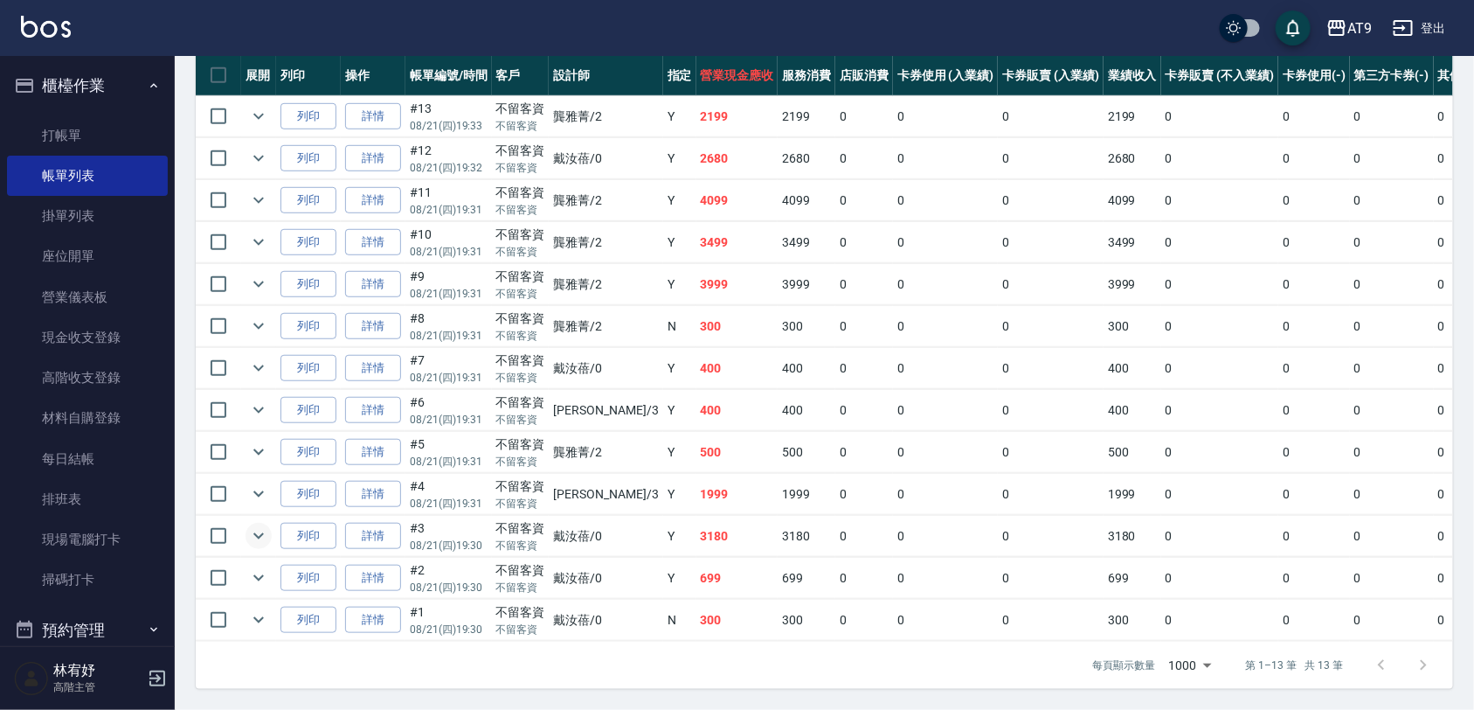
click at [258, 527] on icon "expand row" at bounding box center [258, 535] width 21 height 21
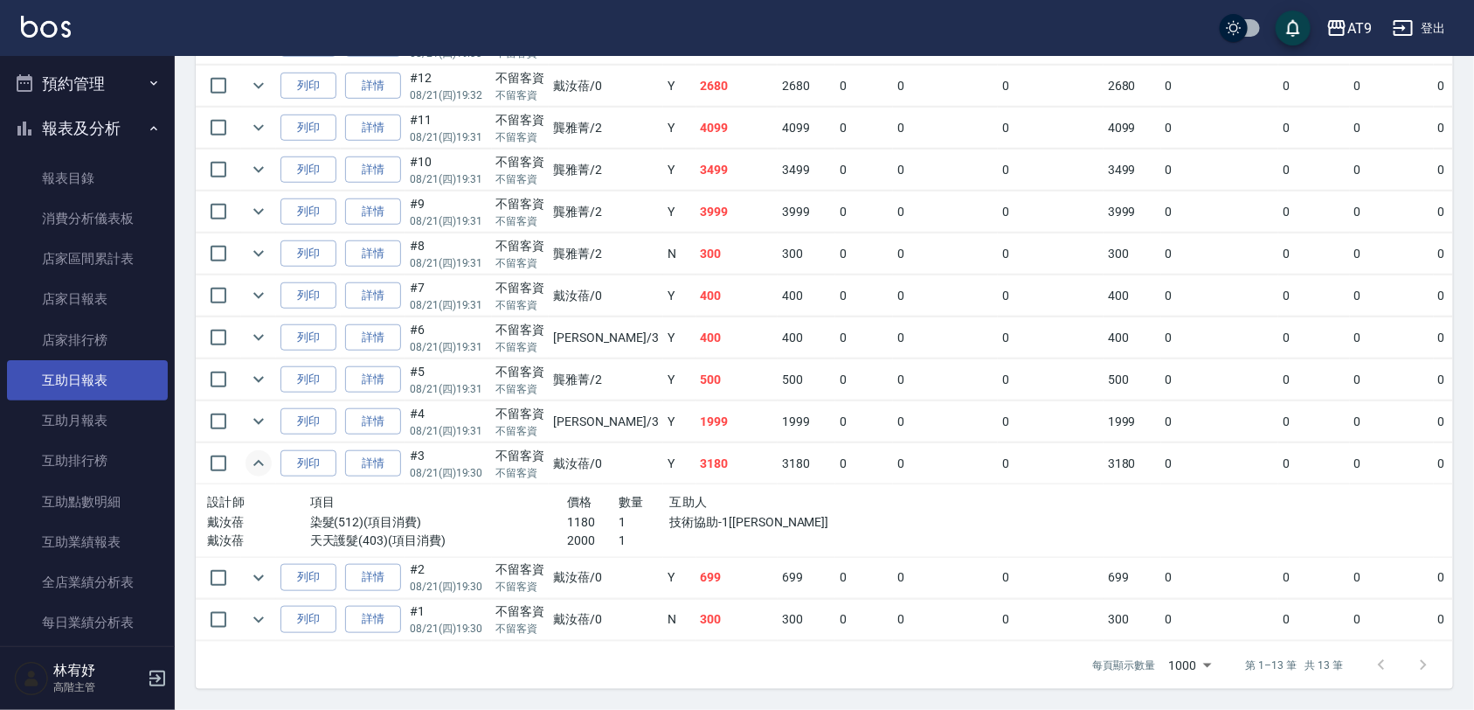
scroll to position [0, 0]
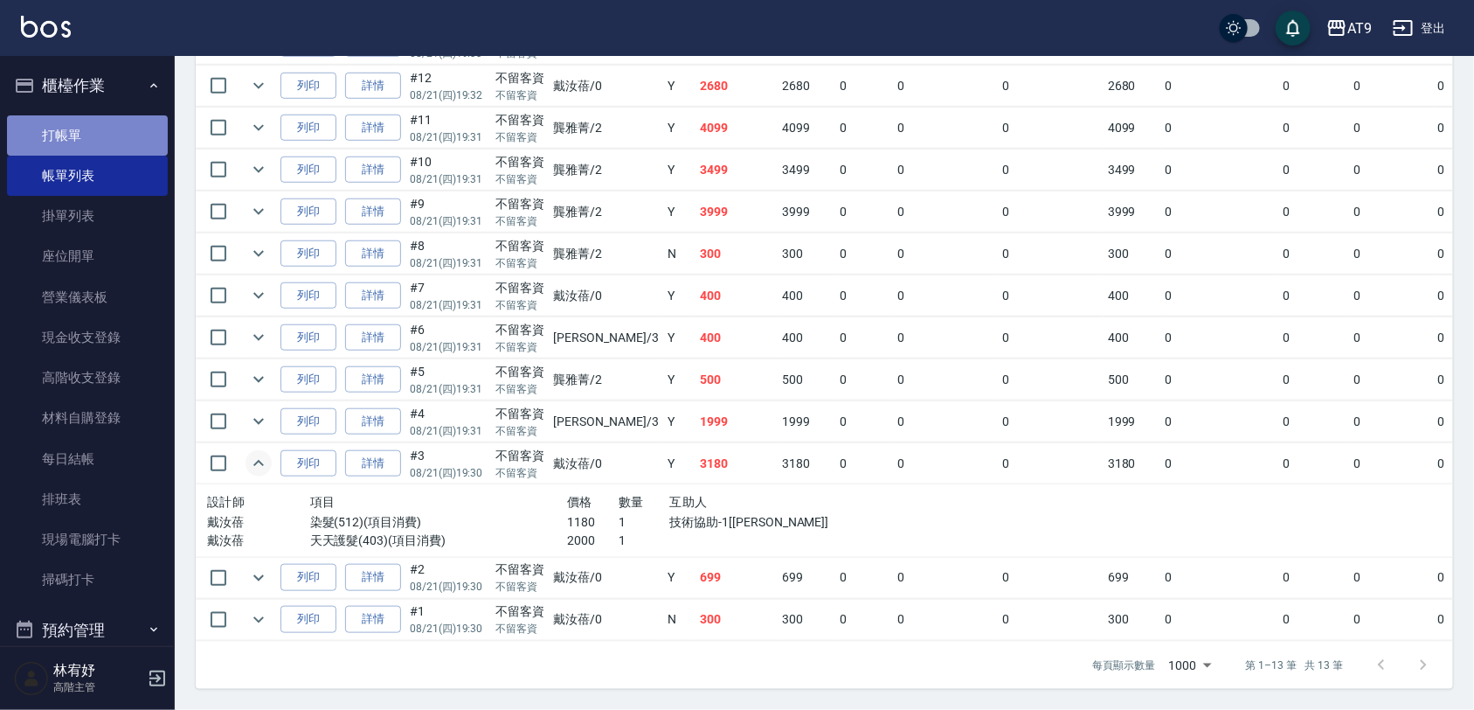
click at [94, 141] on link "打帳單" at bounding box center [87, 135] width 161 height 40
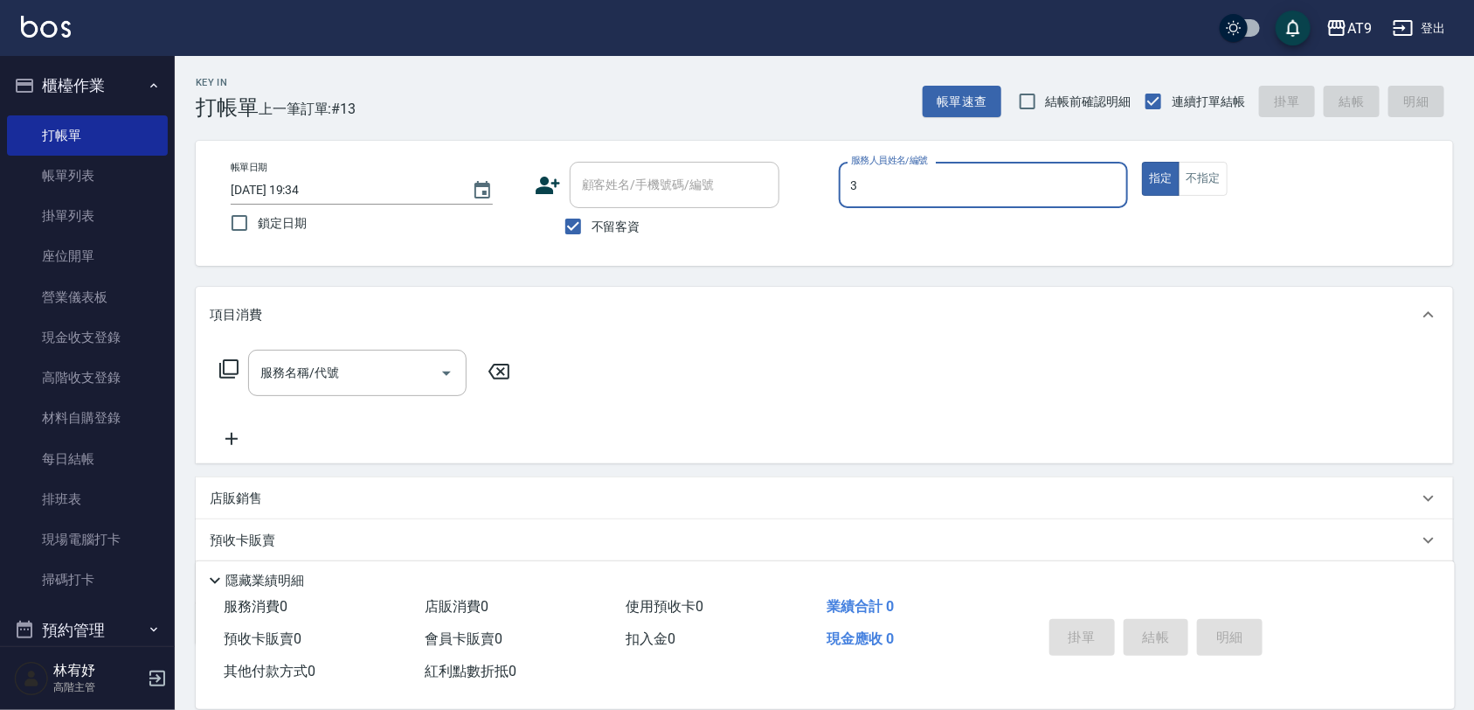
type input "FANNY-3"
type button "true"
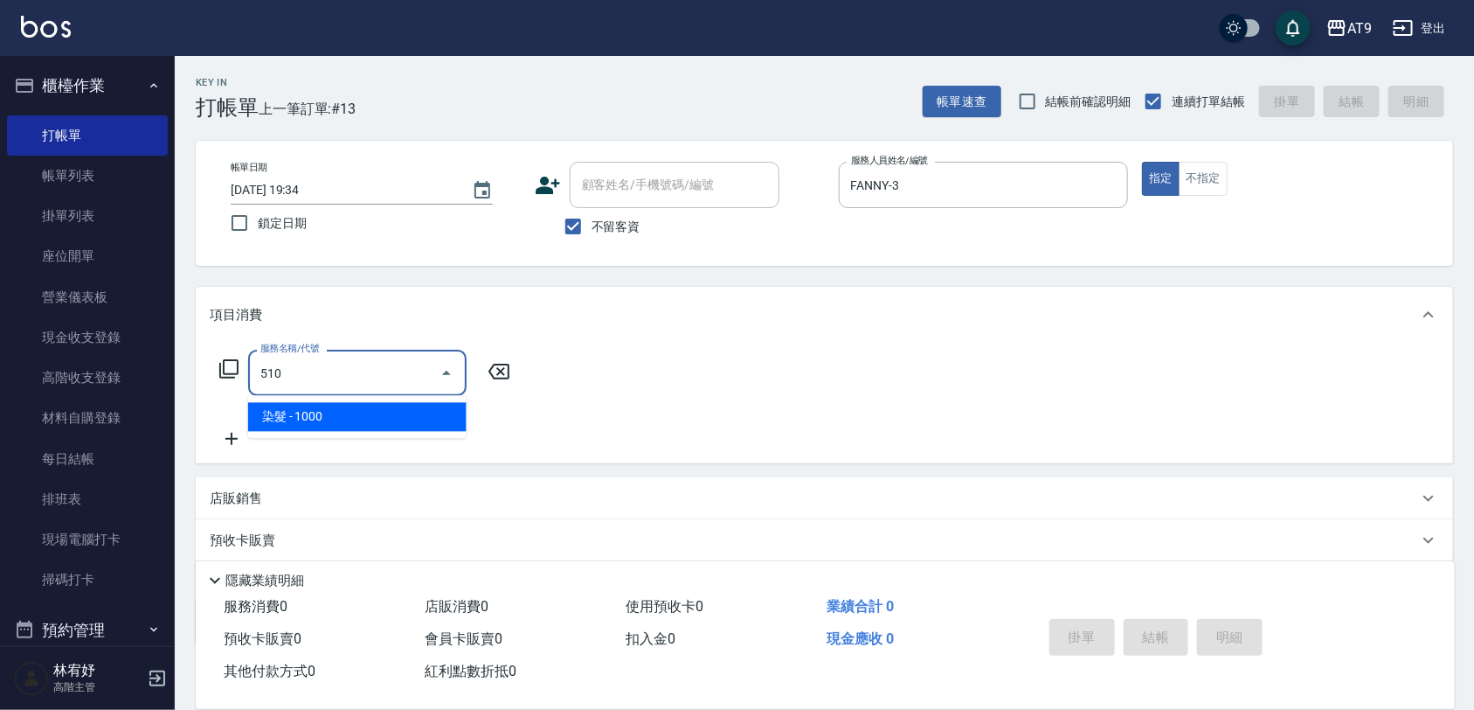
type input "染髮(510)"
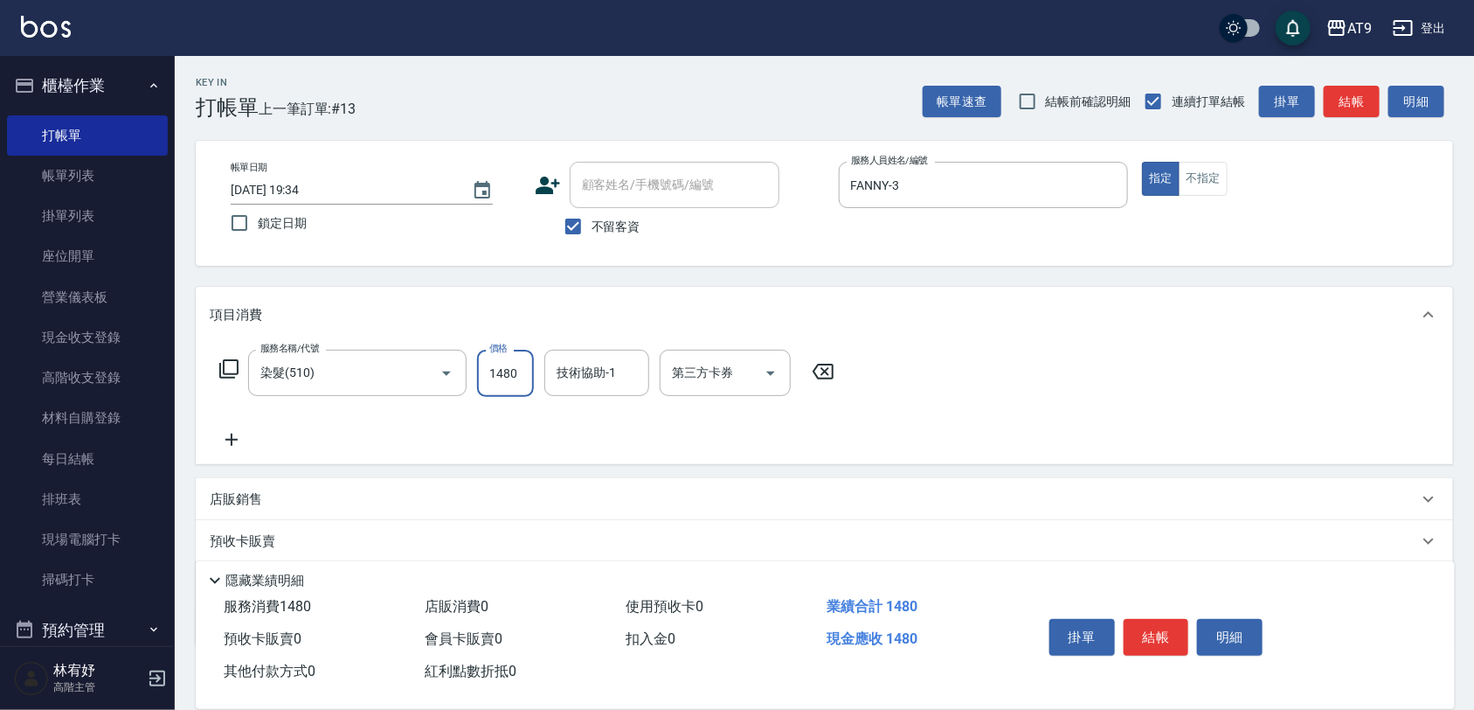
type input "1480"
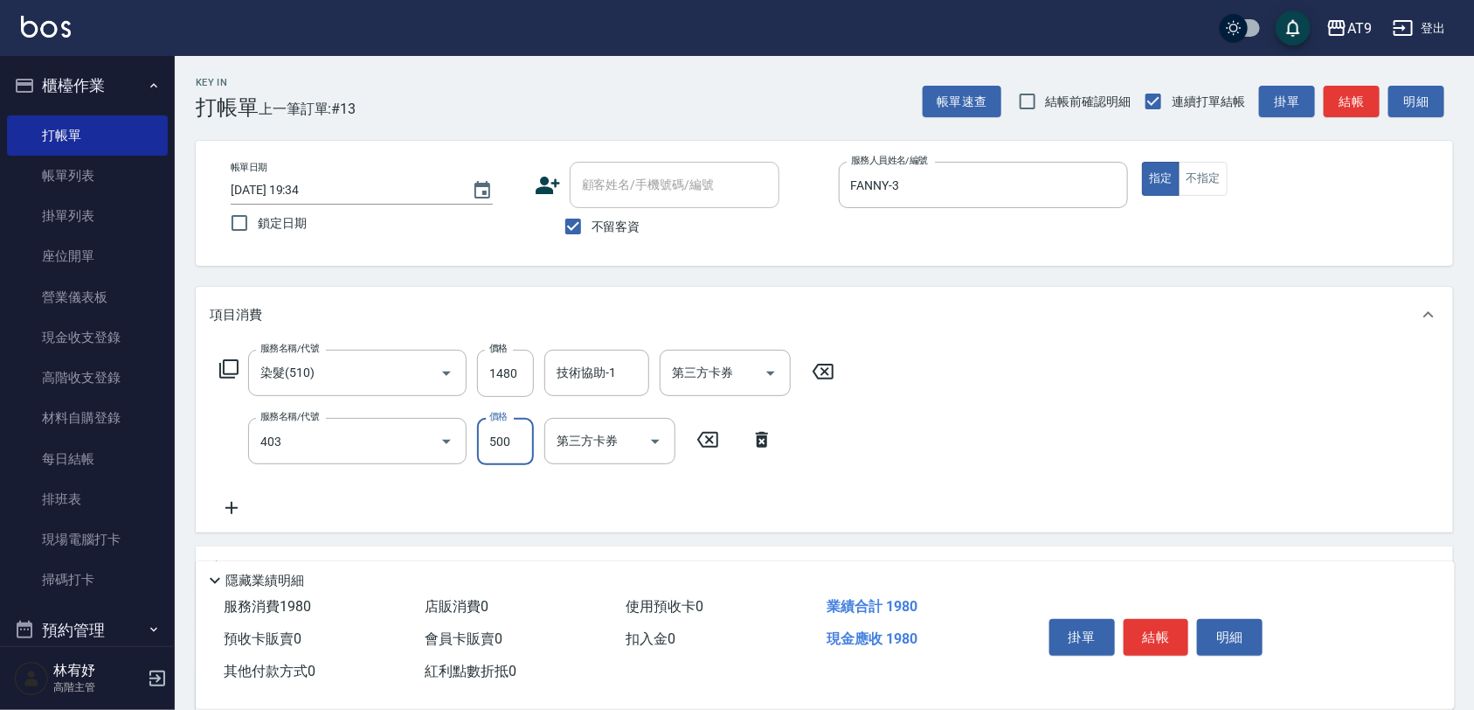
type input "天天護髮(403)"
type input "2500"
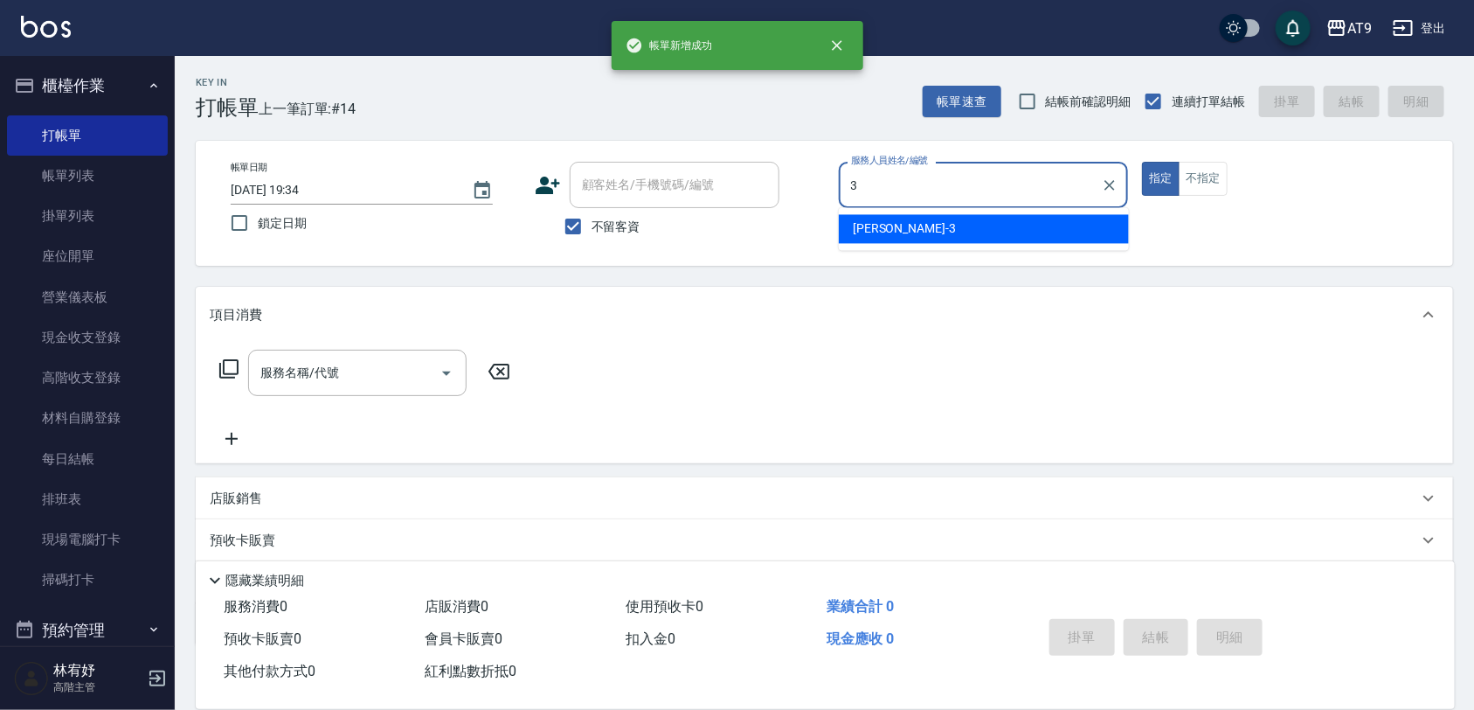
type input "FANNY-3"
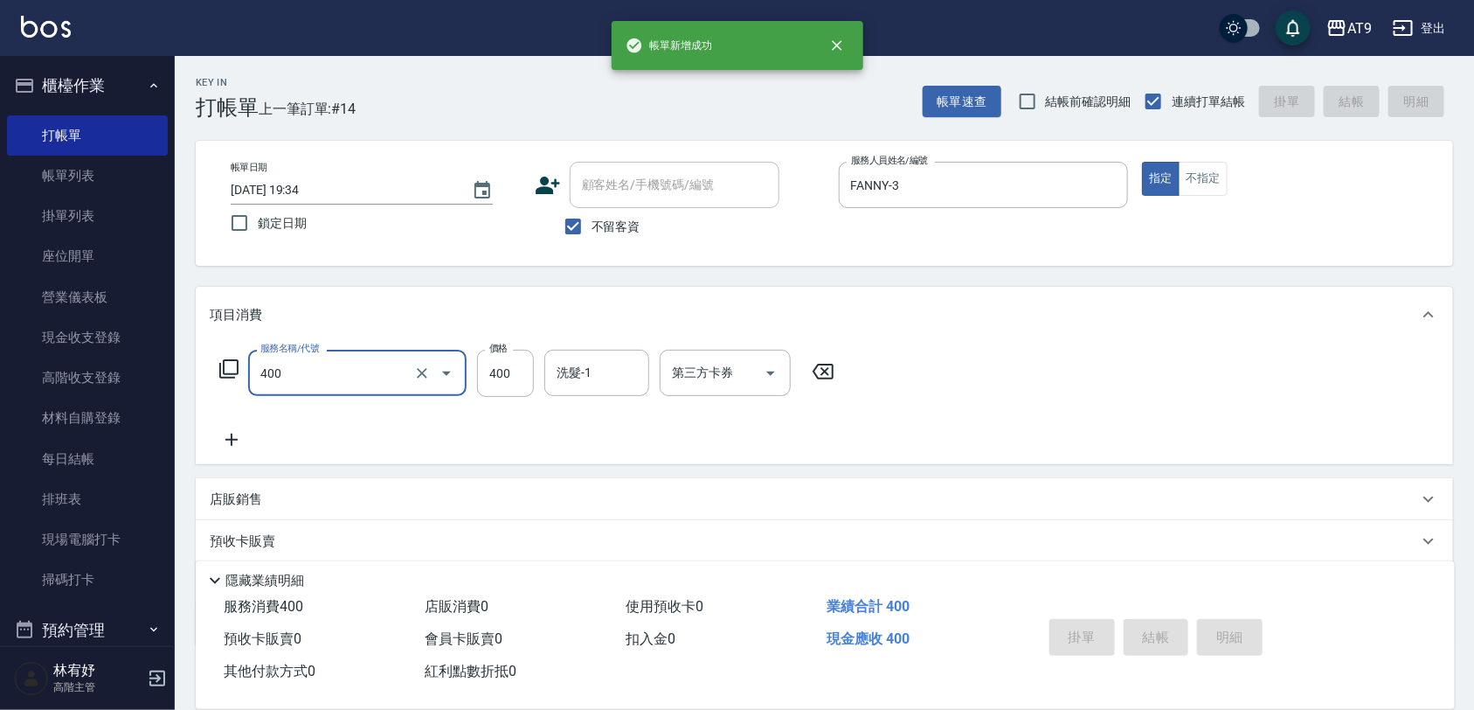
type input "400"
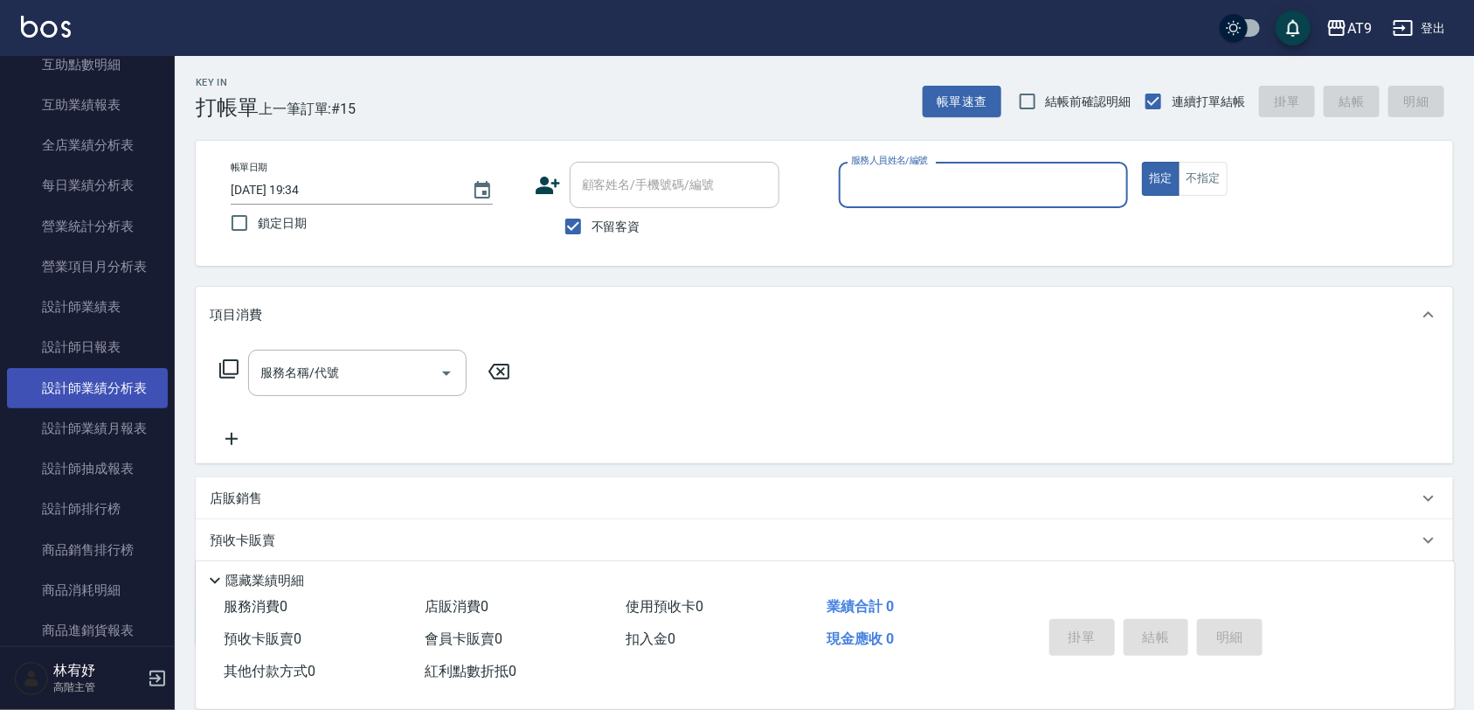
scroll to position [874, 0]
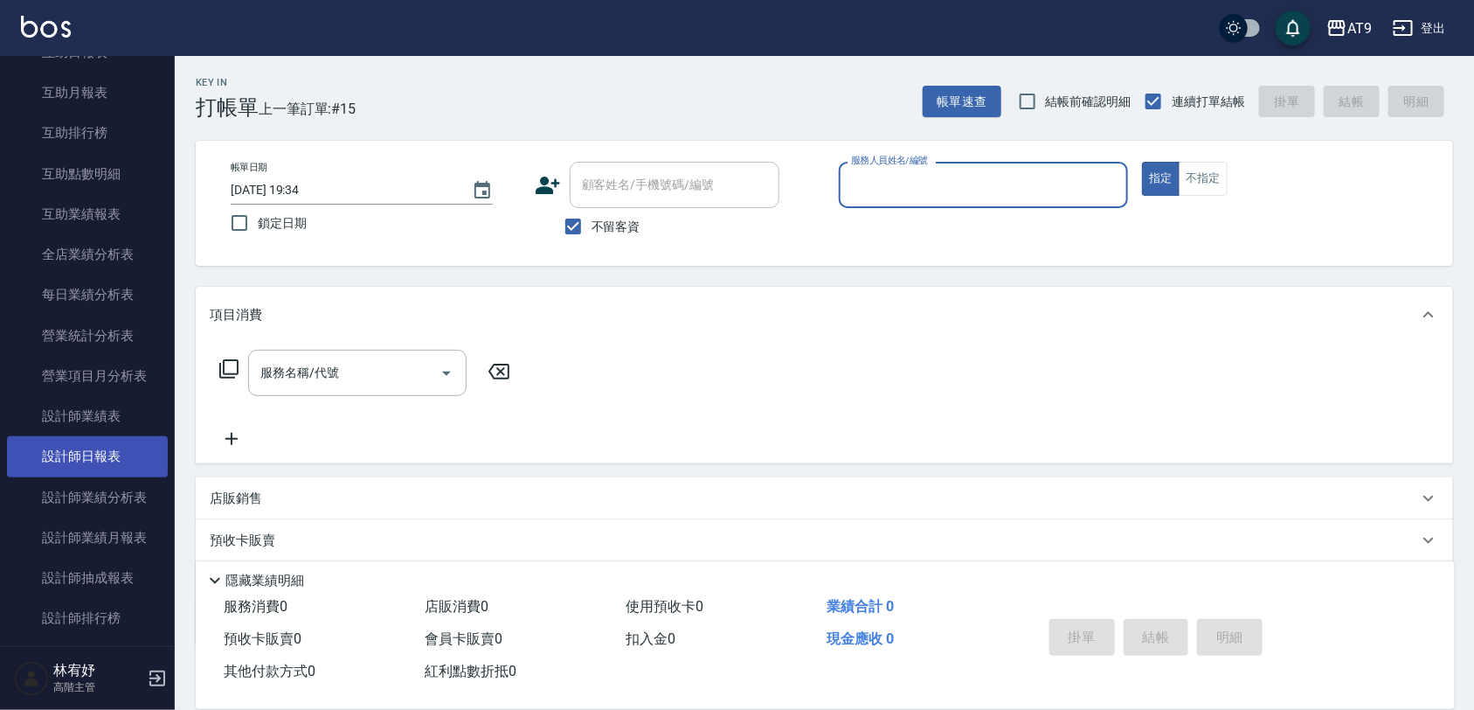
click at [103, 459] on link "設計師日報表" at bounding box center [87, 456] width 161 height 40
